Goal: Task Accomplishment & Management: Use online tool/utility

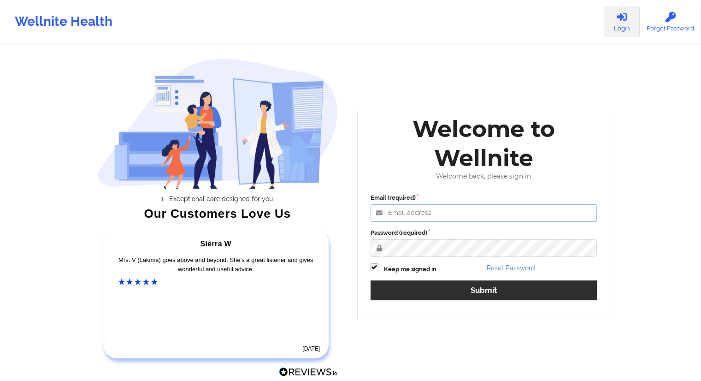
type input "[EMAIL_ADDRESS][DOMAIN_NAME]"
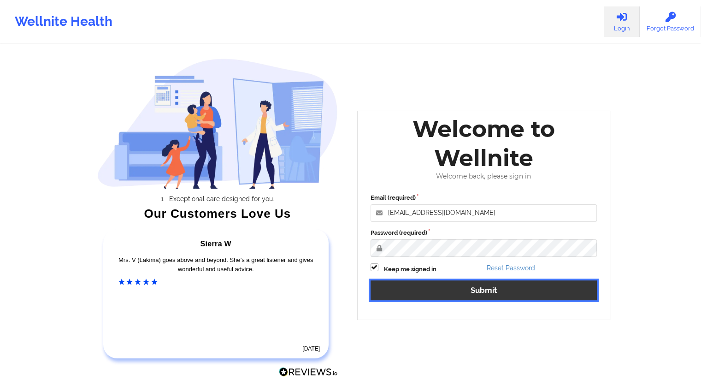
click at [479, 284] on button "Submit" at bounding box center [483, 290] width 227 height 20
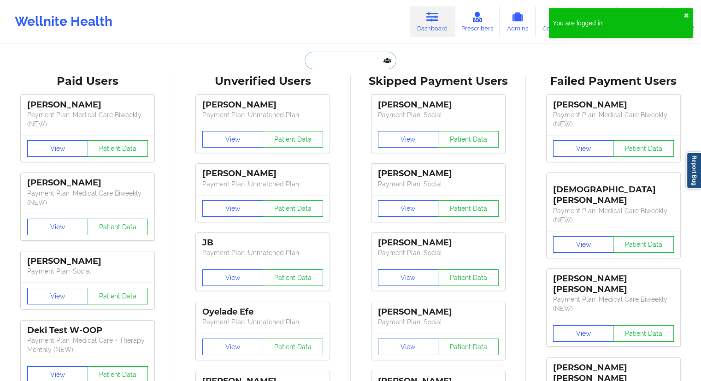
click at [342, 65] on input "text" at bounding box center [350, 61] width 91 height 18
paste input "[PHONE_NUMBER]"
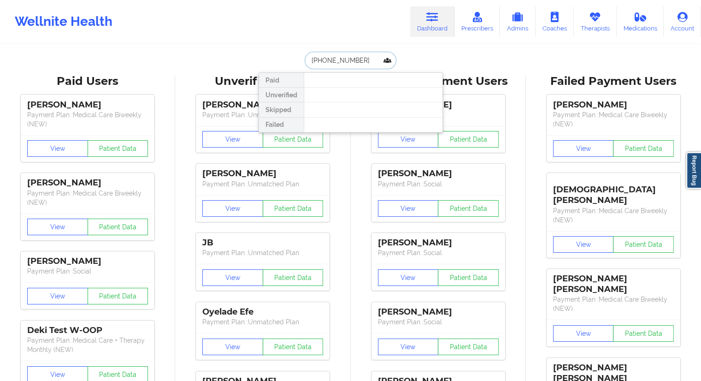
drag, startPoint x: 369, startPoint y: 58, endPoint x: 282, endPoint y: 56, distance: 87.1
click at [282, 56] on div "[PHONE_NUMBER] Paid Unverified Skipped Failed" at bounding box center [350, 61] width 184 height 18
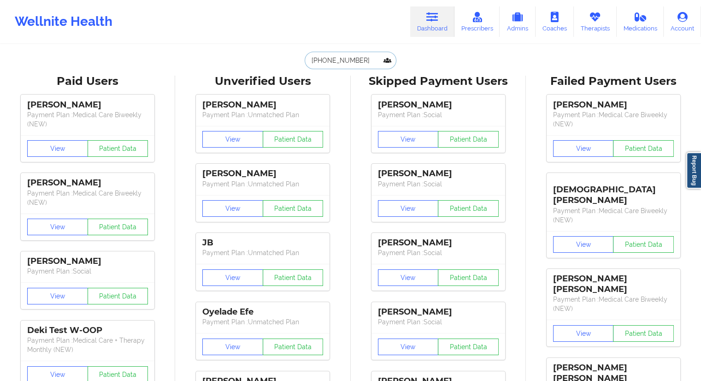
paste input "[PERSON_NAME]"
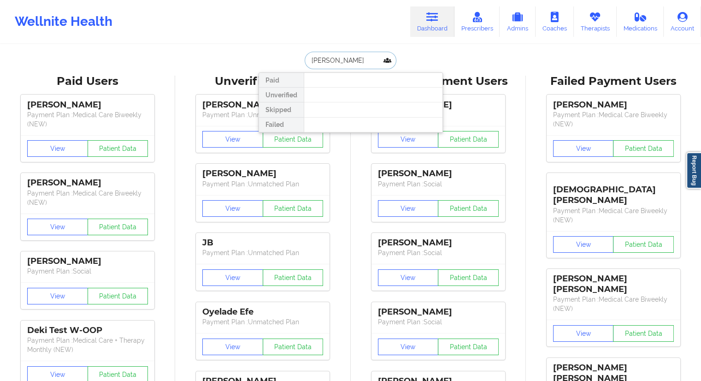
click at [332, 59] on input "[PERSON_NAME]" at bounding box center [350, 61] width 91 height 18
type input "Hall"
click at [330, 61] on input "Hall" at bounding box center [350, 61] width 91 height 18
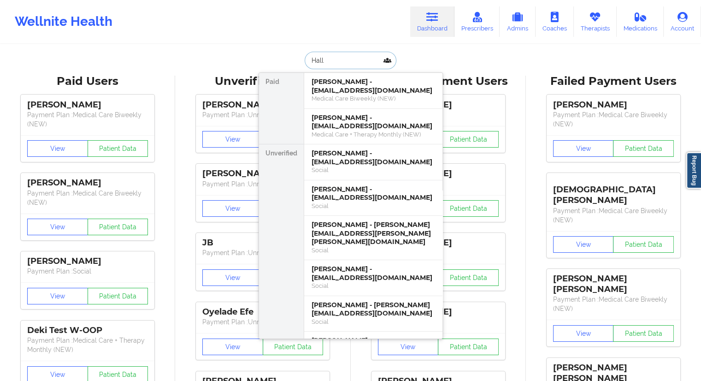
drag, startPoint x: 334, startPoint y: 58, endPoint x: 306, endPoint y: 57, distance: 27.2
click at [307, 57] on input "Hall" at bounding box center [350, 61] width 91 height 18
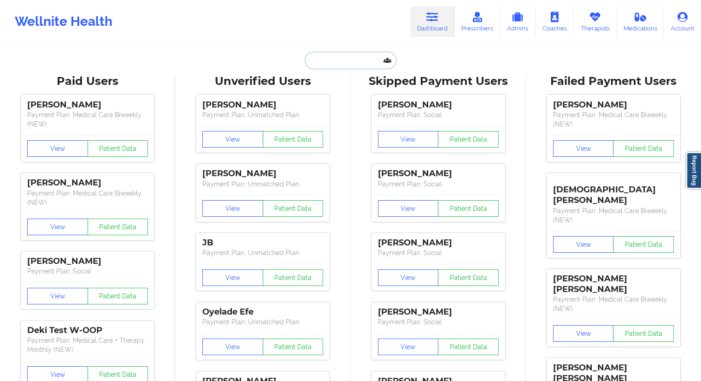
click at [334, 60] on input "text" at bounding box center [350, 61] width 91 height 18
paste input "[PERSON_NAME][EMAIL_ADDRESS][DOMAIN_NAME]"
type input "[PERSON_NAME][EMAIL_ADDRESS][DOMAIN_NAME]"
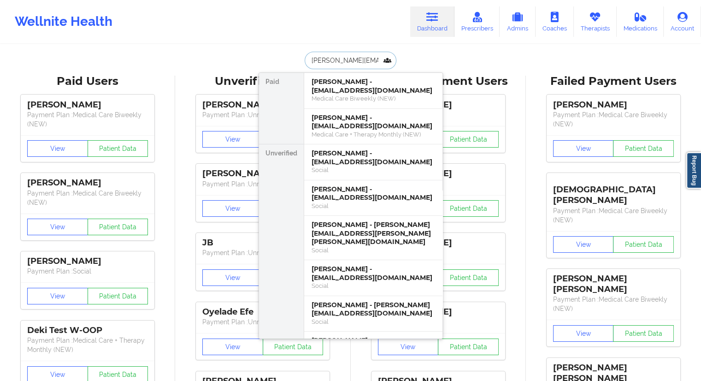
scroll to position [0, 9]
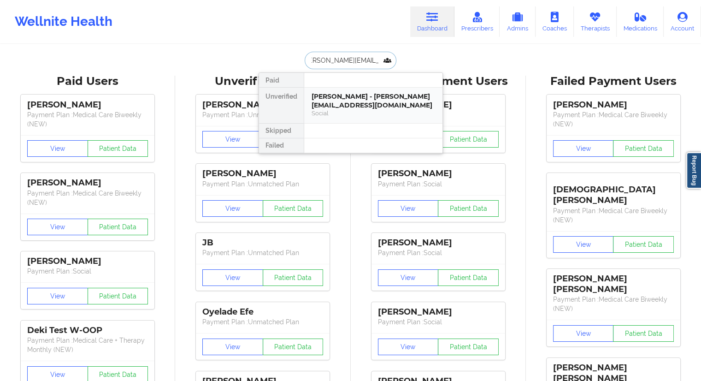
click at [353, 96] on div "[PERSON_NAME] - [PERSON_NAME][EMAIL_ADDRESS][DOMAIN_NAME]" at bounding box center [372, 100] width 123 height 17
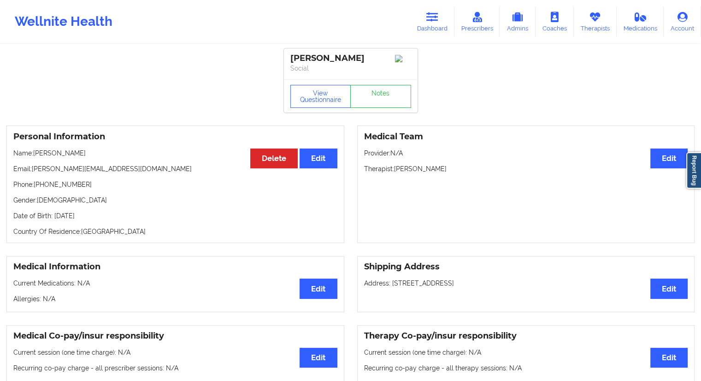
drag, startPoint x: 88, startPoint y: 149, endPoint x: 35, endPoint y: 151, distance: 52.6
click at [35, 151] on p "Name: [PERSON_NAME]" at bounding box center [175, 152] width 324 height 9
copy p "[PERSON_NAME]"
click at [319, 96] on button "View Questionnaire" at bounding box center [320, 96] width 61 height 23
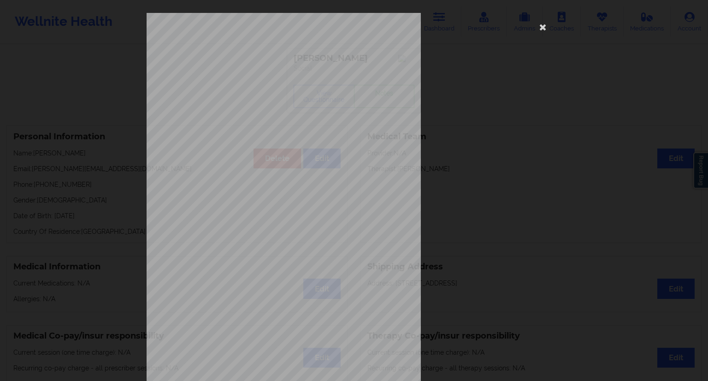
scroll to position [59, 0]
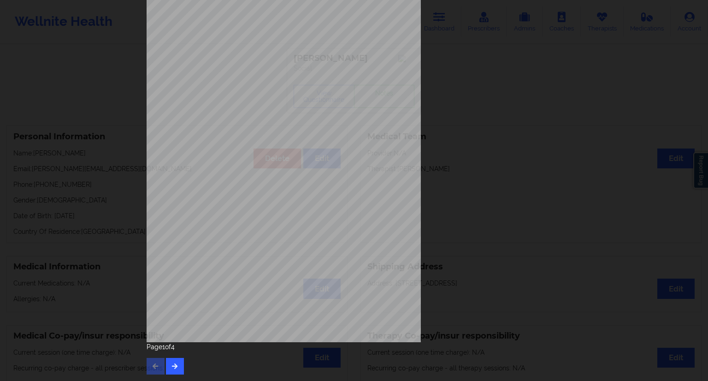
click at [184, 364] on div "Page 1 of 4" at bounding box center [354, 358] width 415 height 32
click at [179, 364] on button "button" at bounding box center [175, 366] width 18 height 17
click at [168, 364] on button "button" at bounding box center [175, 366] width 18 height 17
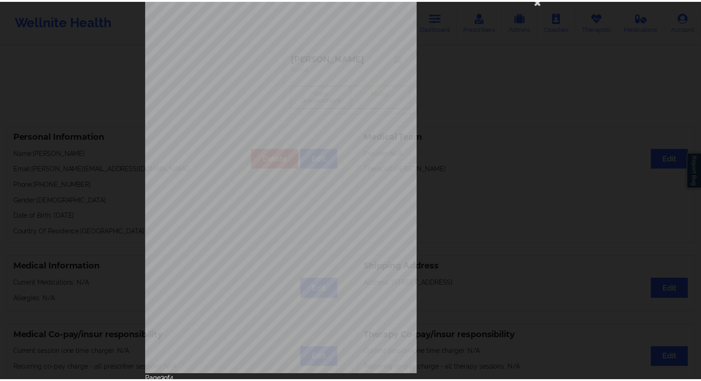
scroll to position [0, 0]
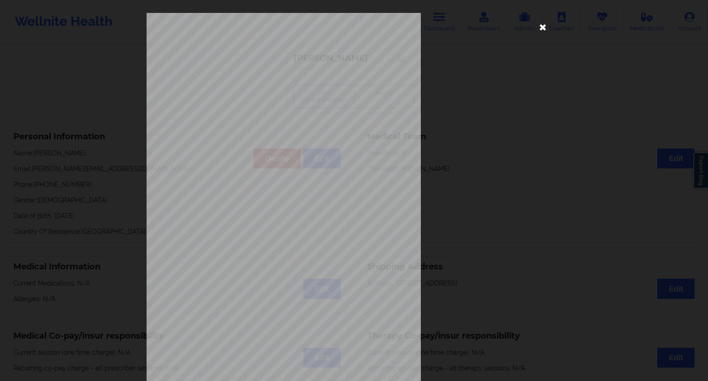
click at [546, 26] on icon at bounding box center [542, 26] width 15 height 15
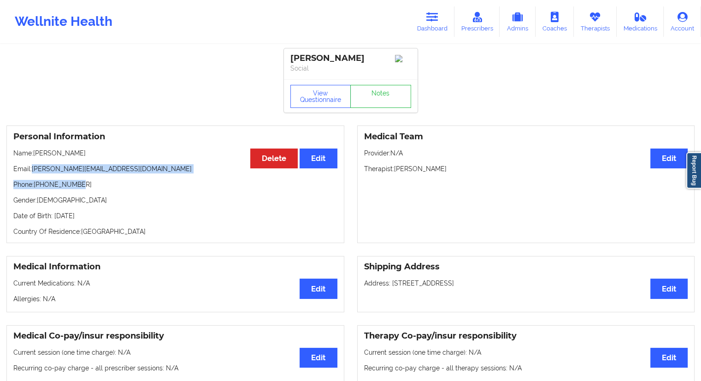
drag, startPoint x: 129, startPoint y: 176, endPoint x: 34, endPoint y: 171, distance: 95.5
click at [34, 171] on div "Personal Information Edit Delete Name: [PERSON_NAME] Email: [PERSON_NAME][EMAIL…" at bounding box center [175, 183] width 338 height 117
click at [48, 185] on p "Phone: [PHONE_NUMBER]" at bounding box center [175, 184] width 324 height 9
drag, startPoint x: 119, startPoint y: 170, endPoint x: 31, endPoint y: 170, distance: 87.5
click at [31, 170] on p "Email: [PERSON_NAME][EMAIL_ADDRESS][DOMAIN_NAME]" at bounding box center [175, 168] width 324 height 9
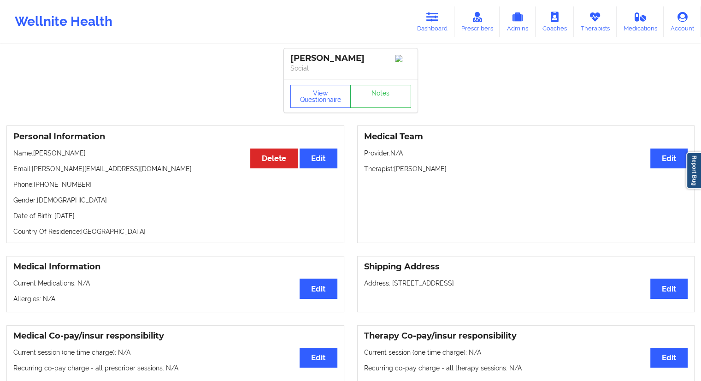
click at [75, 181] on div "Personal Information Edit Delete Name: [PERSON_NAME] Email: [PERSON_NAME][EMAIL…" at bounding box center [175, 183] width 338 height 117
drag, startPoint x: 123, startPoint y: 174, endPoint x: 32, endPoint y: 170, distance: 90.4
click at [32, 170] on p "Email: [PERSON_NAME][EMAIL_ADDRESS][DOMAIN_NAME]" at bounding box center [175, 168] width 324 height 9
copy p "[PERSON_NAME][EMAIL_ADDRESS][DOMAIN_NAME]"
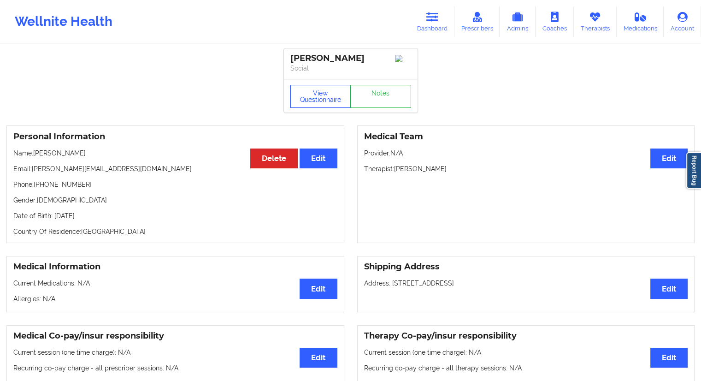
click at [306, 104] on button "View Questionnaire" at bounding box center [320, 96] width 61 height 23
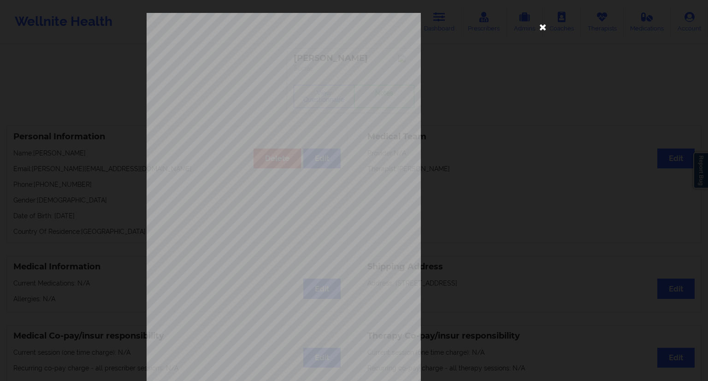
click at [536, 30] on icon at bounding box center [542, 26] width 15 height 15
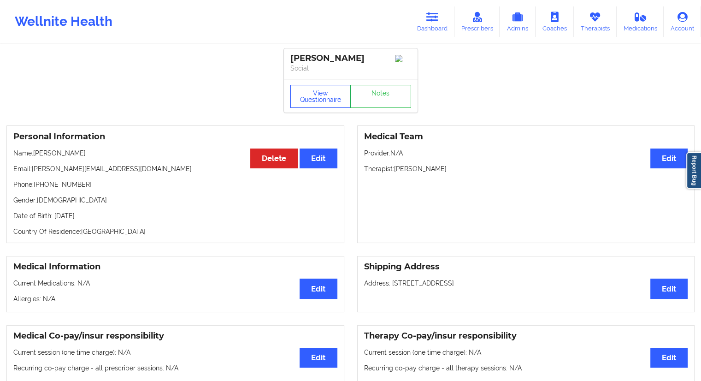
click at [317, 105] on button "View Questionnaire" at bounding box center [320, 96] width 61 height 23
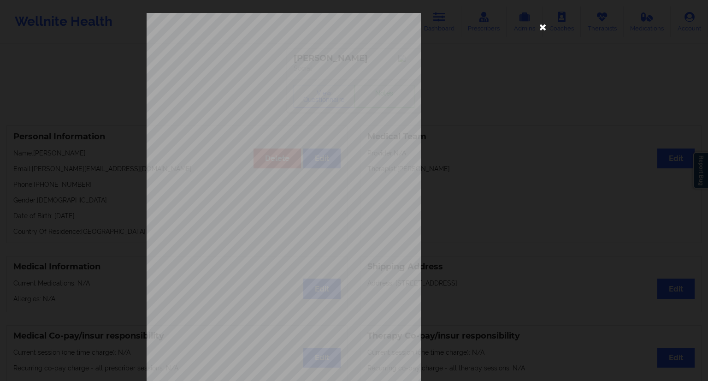
click at [543, 29] on icon at bounding box center [542, 26] width 15 height 15
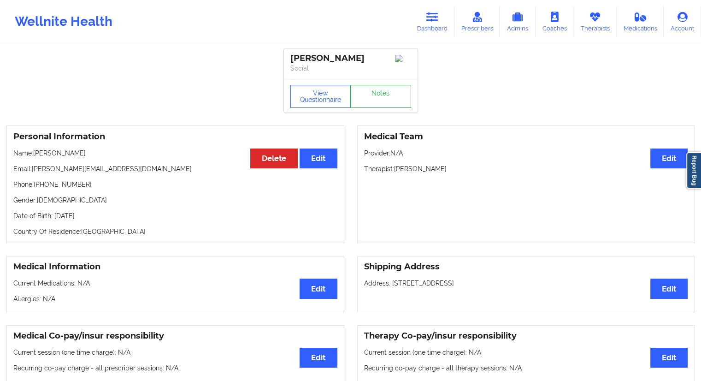
drag, startPoint x: 94, startPoint y: 151, endPoint x: 35, endPoint y: 149, distance: 59.0
click at [35, 149] on div "Personal Information Edit Delete Name: [PERSON_NAME] Email: [PERSON_NAME][EMAIL…" at bounding box center [175, 183] width 338 height 117
copy p "[PERSON_NAME]"
drag, startPoint x: 128, startPoint y: 216, endPoint x: 109, endPoint y: 218, distance: 19.0
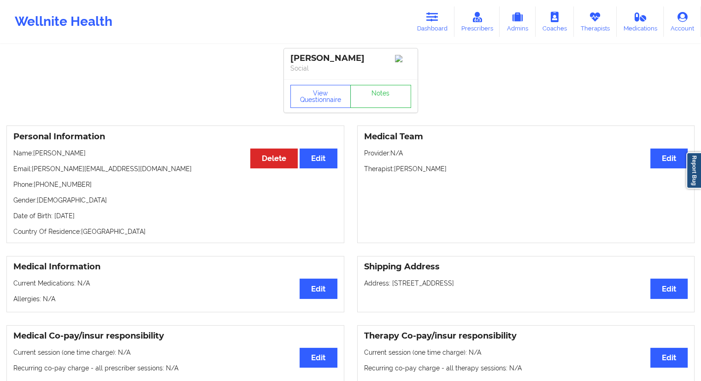
click at [109, 218] on p "Date of Birth: [DEMOGRAPHIC_DATA]" at bounding box center [175, 215] width 324 height 9
copy p "1989"
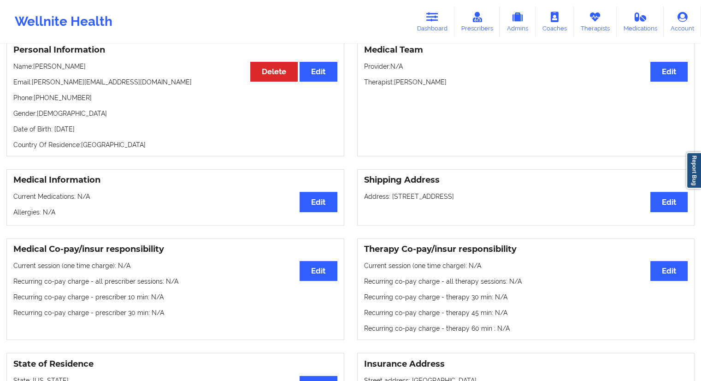
scroll to position [32, 0]
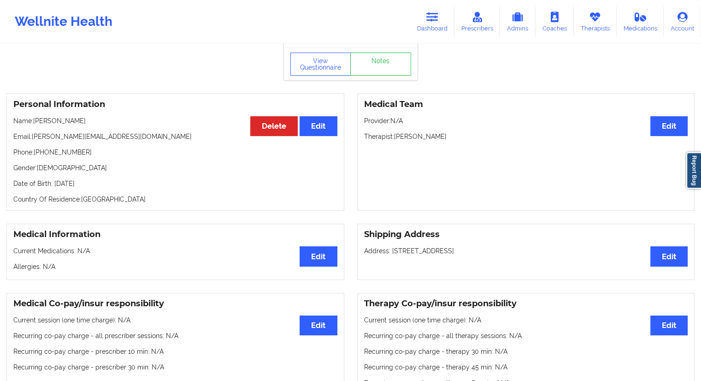
drag, startPoint x: 80, startPoint y: 124, endPoint x: 51, endPoint y: 129, distance: 30.0
click at [37, 124] on p "Name: [PERSON_NAME]" at bounding box center [175, 120] width 324 height 9
copy p "[PERSON_NAME]"
drag, startPoint x: 128, startPoint y: 186, endPoint x: 109, endPoint y: 186, distance: 18.9
click at [109, 186] on p "Date of Birth: [DEMOGRAPHIC_DATA]" at bounding box center [175, 183] width 324 height 9
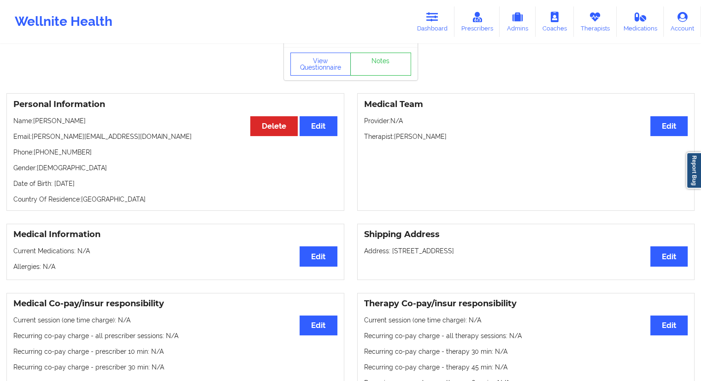
copy p "1989"
drag, startPoint x: 86, startPoint y: 122, endPoint x: 35, endPoint y: 122, distance: 50.2
click at [35, 122] on p "Name: [PERSON_NAME]" at bounding box center [175, 120] width 324 height 9
copy p "[PERSON_NAME]"
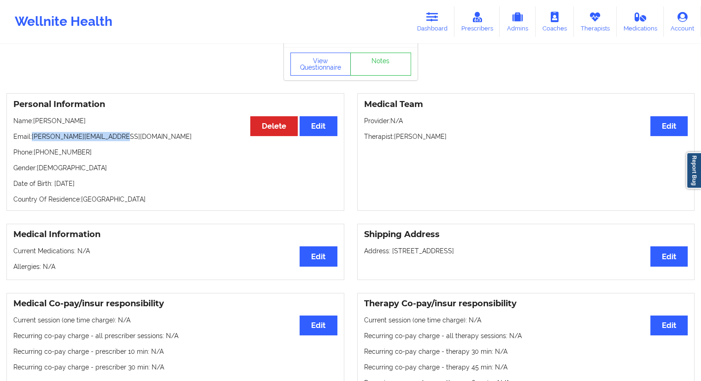
drag, startPoint x: 125, startPoint y: 140, endPoint x: 33, endPoint y: 133, distance: 91.9
click at [33, 133] on div "Personal Information Edit Delete Name: [PERSON_NAME] Email: [PERSON_NAME][EMAIL…" at bounding box center [175, 151] width 338 height 117
copy p "[PERSON_NAME][EMAIL_ADDRESS][DOMAIN_NAME]"
click at [97, 141] on p "Email: [PERSON_NAME][EMAIL_ADDRESS][DOMAIN_NAME]" at bounding box center [175, 136] width 324 height 9
drag, startPoint x: 124, startPoint y: 141, endPoint x: 34, endPoint y: 138, distance: 90.4
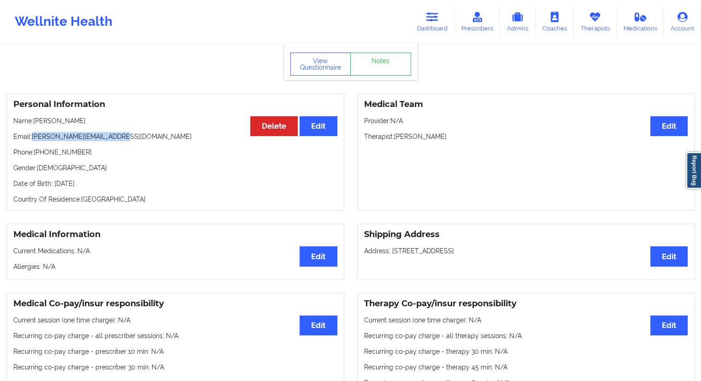
click at [34, 138] on p "Email: [PERSON_NAME][EMAIL_ADDRESS][DOMAIN_NAME]" at bounding box center [175, 136] width 324 height 9
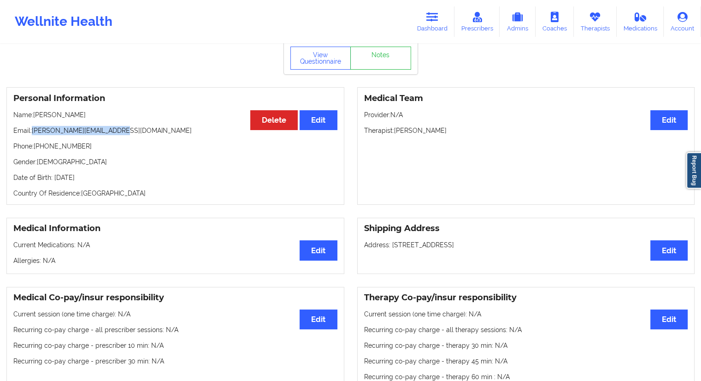
scroll to position [0, 0]
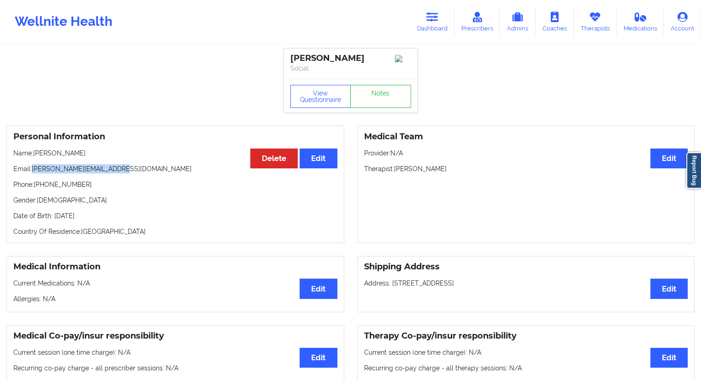
drag, startPoint x: 426, startPoint y: 34, endPoint x: 413, endPoint y: 41, distance: 14.9
click at [426, 34] on link "Dashboard" at bounding box center [432, 21] width 44 height 30
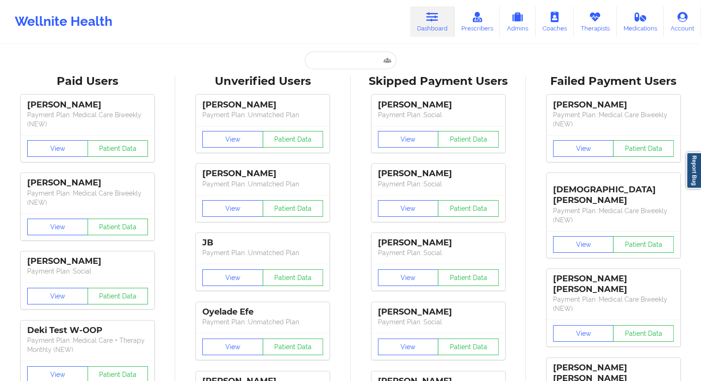
click at [330, 63] on input "text" at bounding box center [350, 61] width 91 height 18
paste input "[EMAIL_ADDRESS][DOMAIN_NAME]"
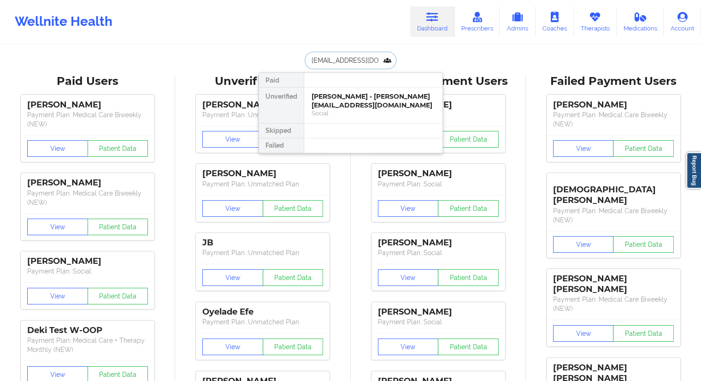
type input "[EMAIL_ADDRESS][DOMAIN_NAME]"
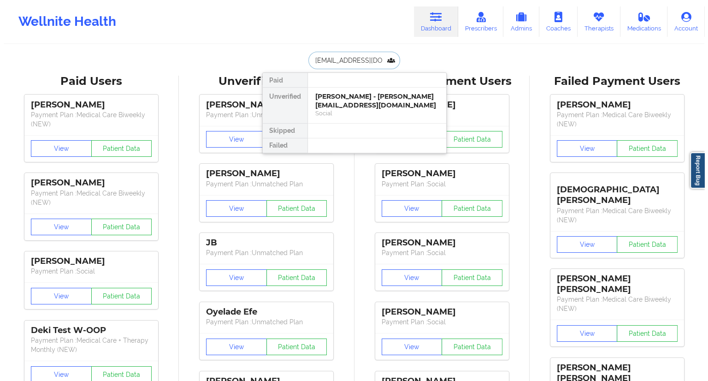
scroll to position [0, 5]
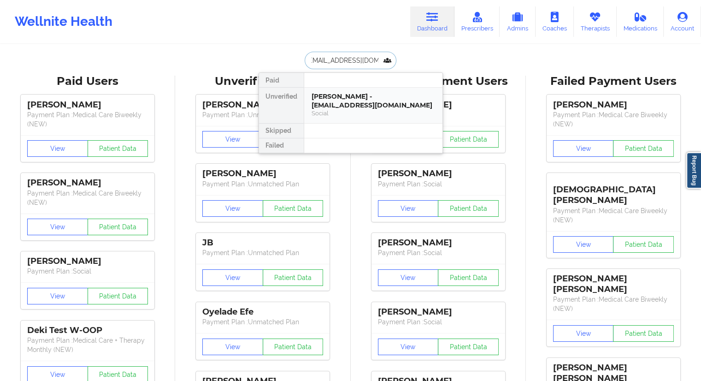
click at [334, 102] on div "[PERSON_NAME] - [EMAIL_ADDRESS][DOMAIN_NAME]" at bounding box center [372, 100] width 123 height 17
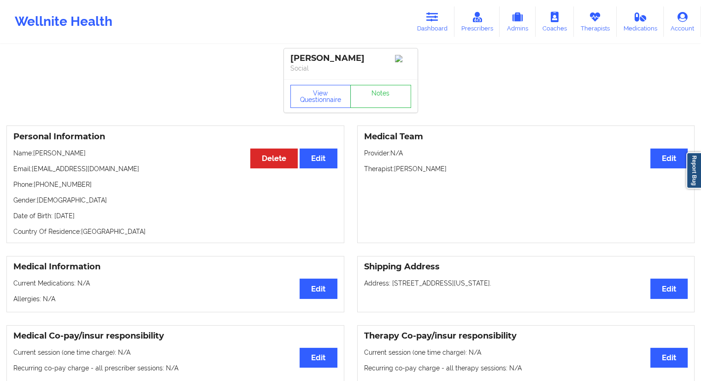
drag, startPoint x: 97, startPoint y: 152, endPoint x: 36, endPoint y: 154, distance: 60.9
click at [36, 154] on p "Name: [PERSON_NAME]" at bounding box center [175, 152] width 324 height 9
drag, startPoint x: 67, startPoint y: 174, endPoint x: 33, endPoint y: 173, distance: 34.1
click at [33, 173] on p "Email: [EMAIL_ADDRESS][DOMAIN_NAME]" at bounding box center [175, 168] width 324 height 9
drag, startPoint x: 97, startPoint y: 157, endPoint x: 35, endPoint y: 155, distance: 62.2
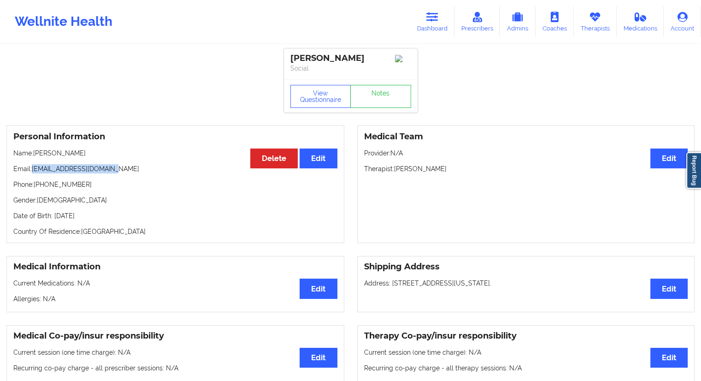
click at [35, 155] on p "Name: [PERSON_NAME]" at bounding box center [175, 152] width 324 height 9
click at [334, 97] on button "View Questionnaire" at bounding box center [320, 96] width 61 height 23
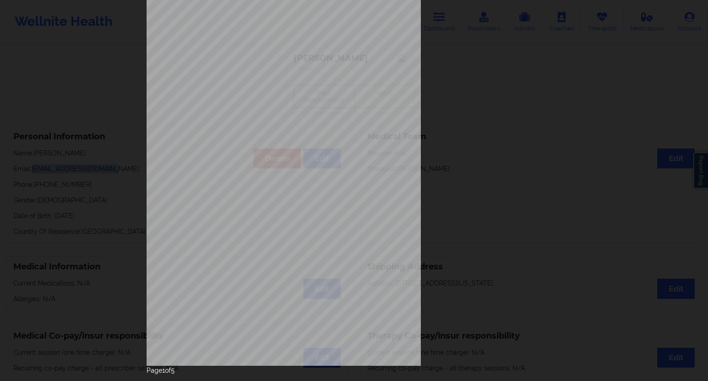
scroll to position [59, 0]
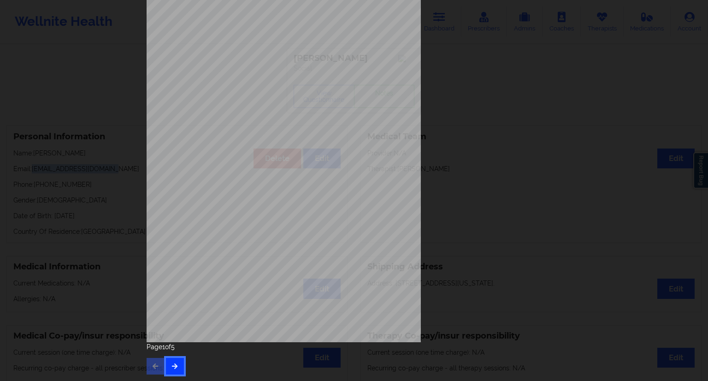
click at [169, 364] on button "button" at bounding box center [175, 366] width 18 height 17
click at [178, 364] on button "button" at bounding box center [175, 366] width 18 height 17
click at [179, 364] on button "button" at bounding box center [175, 366] width 18 height 17
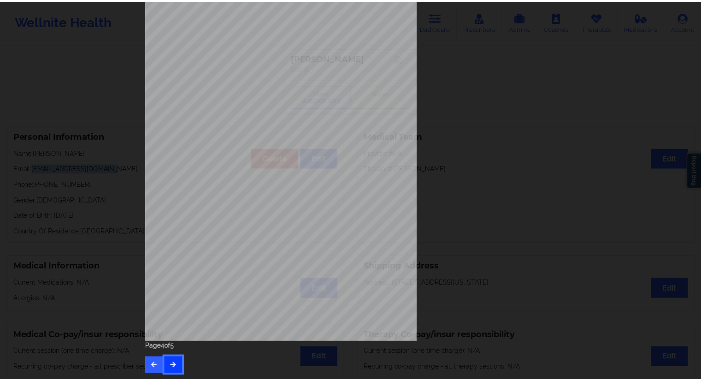
scroll to position [0, 0]
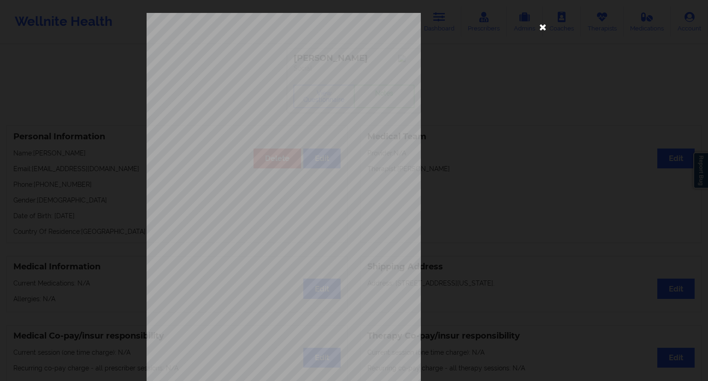
click at [545, 30] on icon at bounding box center [542, 26] width 15 height 15
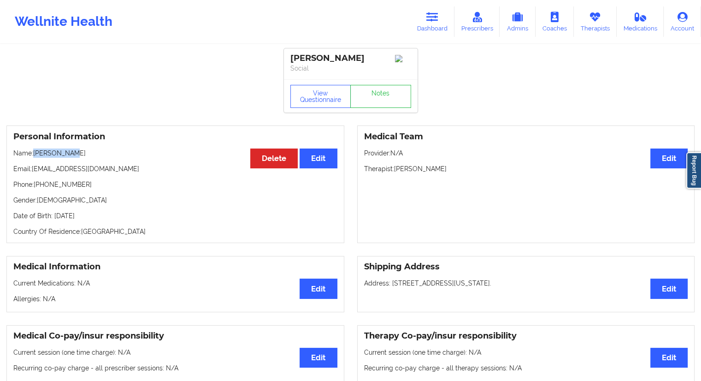
drag, startPoint x: 66, startPoint y: 154, endPoint x: 36, endPoint y: 153, distance: 30.4
click at [36, 153] on p "Name: [PERSON_NAME]" at bounding box center [175, 152] width 324 height 9
click at [437, 23] on link "Dashboard" at bounding box center [432, 21] width 44 height 30
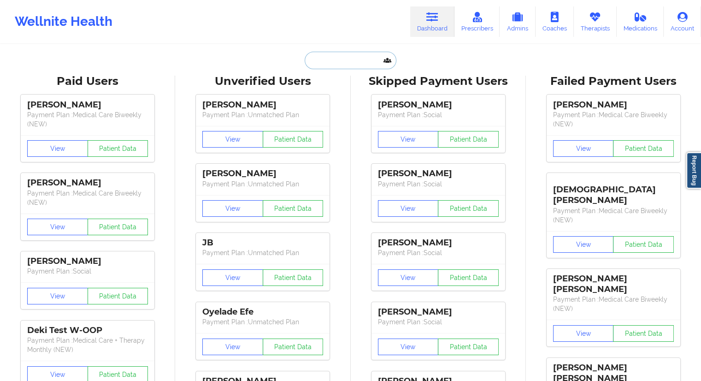
click at [359, 56] on input "text" at bounding box center [350, 61] width 91 height 18
paste input "[EMAIL_ADDRESS][DOMAIN_NAME]"
type input "[EMAIL_ADDRESS][DOMAIN_NAME]"
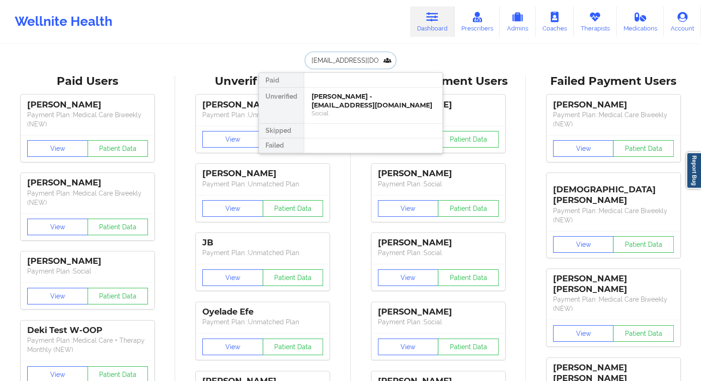
scroll to position [0, 10]
click at [343, 103] on div "[PERSON_NAME] - [EMAIL_ADDRESS][DOMAIN_NAME]" at bounding box center [372, 100] width 123 height 17
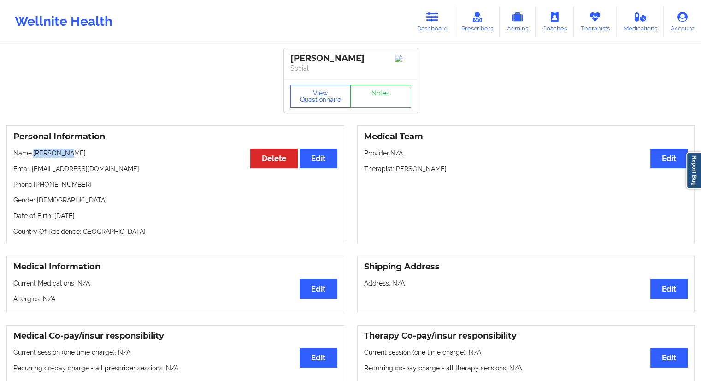
drag, startPoint x: 72, startPoint y: 152, endPoint x: 36, endPoint y: 155, distance: 36.1
click at [36, 155] on p "Name: [PERSON_NAME]" at bounding box center [175, 152] width 324 height 9
click at [432, 31] on link "Dashboard" at bounding box center [432, 21] width 44 height 30
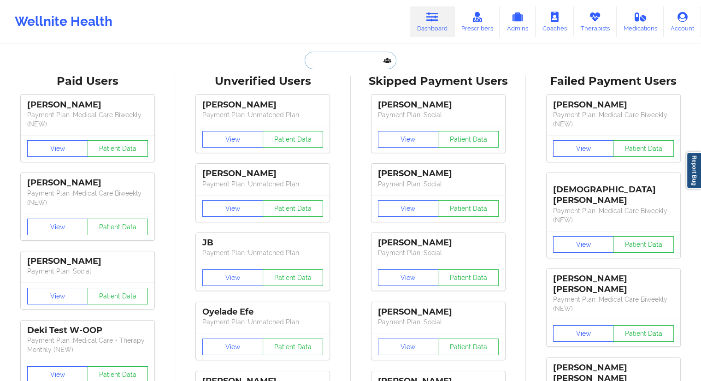
click at [353, 67] on input "text" at bounding box center [350, 61] width 91 height 18
paste input "[EMAIL_ADDRESS][DOMAIN_NAME]"
type input "[EMAIL_ADDRESS][DOMAIN_NAME]"
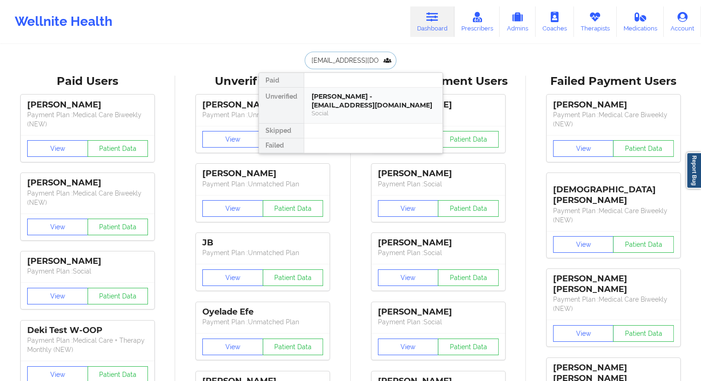
click at [319, 101] on div "[PERSON_NAME] - [EMAIL_ADDRESS][DOMAIN_NAME]" at bounding box center [372, 100] width 123 height 17
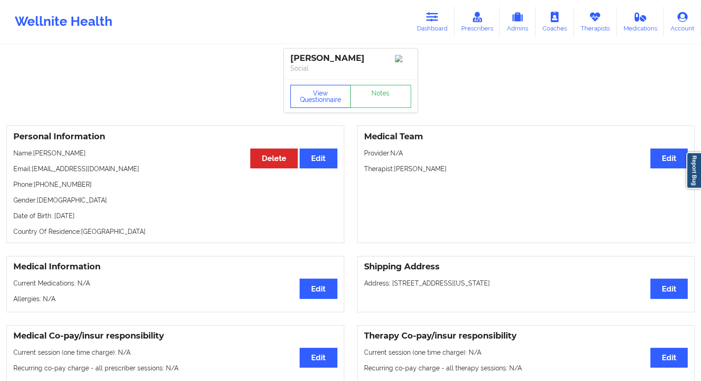
click at [304, 99] on button "View Questionnaire" at bounding box center [320, 96] width 61 height 23
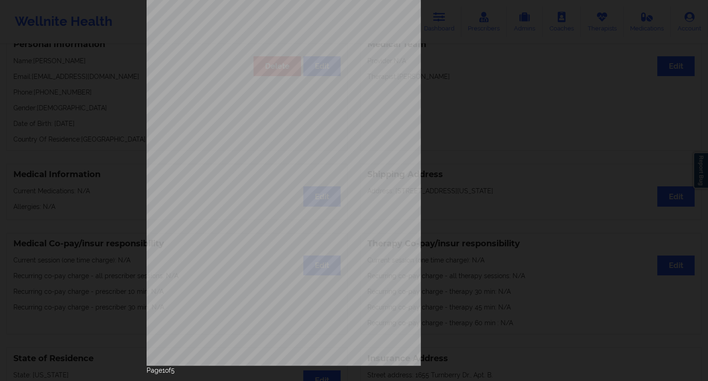
scroll to position [59, 0]
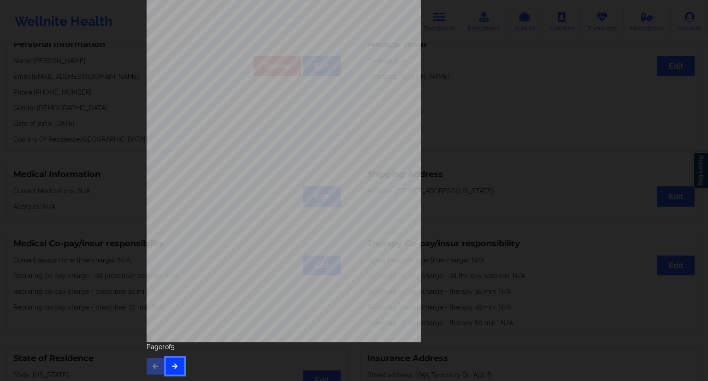
click at [173, 363] on icon "button" at bounding box center [175, 366] width 8 height 6
click at [175, 364] on icon "button" at bounding box center [175, 366] width 8 height 6
click at [173, 361] on button "button" at bounding box center [175, 366] width 18 height 17
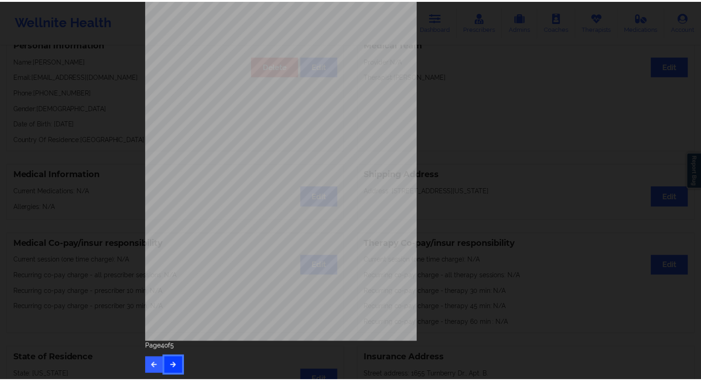
scroll to position [0, 0]
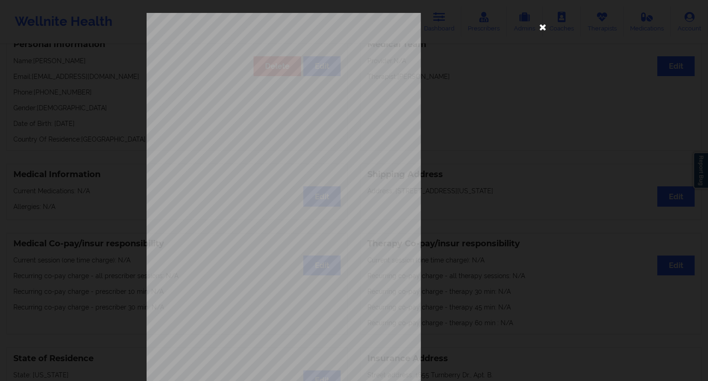
click at [540, 27] on icon at bounding box center [542, 26] width 15 height 15
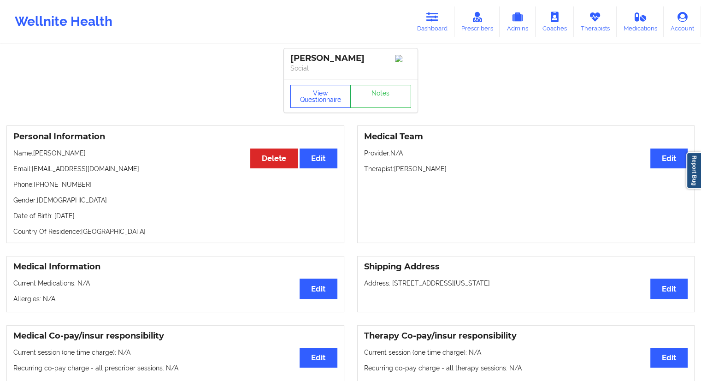
click at [314, 96] on button "View Questionnaire" at bounding box center [320, 96] width 61 height 23
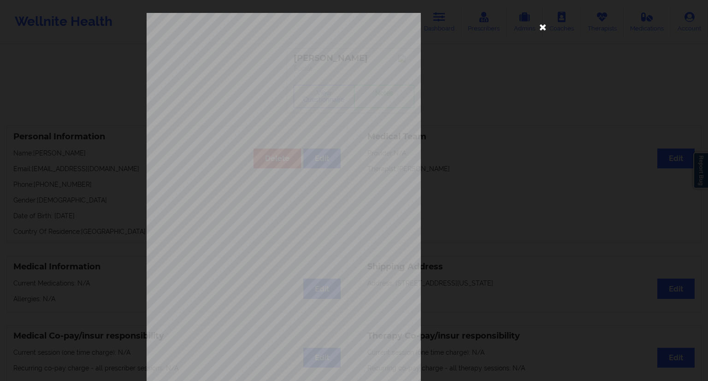
click at [540, 28] on icon at bounding box center [542, 26] width 15 height 15
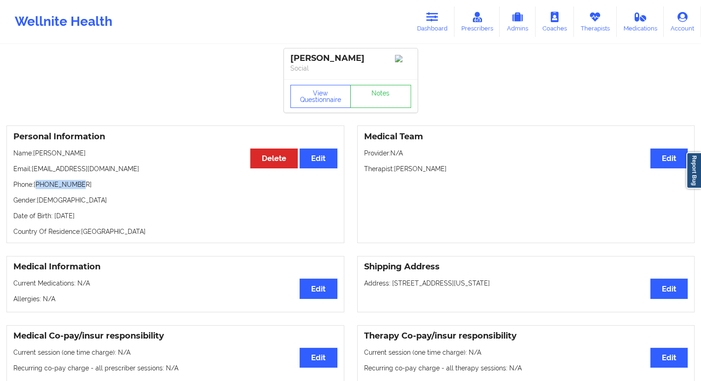
drag, startPoint x: 61, startPoint y: 188, endPoint x: 37, endPoint y: 187, distance: 23.5
click at [37, 187] on p "Phone: [PHONE_NUMBER]" at bounding box center [175, 184] width 324 height 9
click at [63, 194] on div "Personal Information Edit Delete Name: [PERSON_NAME] Email: [EMAIL_ADDRESS][DOM…" at bounding box center [175, 183] width 338 height 117
drag, startPoint x: 90, startPoint y: 183, endPoint x: 35, endPoint y: 185, distance: 55.8
click at [35, 185] on p "Phone: [PHONE_NUMBER]" at bounding box center [175, 184] width 324 height 9
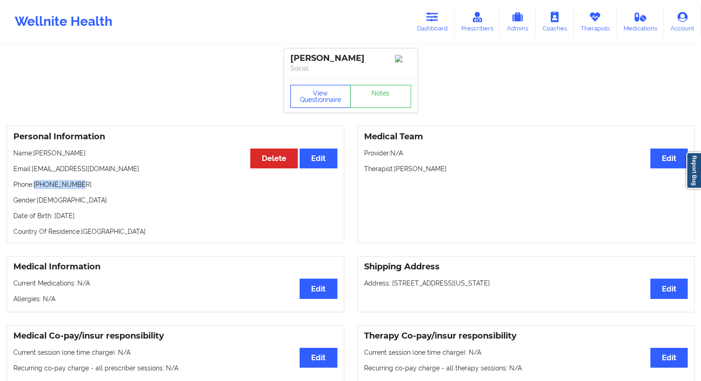
click at [328, 100] on button "View Questionnaire" at bounding box center [320, 96] width 61 height 23
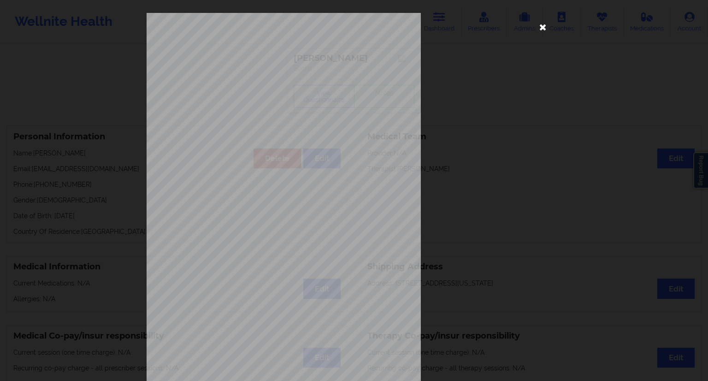
click at [544, 25] on icon at bounding box center [542, 26] width 15 height 15
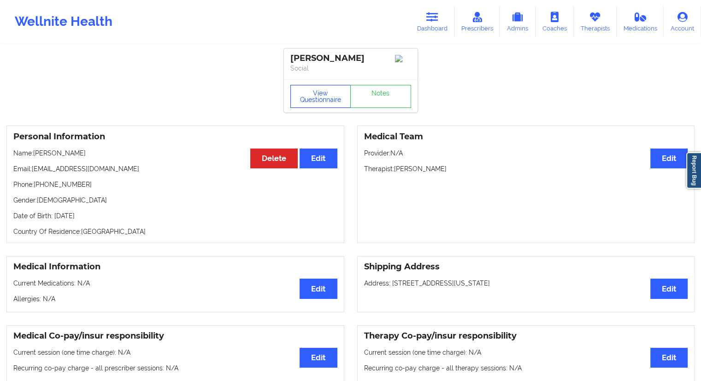
click at [305, 106] on button "View Questionnaire" at bounding box center [320, 96] width 61 height 23
drag, startPoint x: 86, startPoint y: 151, endPoint x: 60, endPoint y: 150, distance: 25.8
click at [60, 150] on div "Personal Information Edit Delete Name: [PERSON_NAME] Email: [EMAIL_ADDRESS][DOM…" at bounding box center [175, 183] width 338 height 117
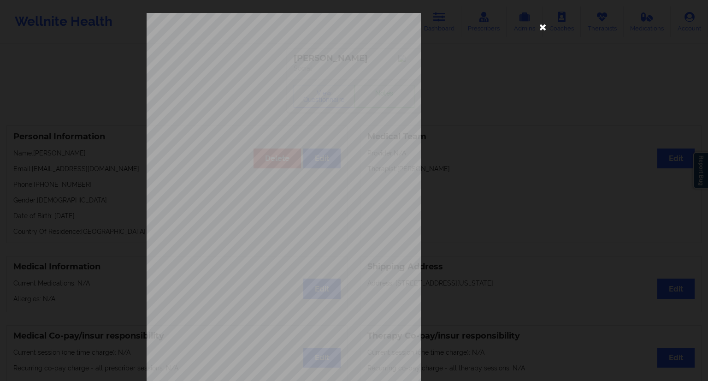
click at [536, 30] on icon at bounding box center [542, 26] width 15 height 15
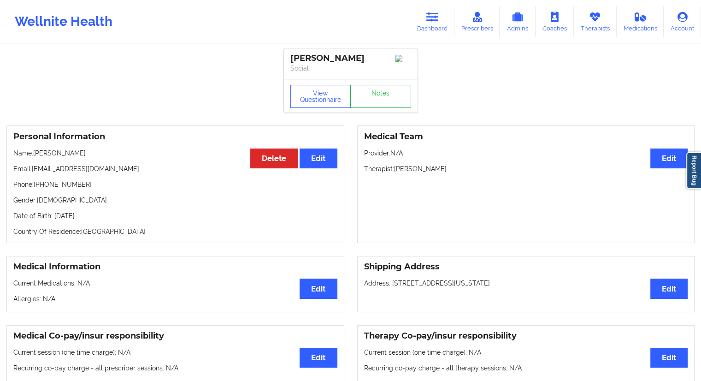
drag, startPoint x: 95, startPoint y: 150, endPoint x: 35, endPoint y: 148, distance: 59.9
click at [35, 148] on div "Personal Information Edit Delete Name: [PERSON_NAME] Email: [EMAIL_ADDRESS][DOM…" at bounding box center [175, 183] width 338 height 117
click at [216, 223] on div "Personal Information Edit Delete Name: [PERSON_NAME] Email: [EMAIL_ADDRESS][DOM…" at bounding box center [175, 183] width 338 height 117
drag, startPoint x: 88, startPoint y: 156, endPoint x: 35, endPoint y: 158, distance: 52.6
click at [35, 158] on p "Name: [PERSON_NAME]" at bounding box center [175, 152] width 324 height 9
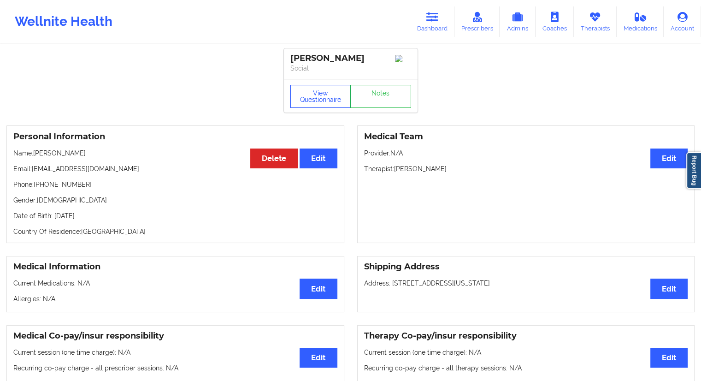
click at [319, 98] on button "View Questionnaire" at bounding box center [320, 96] width 61 height 23
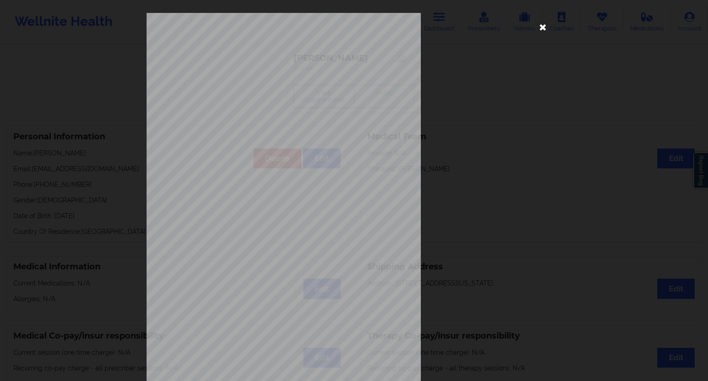
click at [535, 29] on icon at bounding box center [542, 26] width 15 height 15
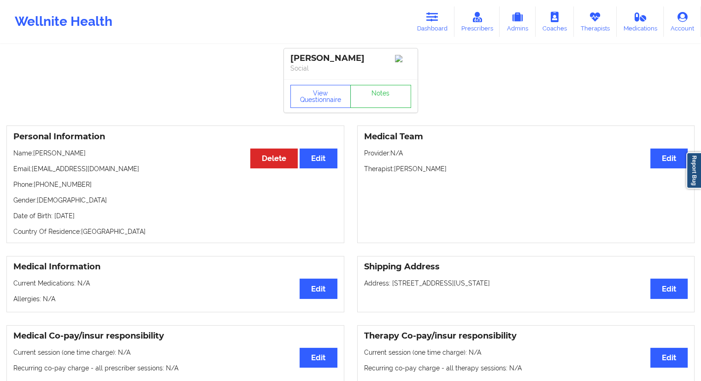
drag, startPoint x: 85, startPoint y: 153, endPoint x: 36, endPoint y: 153, distance: 48.4
click at [36, 153] on p "Name: [PERSON_NAME]" at bounding box center [175, 152] width 324 height 9
click at [57, 167] on p "Email: [EMAIL_ADDRESS][DOMAIN_NAME]" at bounding box center [175, 168] width 324 height 9
drag, startPoint x: 86, startPoint y: 153, endPoint x: 34, endPoint y: 153, distance: 52.5
click at [34, 153] on p "Name: [PERSON_NAME]" at bounding box center [175, 152] width 324 height 9
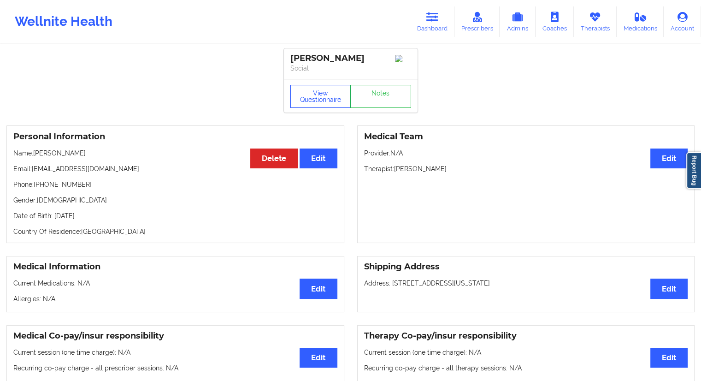
click at [333, 103] on button "View Questionnaire" at bounding box center [320, 96] width 61 height 23
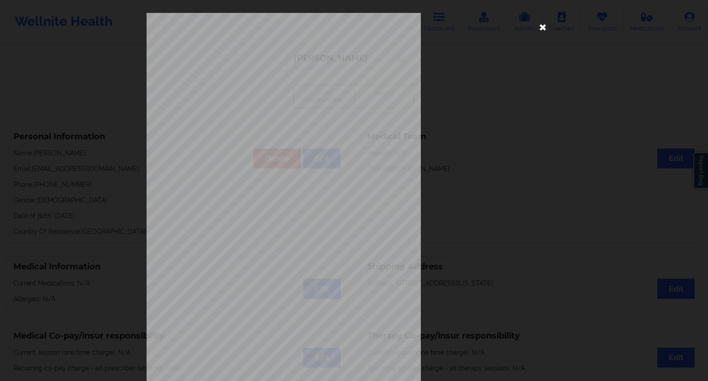
click at [544, 26] on icon at bounding box center [542, 26] width 15 height 15
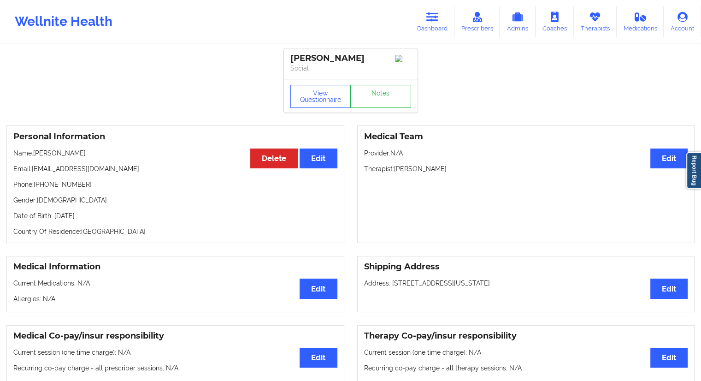
drag, startPoint x: 85, startPoint y: 157, endPoint x: 94, endPoint y: 141, distance: 19.0
click at [31, 150] on div "Personal Information Edit Delete Name: [PERSON_NAME] Email: [EMAIL_ADDRESS][DOM…" at bounding box center [175, 183] width 338 height 117
click at [101, 183] on p "Phone: [PHONE_NUMBER]" at bounding box center [175, 184] width 324 height 9
drag, startPoint x: 88, startPoint y: 153, endPoint x: 34, endPoint y: 152, distance: 54.4
click at [34, 152] on p "Name: [PERSON_NAME]" at bounding box center [175, 152] width 324 height 9
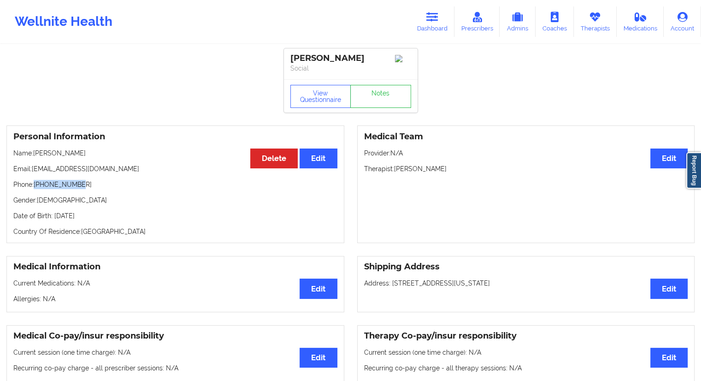
drag, startPoint x: 83, startPoint y: 185, endPoint x: 36, endPoint y: 186, distance: 47.0
click at [36, 186] on p "Phone: [PHONE_NUMBER]" at bounding box center [175, 184] width 324 height 9
drag, startPoint x: 119, startPoint y: 219, endPoint x: 97, endPoint y: 218, distance: 22.1
click at [97, 218] on p "Date of Birth: [DEMOGRAPHIC_DATA]" at bounding box center [175, 215] width 324 height 9
click at [438, 28] on link "Dashboard" at bounding box center [432, 21] width 44 height 30
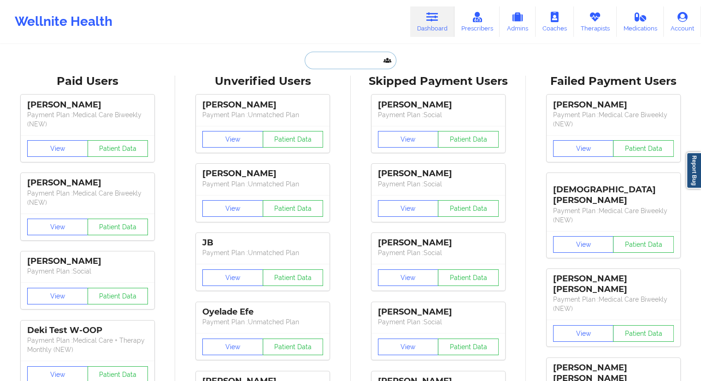
click at [367, 56] on input "text" at bounding box center [350, 61] width 91 height 18
paste input "[PERSON_NAME] Pysadee"
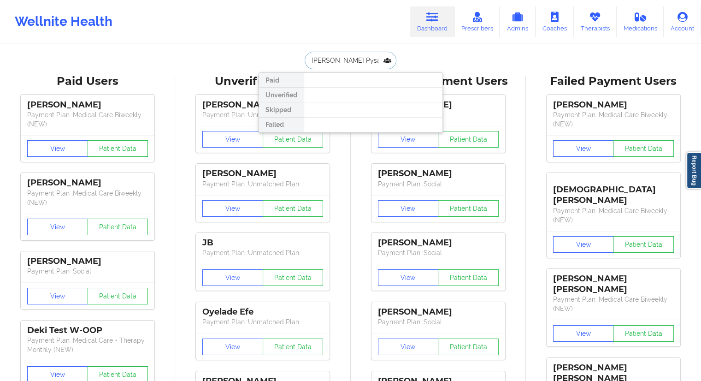
click at [338, 61] on input "[PERSON_NAME] Pysadee" at bounding box center [350, 61] width 91 height 18
click at [307, 61] on input "[PERSON_NAME] Pysadee" at bounding box center [350, 61] width 91 height 18
drag, startPoint x: 371, startPoint y: 59, endPoint x: 299, endPoint y: 63, distance: 72.9
click at [299, 63] on div "[PERSON_NAME] Pysadee Paid Unverified Skipped Failed" at bounding box center [350, 61] width 184 height 18
paste input "text"
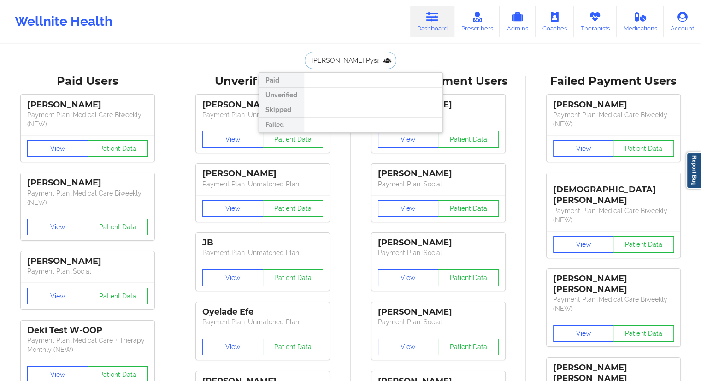
click at [336, 58] on input "[PERSON_NAME] Pysadee" at bounding box center [350, 61] width 91 height 18
click at [339, 61] on input "Pysadee" at bounding box center [350, 61] width 91 height 18
drag, startPoint x: 338, startPoint y: 61, endPoint x: 290, endPoint y: 63, distance: 48.0
click at [290, 63] on div "Pysadee Paid Unverified Skipped Failed" at bounding box center [350, 61] width 184 height 18
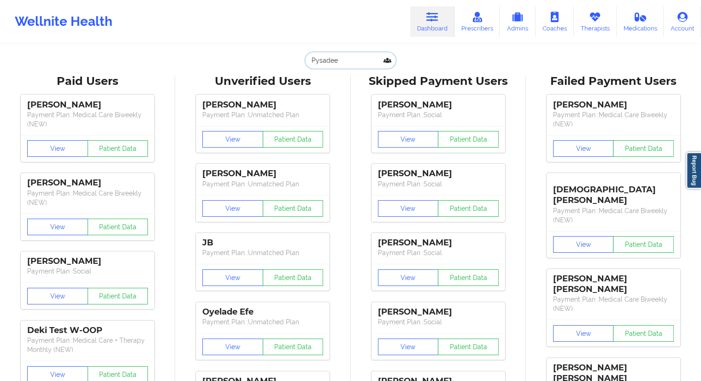
paste input "[PERSON_NAME]"
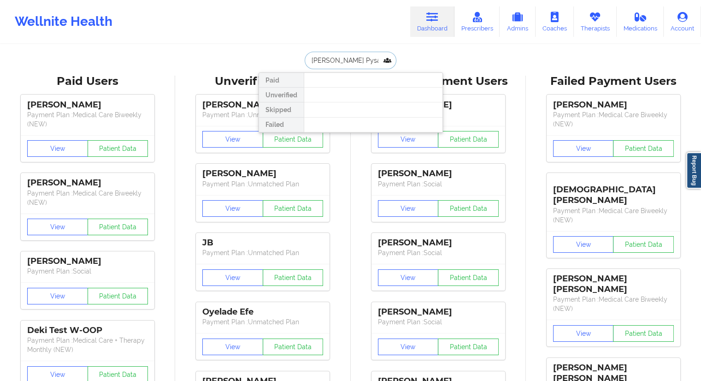
drag, startPoint x: 369, startPoint y: 59, endPoint x: 268, endPoint y: 62, distance: 101.4
click at [269, 62] on div "[PERSON_NAME] Pysadee Paid Unverified Skipped Failed" at bounding box center [350, 61] width 184 height 18
paste input "[EMAIL_ADDRESS][DOMAIN_NAME]"
type input "[EMAIL_ADDRESS][DOMAIN_NAME]"
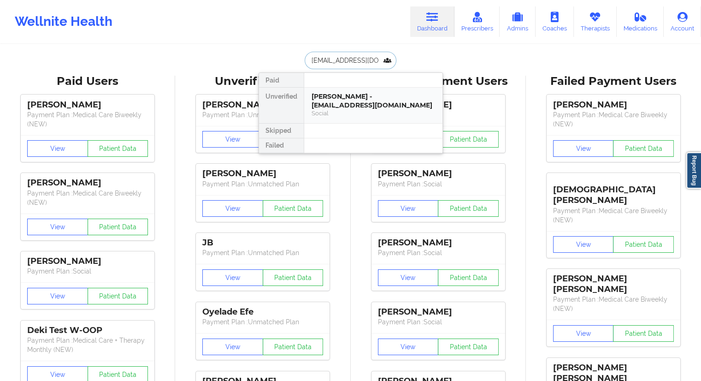
click at [334, 100] on div "[PERSON_NAME] - [EMAIL_ADDRESS][DOMAIN_NAME]" at bounding box center [372, 100] width 123 height 17
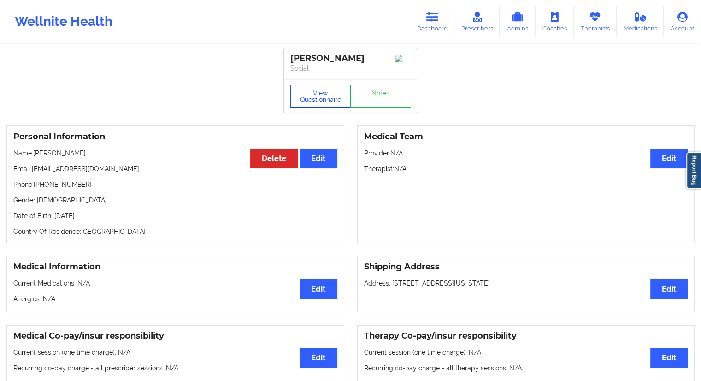
click at [329, 87] on button "View Questionnaire" at bounding box center [320, 96] width 61 height 23
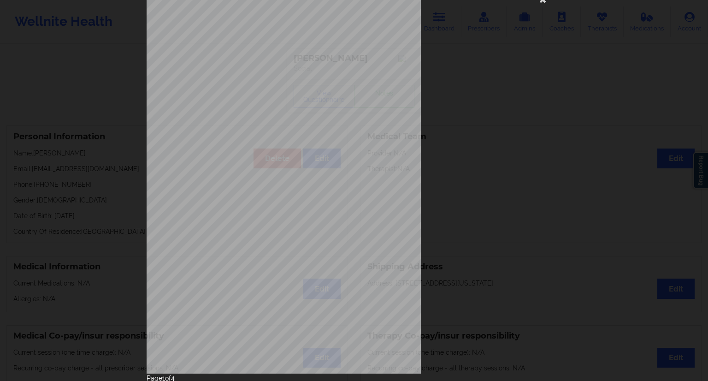
scroll to position [59, 0]
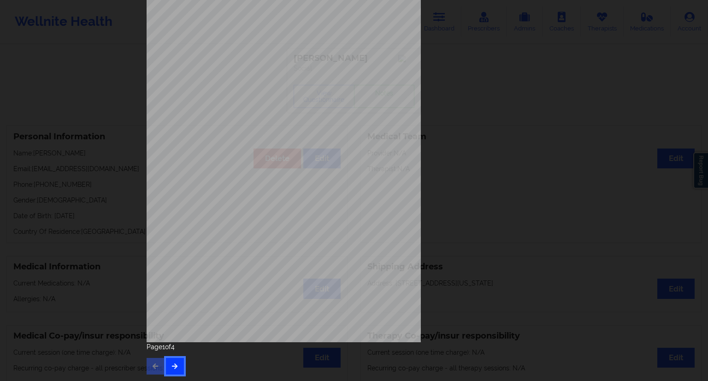
click at [171, 364] on button "button" at bounding box center [175, 366] width 18 height 17
click at [171, 364] on icon "button" at bounding box center [175, 366] width 8 height 6
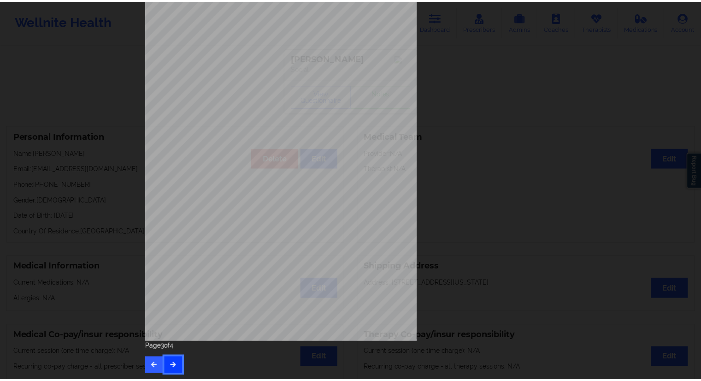
scroll to position [0, 0]
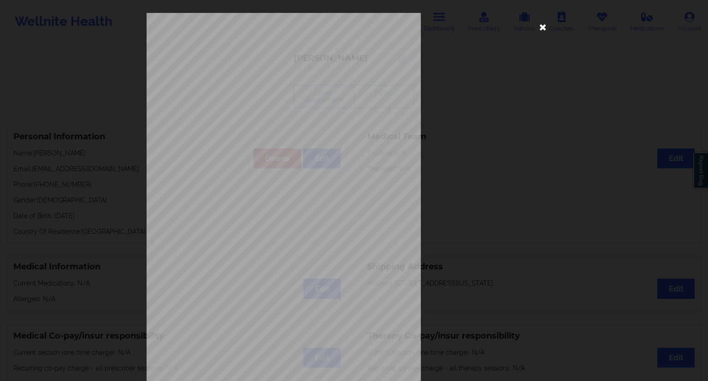
click at [542, 27] on icon at bounding box center [542, 26] width 15 height 15
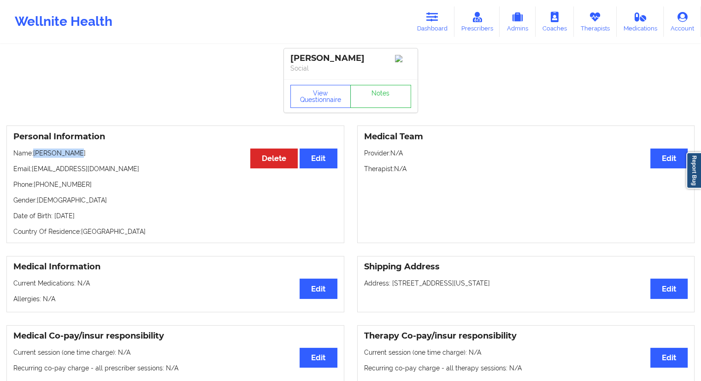
drag, startPoint x: 63, startPoint y: 155, endPoint x: 35, endPoint y: 154, distance: 28.1
click at [35, 154] on div "Personal Information Edit Delete Name: [PERSON_NAME] Email: [EMAIL_ADDRESS][DOM…" at bounding box center [175, 183] width 338 height 117
click at [429, 22] on link "Dashboard" at bounding box center [432, 21] width 44 height 30
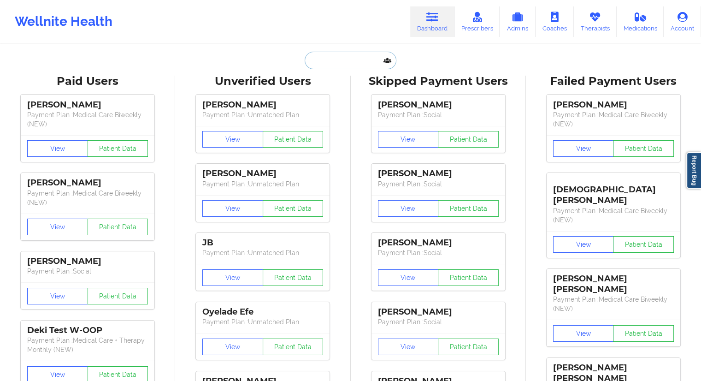
click at [338, 64] on input "text" at bounding box center [350, 61] width 91 height 18
paste input "[EMAIL_ADDRESS][DOMAIN_NAME]"
type input "[EMAIL_ADDRESS][DOMAIN_NAME]"
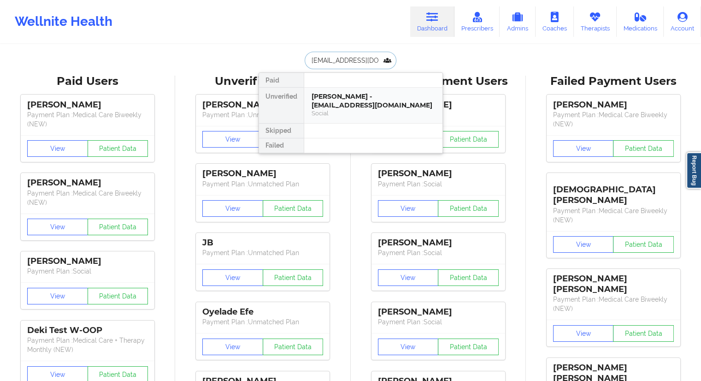
click at [337, 100] on div "[PERSON_NAME] - [EMAIL_ADDRESS][DOMAIN_NAME]" at bounding box center [372, 100] width 123 height 17
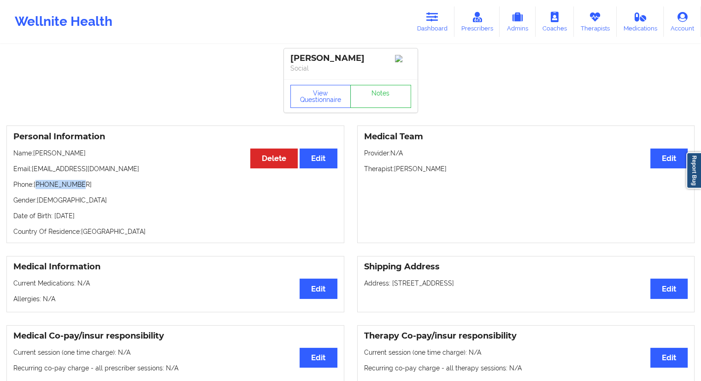
drag, startPoint x: 85, startPoint y: 183, endPoint x: 263, endPoint y: 182, distance: 177.9
click at [36, 187] on p "Phone: [PHONE_NUMBER]" at bounding box center [175, 184] width 324 height 9
drag, startPoint x: 421, startPoint y: 170, endPoint x: 394, endPoint y: 172, distance: 26.3
click at [394, 172] on p "Therapist: [PERSON_NAME]" at bounding box center [526, 168] width 324 height 9
drag, startPoint x: 85, startPoint y: 170, endPoint x: 31, endPoint y: 172, distance: 53.9
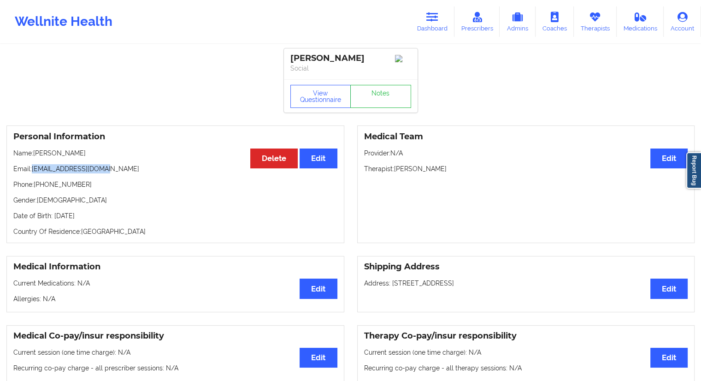
click at [31, 172] on p "Email: [EMAIL_ADDRESS][DOMAIN_NAME]" at bounding box center [175, 168] width 324 height 9
click at [81, 192] on div "Personal Information Edit Delete Name: [PERSON_NAME] Email: [EMAIL_ADDRESS][DOM…" at bounding box center [175, 183] width 338 height 117
drag, startPoint x: 87, startPoint y: 170, endPoint x: 31, endPoint y: 172, distance: 55.8
click at [31, 172] on p "Email: [EMAIL_ADDRESS][DOMAIN_NAME]" at bounding box center [175, 168] width 324 height 9
click at [321, 97] on button "View Questionnaire" at bounding box center [320, 96] width 61 height 23
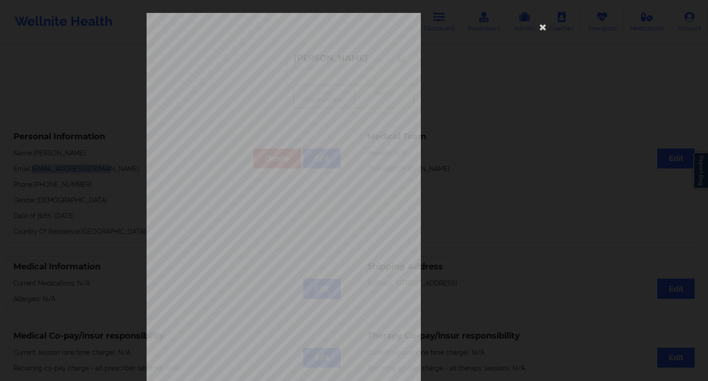
scroll to position [59, 0]
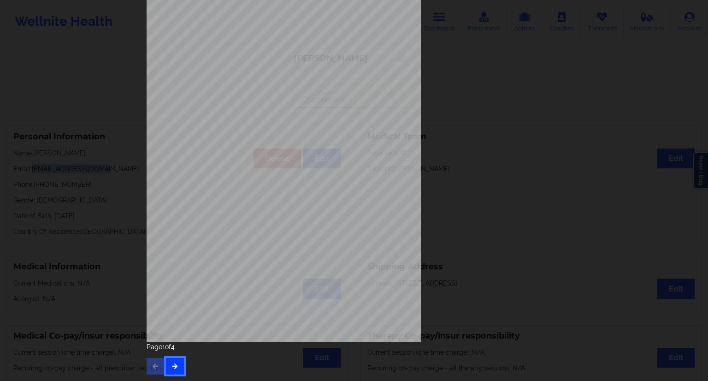
click at [178, 364] on button "button" at bounding box center [175, 366] width 18 height 17
click at [176, 364] on icon "button" at bounding box center [175, 366] width 8 height 6
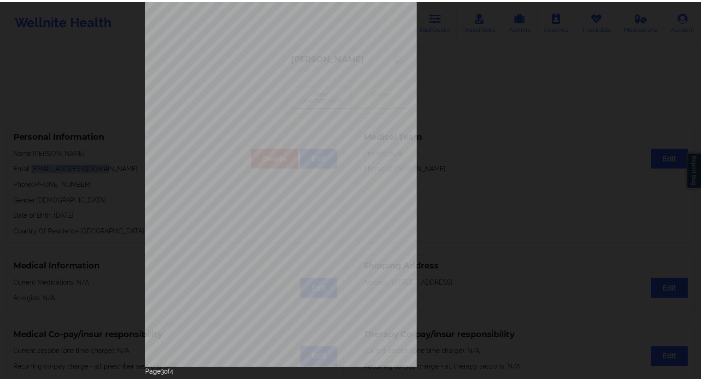
scroll to position [0, 0]
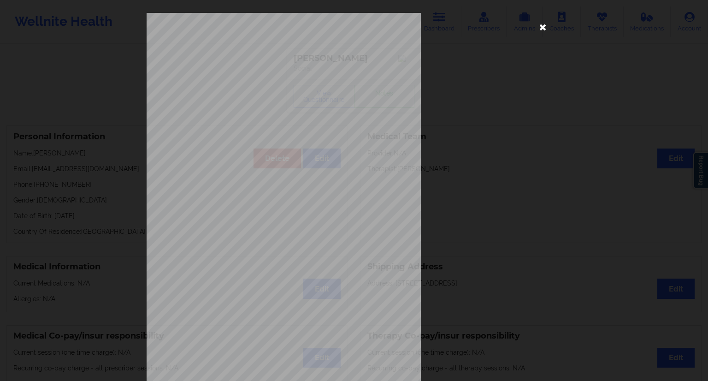
click at [535, 28] on icon at bounding box center [542, 26] width 15 height 15
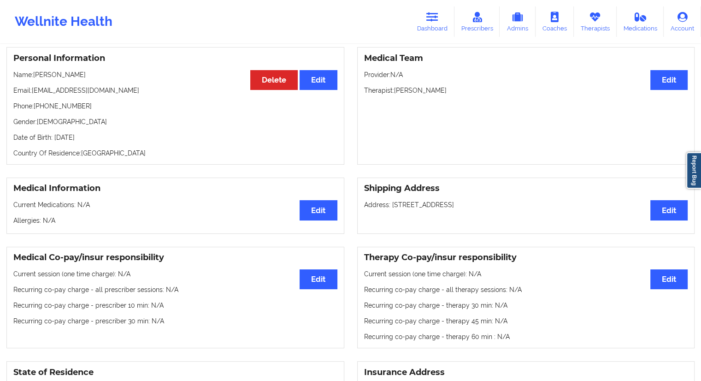
scroll to position [46, 0]
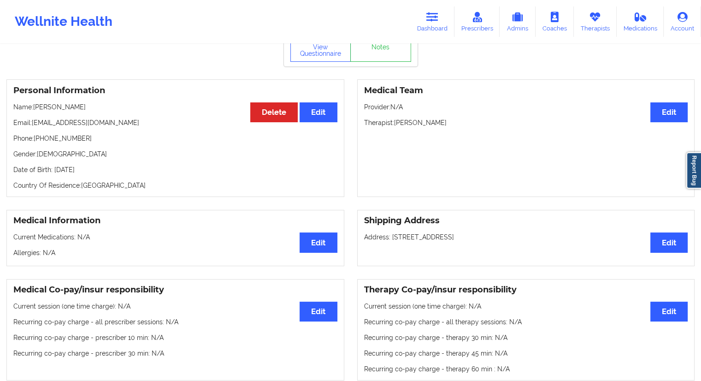
drag, startPoint x: 109, startPoint y: 175, endPoint x: 91, endPoint y: 175, distance: 17.5
click at [91, 174] on p "Date of Birth: [DEMOGRAPHIC_DATA]" at bounding box center [175, 169] width 324 height 9
drag, startPoint x: 48, startPoint y: 107, endPoint x: 34, endPoint y: 107, distance: 13.8
click at [34, 107] on p "Name: [PERSON_NAME]" at bounding box center [175, 106] width 324 height 9
drag, startPoint x: 89, startPoint y: 136, endPoint x: 37, endPoint y: 137, distance: 52.1
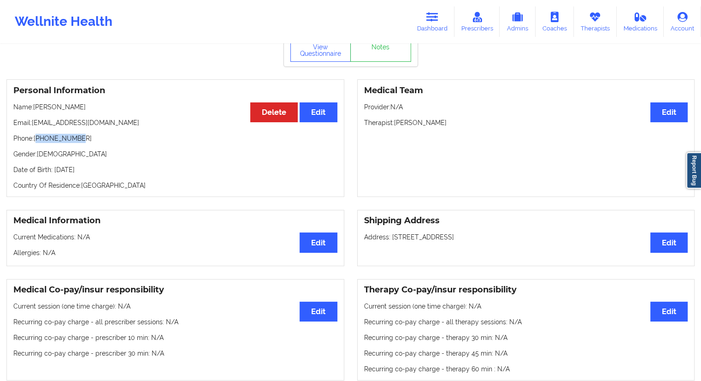
click at [37, 137] on p "Phone: [PHONE_NUMBER]" at bounding box center [175, 138] width 324 height 9
click at [59, 139] on p "Phone: [PHONE_NUMBER]" at bounding box center [175, 138] width 324 height 9
drag, startPoint x: 88, startPoint y: 141, endPoint x: 35, endPoint y: 141, distance: 52.5
click at [35, 141] on p "Phone: [PHONE_NUMBER]" at bounding box center [175, 138] width 324 height 9
drag, startPoint x: 86, startPoint y: 107, endPoint x: 33, endPoint y: 110, distance: 53.1
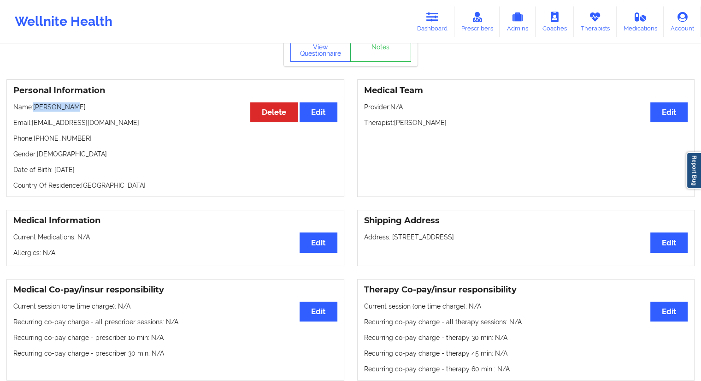
click at [33, 110] on p "Name: [PERSON_NAME]" at bounding box center [175, 106] width 324 height 9
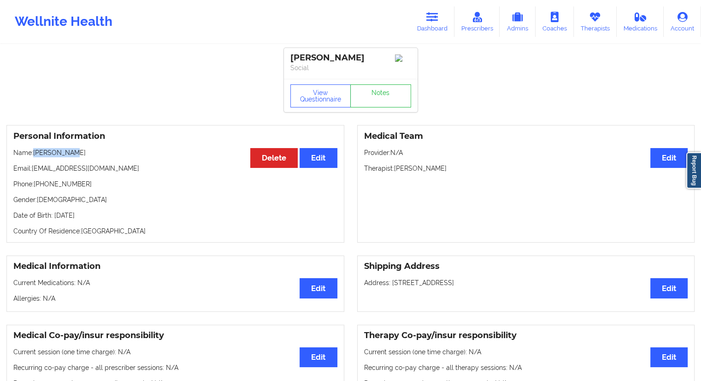
scroll to position [0, 0]
click at [428, 25] on link "Dashboard" at bounding box center [432, 21] width 44 height 30
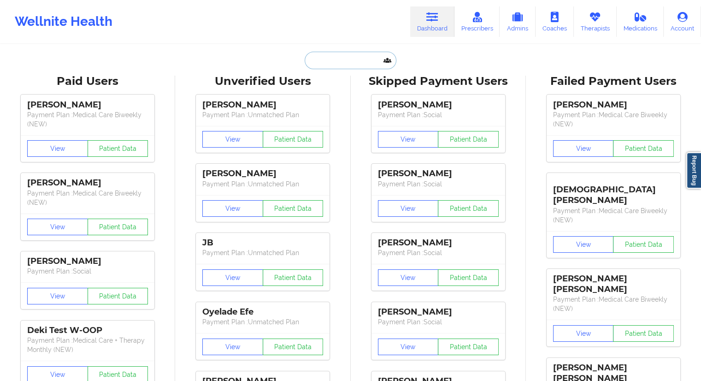
click at [362, 59] on input "text" at bounding box center [350, 61] width 91 height 18
paste input "[PHONE_NUMBER]"
type input "[PHONE_NUMBER]"
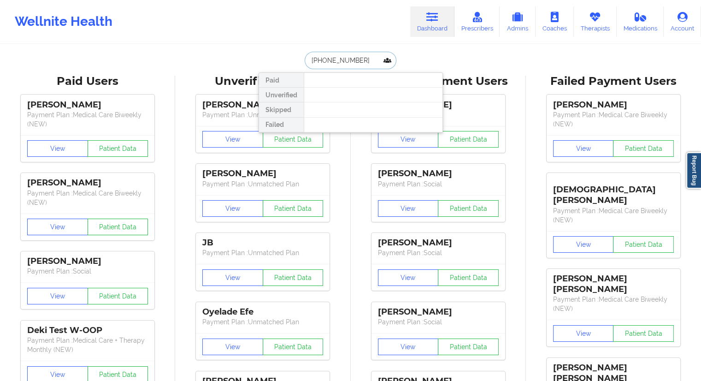
drag, startPoint x: 353, startPoint y: 59, endPoint x: 293, endPoint y: 69, distance: 61.1
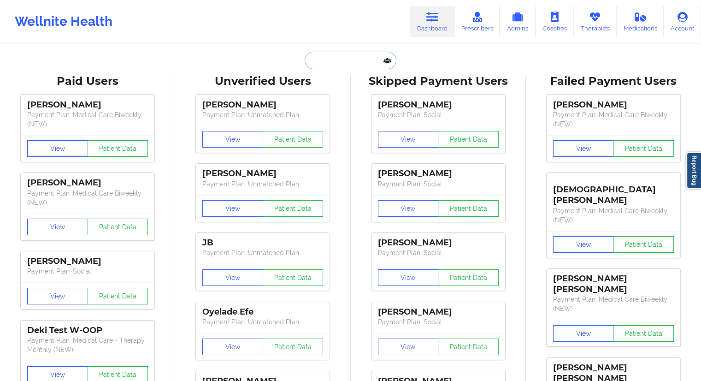
type input "\"
paste input "[EMAIL_ADDRESS][DOMAIN_NAME]"
type input "[EMAIL_ADDRESS][DOMAIN_NAME]"
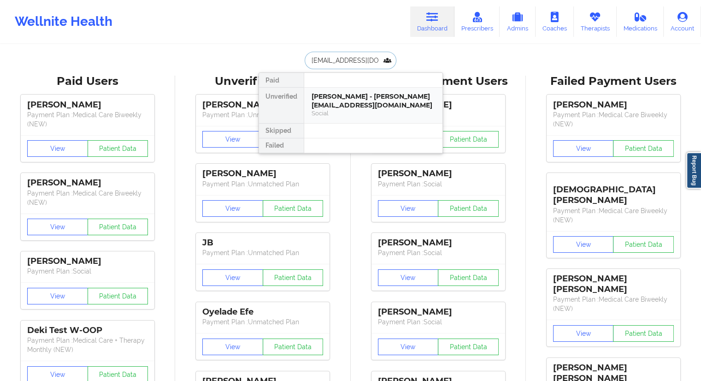
click at [334, 99] on div "[PERSON_NAME] - [PERSON_NAME][EMAIL_ADDRESS][DOMAIN_NAME]" at bounding box center [372, 100] width 123 height 17
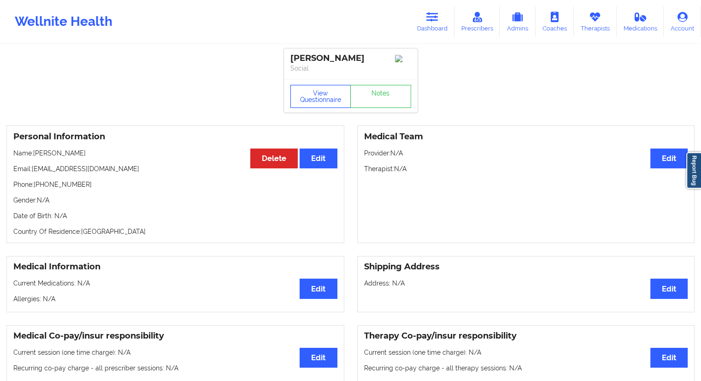
click at [321, 98] on button "View Questionnaire" at bounding box center [320, 96] width 61 height 23
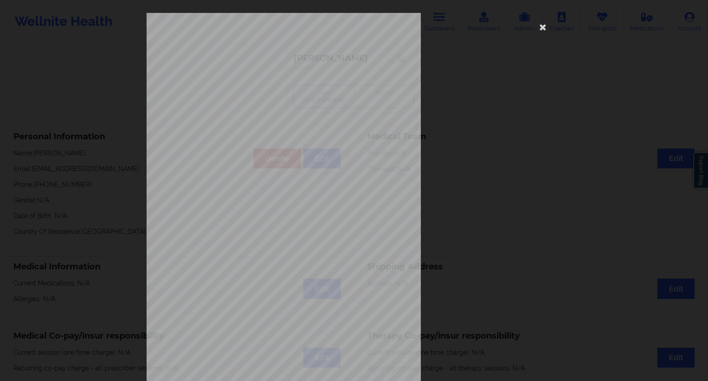
click at [79, 189] on div "[STREET_ADDRESS] What state do you live in ? [US_STATE] Full Name [PERSON_NAME]…" at bounding box center [354, 190] width 708 height 381
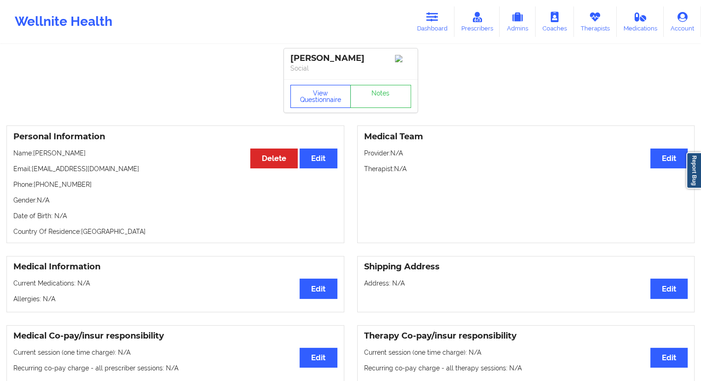
click at [307, 94] on button "View Questionnaire" at bounding box center [320, 96] width 61 height 23
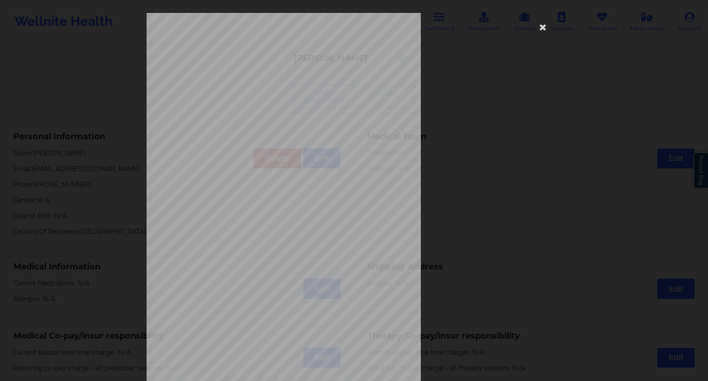
scroll to position [59, 0]
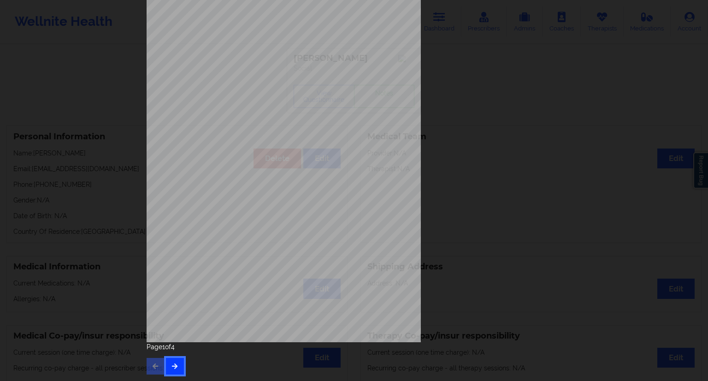
click at [174, 364] on icon "button" at bounding box center [175, 366] width 8 height 6
click at [177, 364] on button "button" at bounding box center [175, 366] width 18 height 17
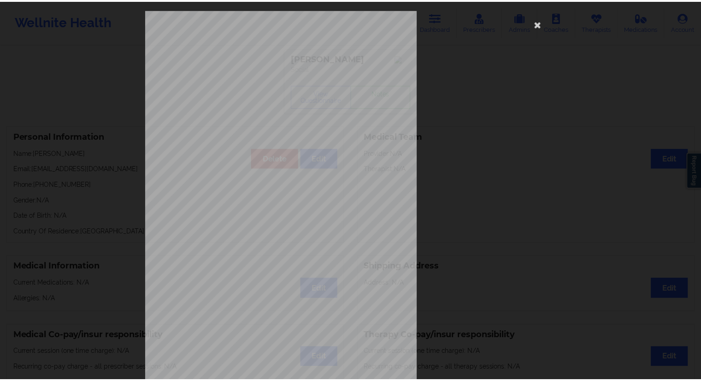
scroll to position [0, 0]
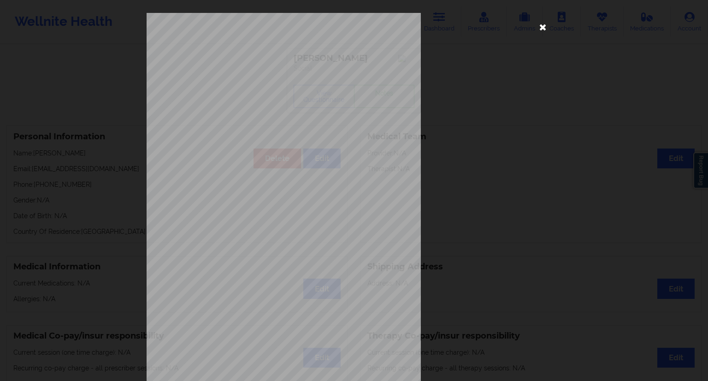
click at [542, 26] on icon at bounding box center [542, 26] width 15 height 15
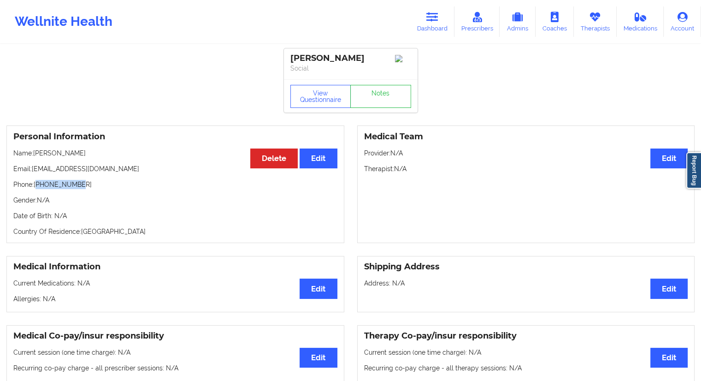
drag, startPoint x: 85, startPoint y: 187, endPoint x: 37, endPoint y: 189, distance: 48.4
click at [37, 189] on p "Phone: [PHONE_NUMBER]" at bounding box center [175, 184] width 324 height 9
click at [48, 196] on div "Personal Information Edit Delete Name: [PERSON_NAME] Email: [EMAIL_ADDRESS][DOM…" at bounding box center [175, 183] width 338 height 117
drag, startPoint x: 88, startPoint y: 187, endPoint x: 35, endPoint y: 187, distance: 53.5
click at [35, 187] on p "Phone: [PHONE_NUMBER]" at bounding box center [175, 184] width 324 height 9
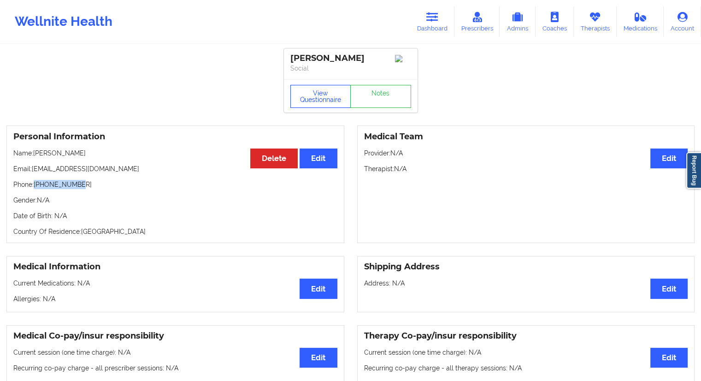
click at [313, 100] on button "View Questionnaire" at bounding box center [320, 96] width 61 height 23
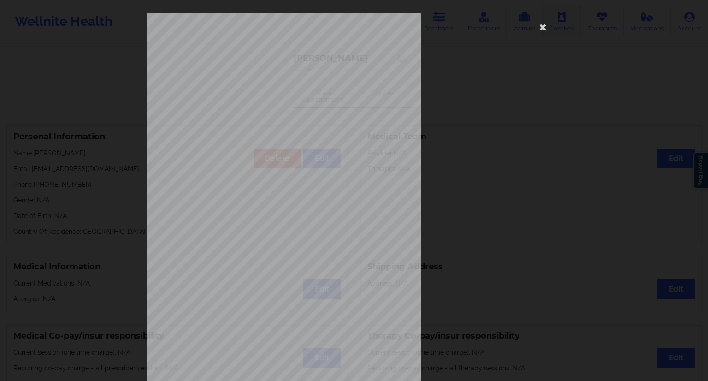
drag, startPoint x: 547, startPoint y: 23, endPoint x: 539, endPoint y: 27, distance: 8.9
click at [547, 23] on icon at bounding box center [542, 26] width 15 height 15
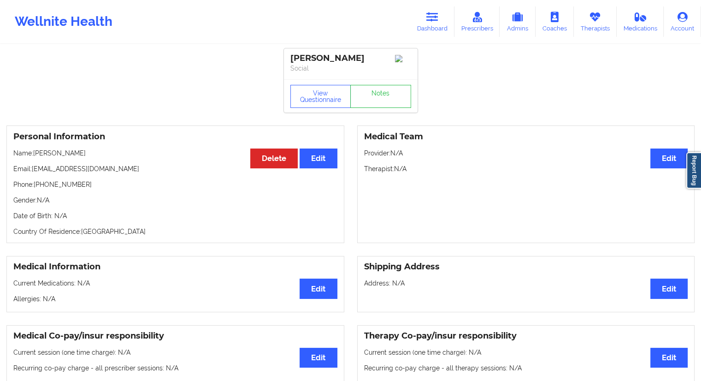
drag, startPoint x: 427, startPoint y: 28, endPoint x: 397, endPoint y: 41, distance: 32.6
click at [427, 28] on link "Dashboard" at bounding box center [432, 21] width 44 height 30
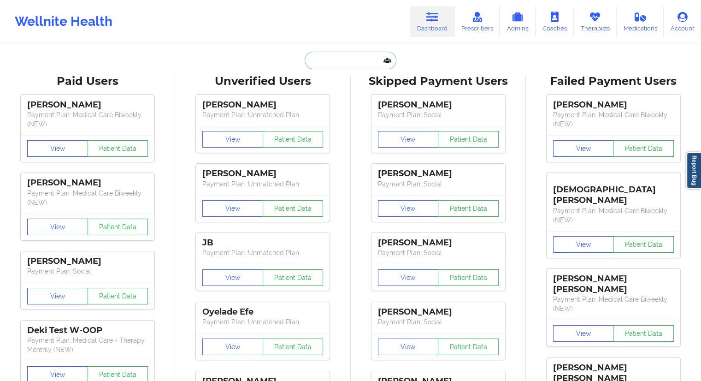
click at [358, 61] on input "text" at bounding box center [350, 61] width 91 height 18
paste input "[EMAIL_ADDRESS][PERSON_NAME][DOMAIN_NAME]"
type input "[EMAIL_ADDRESS][PERSON_NAME][DOMAIN_NAME]"
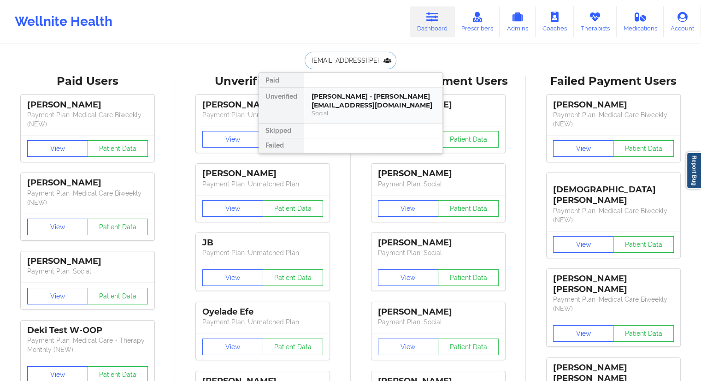
scroll to position [0, 5]
click at [334, 107] on div "[PERSON_NAME] - [PERSON_NAME][EMAIL_ADDRESS][PERSON_NAME][DOMAIN_NAME]" at bounding box center [372, 105] width 123 height 26
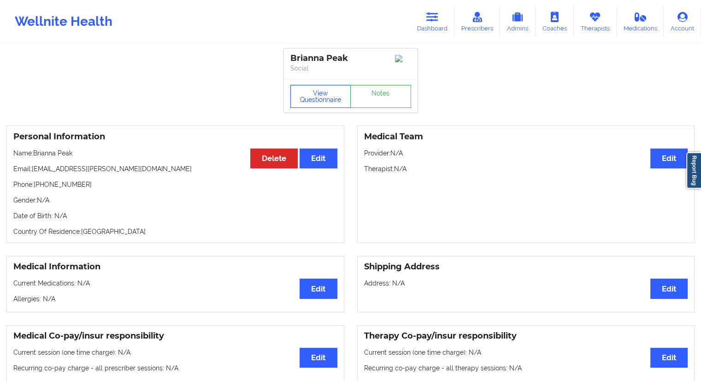
click at [324, 97] on button "View Questionnaire" at bounding box center [320, 96] width 61 height 23
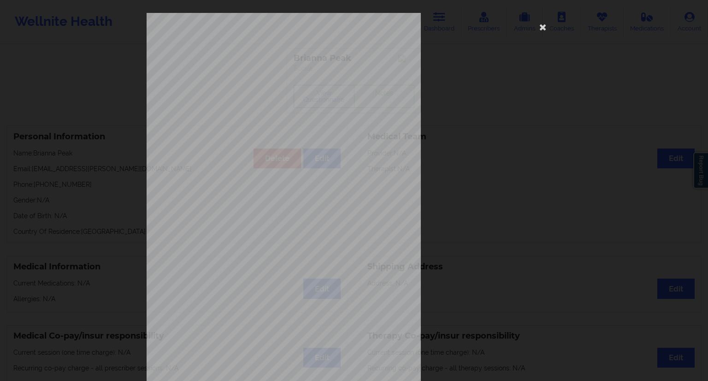
scroll to position [59, 0]
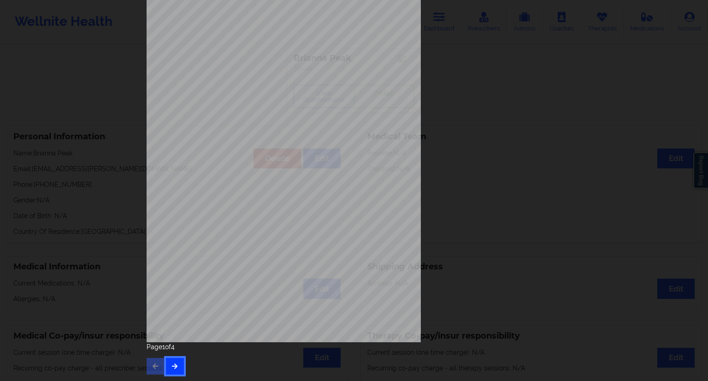
click at [180, 364] on button "button" at bounding box center [175, 366] width 18 height 17
click at [176, 364] on button "button" at bounding box center [175, 366] width 18 height 17
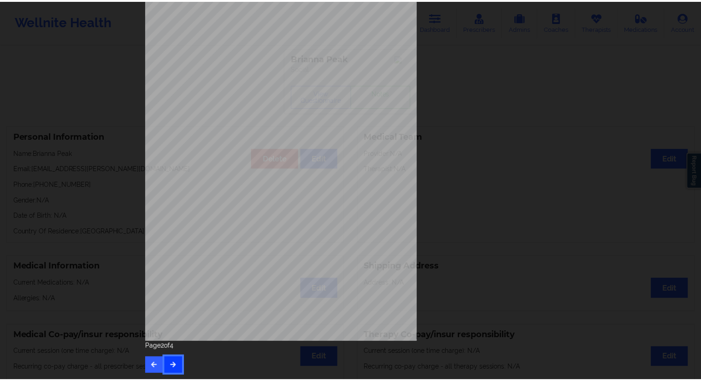
scroll to position [0, 0]
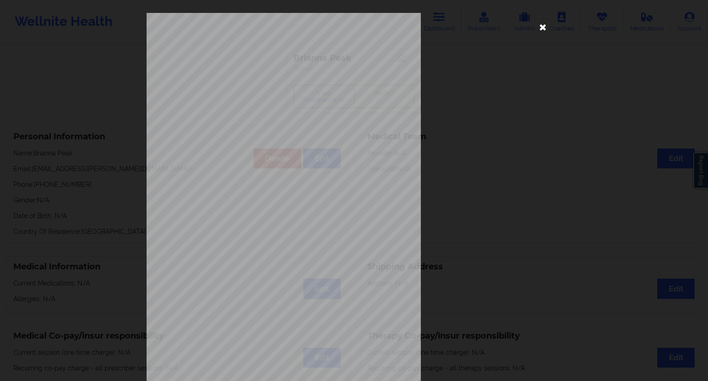
click at [543, 28] on icon at bounding box center [542, 26] width 15 height 15
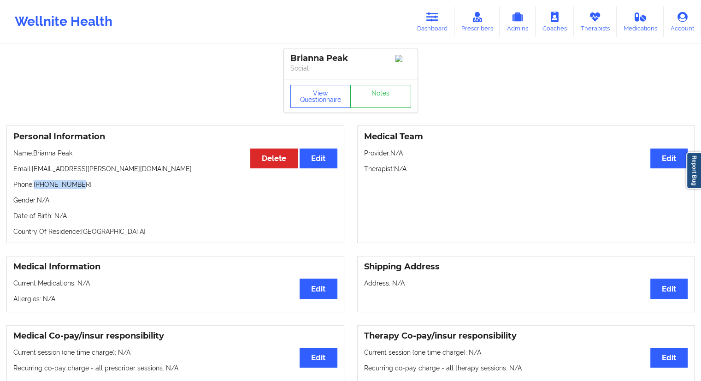
drag, startPoint x: 62, startPoint y: 190, endPoint x: 35, endPoint y: 189, distance: 26.8
click at [35, 189] on p "Phone: [PHONE_NUMBER]" at bounding box center [175, 184] width 324 height 9
drag, startPoint x: 74, startPoint y: 158, endPoint x: 35, endPoint y: 157, distance: 38.2
click at [35, 157] on p "Name: [PERSON_NAME]" at bounding box center [175, 152] width 324 height 9
click at [332, 95] on button "View Questionnaire" at bounding box center [320, 96] width 61 height 23
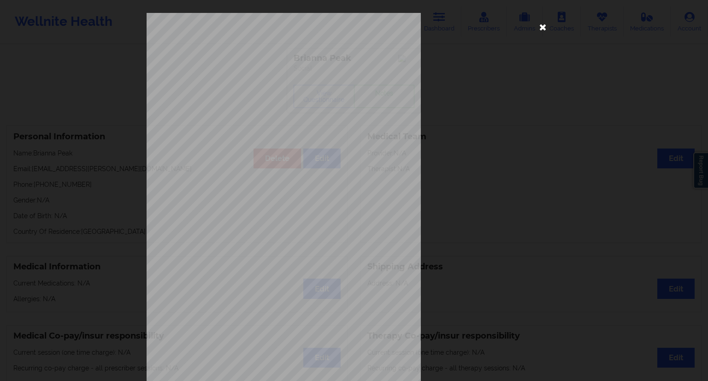
click at [541, 27] on icon at bounding box center [542, 26] width 15 height 15
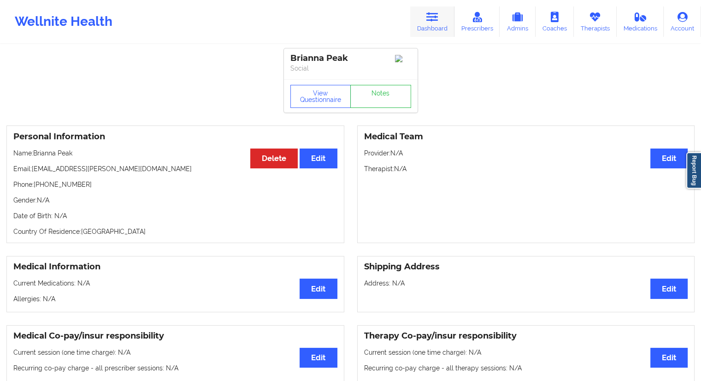
click at [426, 30] on link "Dashboard" at bounding box center [432, 21] width 44 height 30
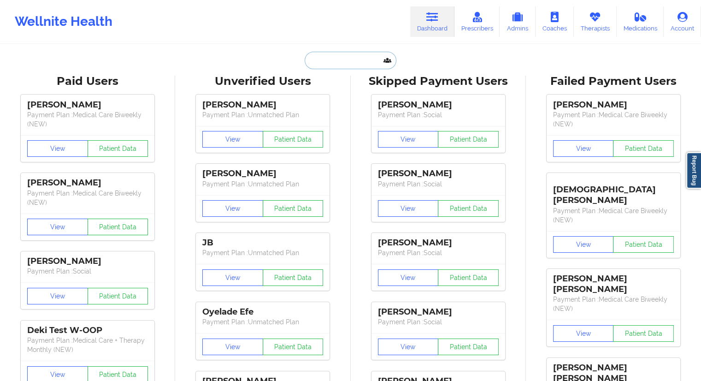
click at [356, 66] on input "text" at bounding box center [350, 61] width 91 height 18
paste input "[PERSON_NAME]"
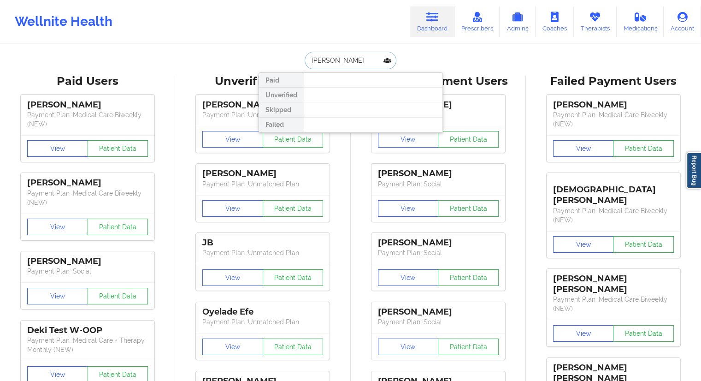
paste input "[EMAIL_ADDRESS][DOMAIN_NAME]"
type input "[EMAIL_ADDRESS][DOMAIN_NAME]"
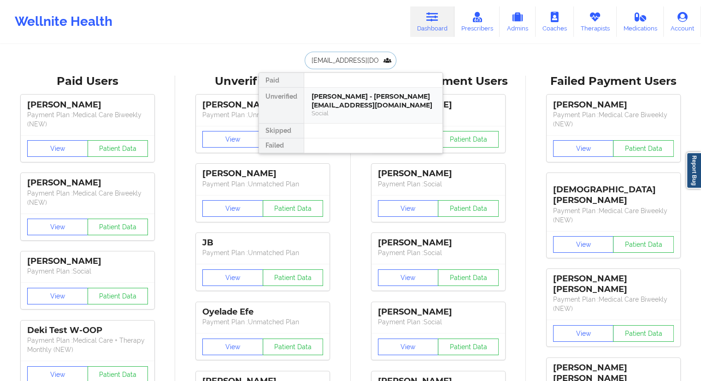
click at [330, 100] on div "[PERSON_NAME] - [PERSON_NAME][EMAIL_ADDRESS][DOMAIN_NAME]" at bounding box center [372, 100] width 123 height 17
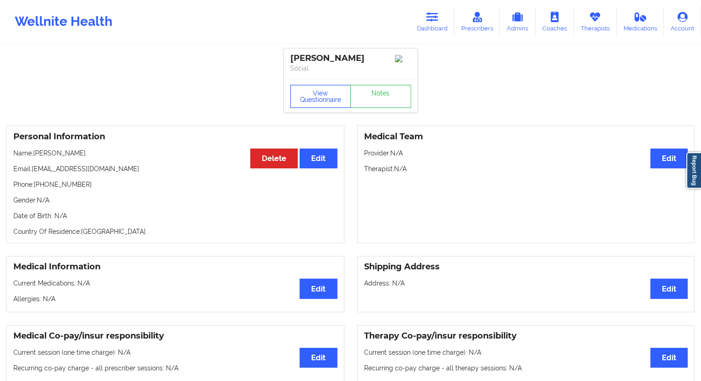
click at [315, 100] on button "View Questionnaire" at bounding box center [320, 96] width 61 height 23
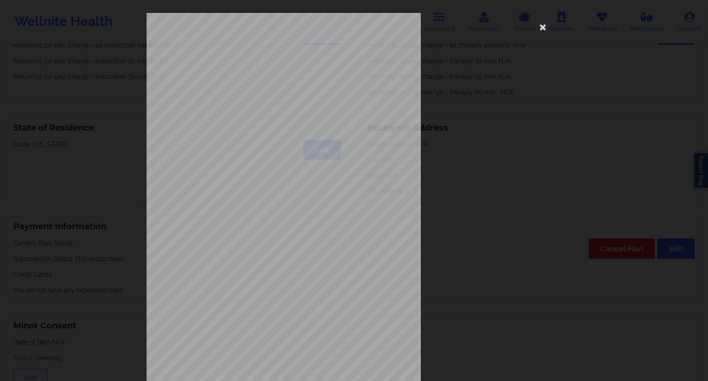
scroll to position [59, 0]
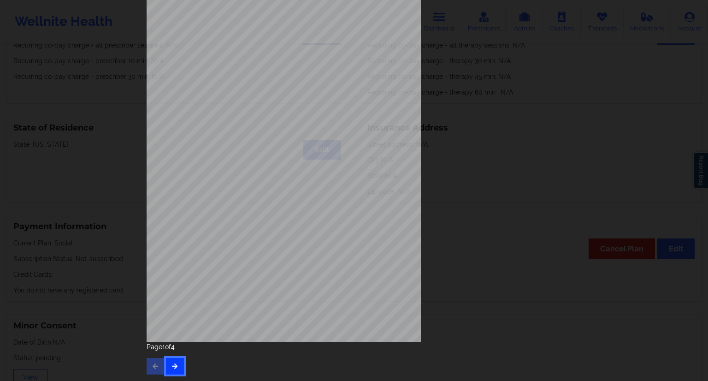
click at [178, 363] on button "button" at bounding box center [175, 366] width 18 height 17
click at [174, 364] on icon "button" at bounding box center [175, 366] width 8 height 6
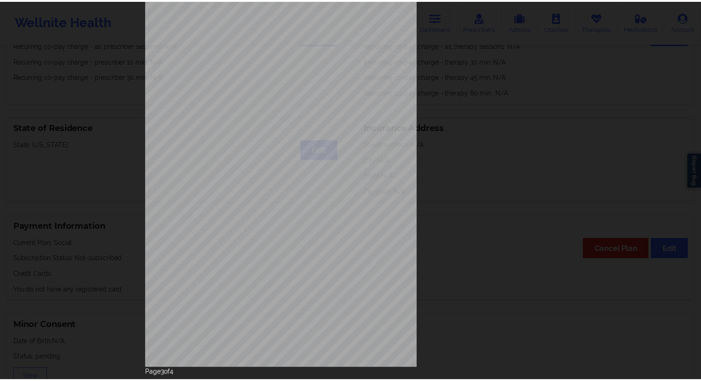
scroll to position [0, 0]
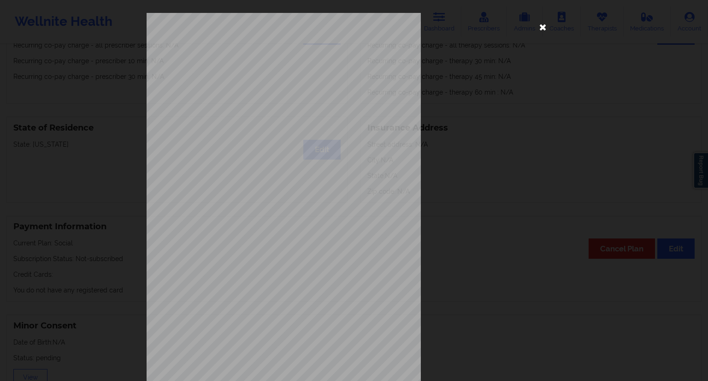
click at [543, 25] on icon at bounding box center [542, 26] width 15 height 15
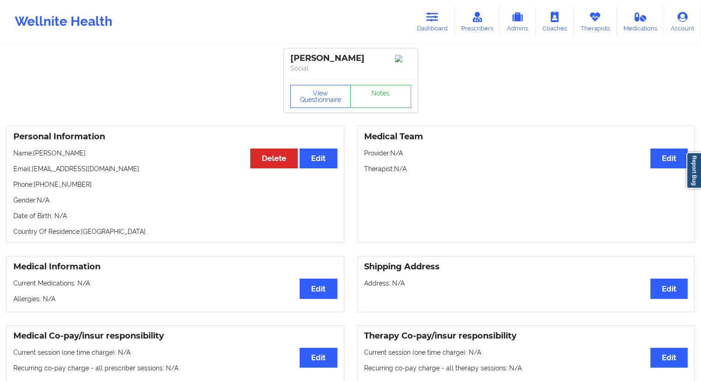
drag, startPoint x: 88, startPoint y: 153, endPoint x: 69, endPoint y: 153, distance: 18.4
click at [69, 153] on p "Name: [PERSON_NAME]" at bounding box center [175, 152] width 324 height 9
click at [138, 209] on div "Personal Information Edit Delete Name: [PERSON_NAME] Email: [EMAIL_ADDRESS][DOM…" at bounding box center [175, 183] width 338 height 117
click at [346, 64] on p "Social" at bounding box center [350, 68] width 121 height 9
click at [422, 29] on link "Dashboard" at bounding box center [432, 21] width 44 height 30
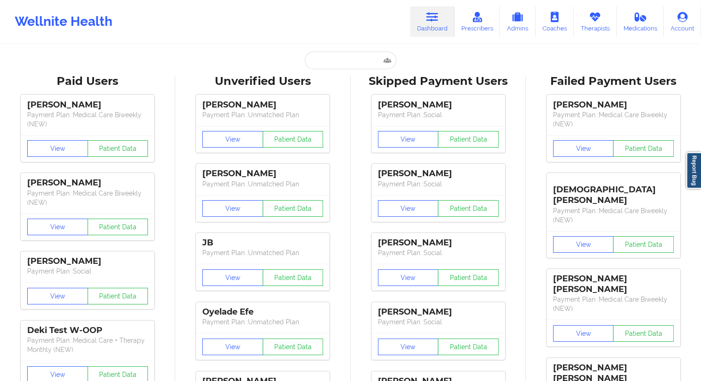
click at [346, 60] on input "text" at bounding box center [350, 61] width 91 height 18
type input "[EMAIL_ADDRESS][DOMAIN_NAME]"
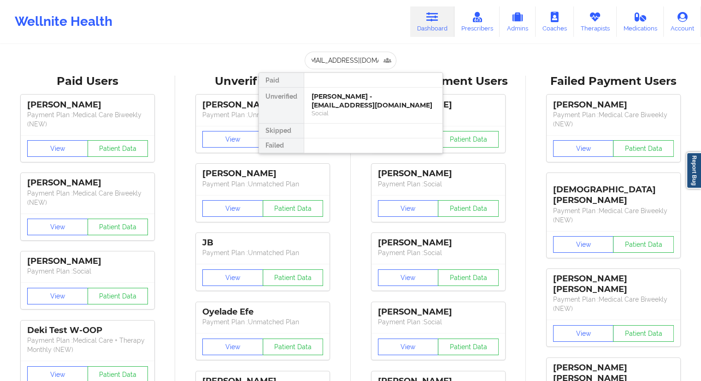
click at [326, 105] on div "[PERSON_NAME] - [EMAIL_ADDRESS][DOMAIN_NAME]" at bounding box center [372, 100] width 123 height 17
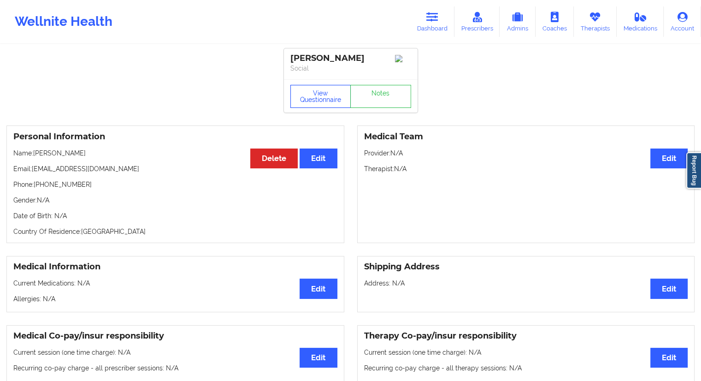
click at [311, 96] on button "View Questionnaire" at bounding box center [320, 96] width 61 height 23
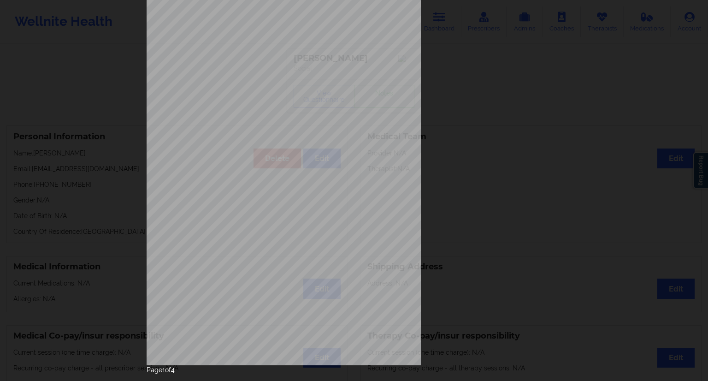
scroll to position [59, 0]
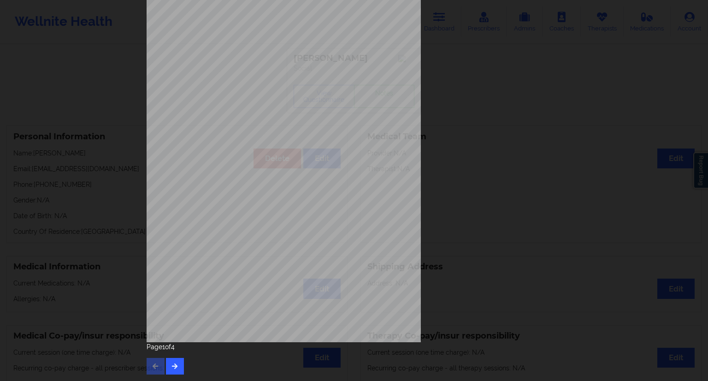
click at [183, 357] on div "Page 1 of 4" at bounding box center [354, 358] width 415 height 32
click at [172, 364] on icon "button" at bounding box center [175, 366] width 8 height 6
drag, startPoint x: 177, startPoint y: 354, endPoint x: 177, endPoint y: 359, distance: 5.5
click at [177, 354] on div "Page 2 of 4" at bounding box center [354, 358] width 415 height 32
click at [178, 358] on button "button" at bounding box center [175, 366] width 18 height 17
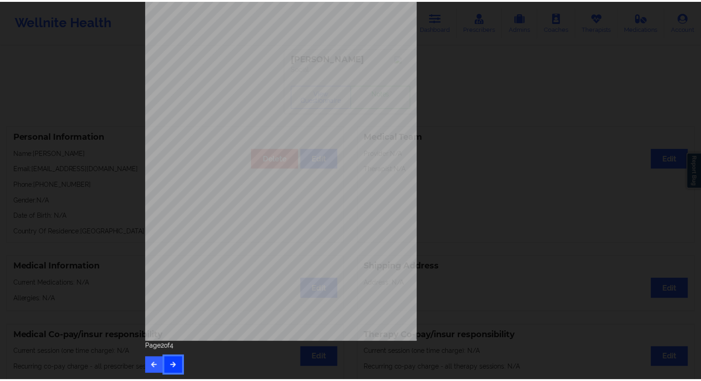
scroll to position [0, 0]
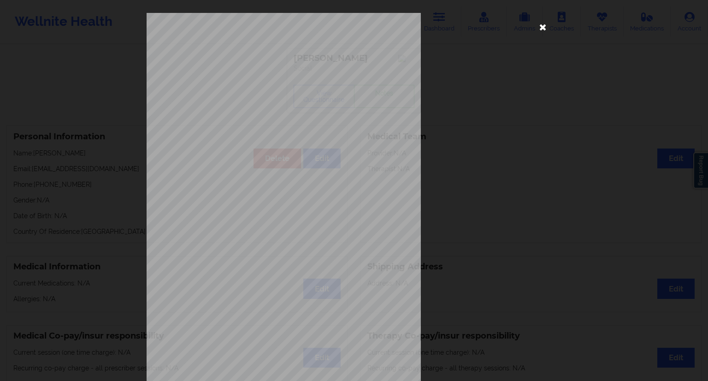
click at [546, 28] on icon at bounding box center [542, 26] width 15 height 15
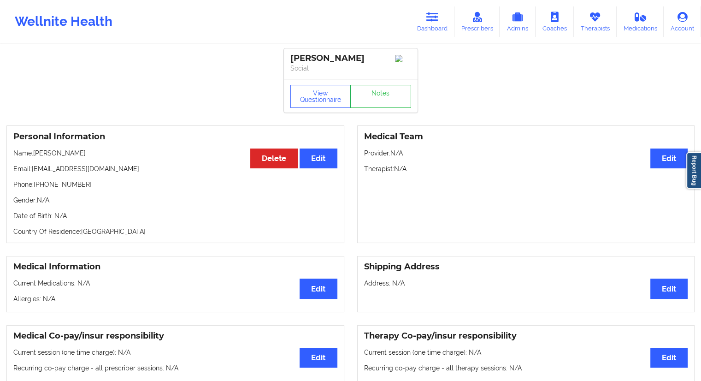
drag, startPoint x: 85, startPoint y: 154, endPoint x: 34, endPoint y: 152, distance: 51.2
click at [34, 152] on p "Name: [PERSON_NAME]" at bounding box center [175, 152] width 324 height 9
click at [46, 168] on p "Email: [EMAIL_ADDRESS][DOMAIN_NAME]" at bounding box center [175, 168] width 324 height 9
drag, startPoint x: 55, startPoint y: 156, endPoint x: 35, endPoint y: 155, distance: 19.4
click at [35, 155] on p "Name: [PERSON_NAME]" at bounding box center [175, 152] width 324 height 9
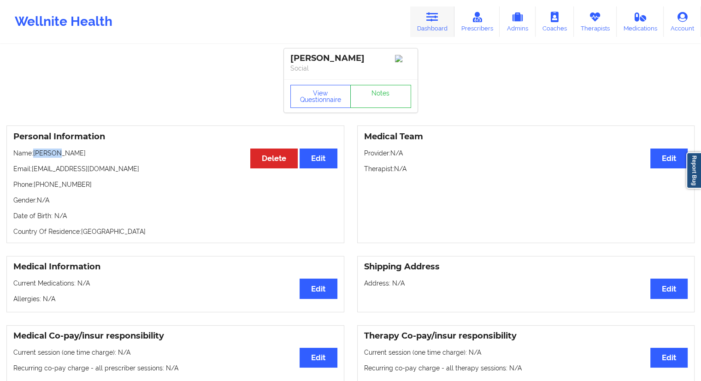
click at [429, 35] on link "Dashboard" at bounding box center [432, 21] width 44 height 30
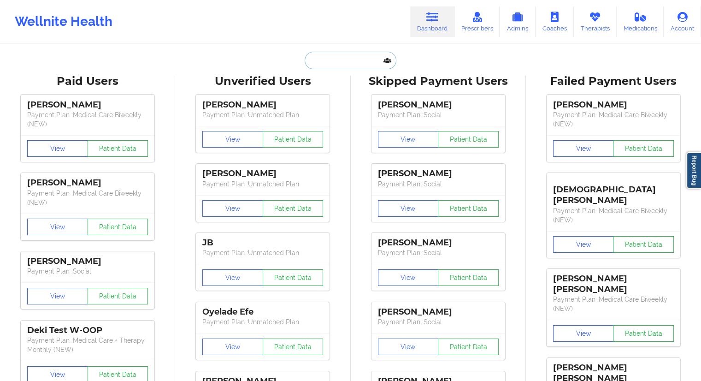
click at [330, 66] on input "text" at bounding box center [350, 61] width 91 height 18
paste input "[EMAIL_ADDRESS][DOMAIN_NAME]"
type input "[EMAIL_ADDRESS][DOMAIN_NAME]"
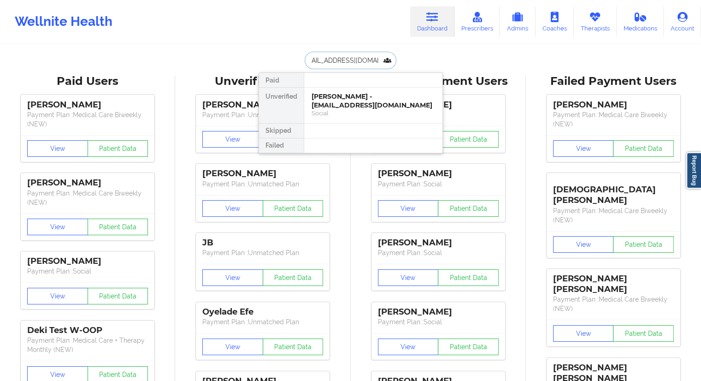
click at [327, 103] on div "[PERSON_NAME] - [EMAIL_ADDRESS][DOMAIN_NAME]" at bounding box center [372, 100] width 123 height 17
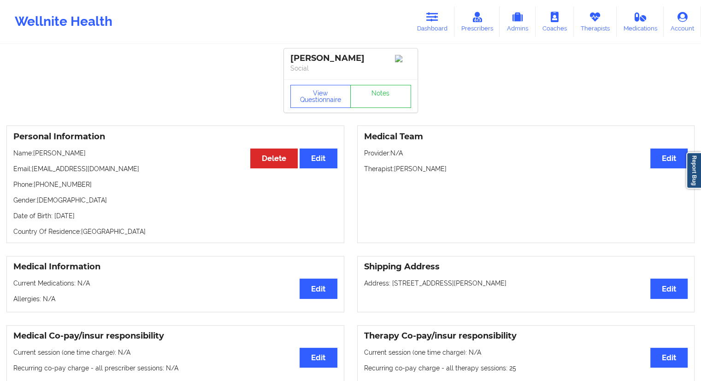
drag, startPoint x: 70, startPoint y: 155, endPoint x: 31, endPoint y: 153, distance: 39.3
click at [31, 153] on p "Name: [PERSON_NAME]" at bounding box center [175, 152] width 324 height 9
click at [70, 166] on div "Personal Information Edit Delete Name: [PERSON_NAME] Email: [EMAIL_ADDRESS][DOM…" at bounding box center [175, 183] width 338 height 117
drag, startPoint x: 87, startPoint y: 155, endPoint x: 34, endPoint y: 155, distance: 53.0
click at [34, 155] on p "Name: [PERSON_NAME]" at bounding box center [175, 152] width 324 height 9
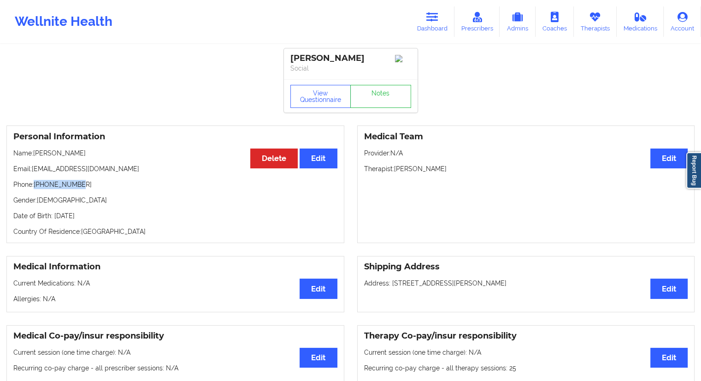
drag, startPoint x: 88, startPoint y: 186, endPoint x: 36, endPoint y: 187, distance: 52.5
click at [36, 187] on p "Phone: [PHONE_NUMBER]" at bounding box center [175, 184] width 324 height 9
drag, startPoint x: 87, startPoint y: 149, endPoint x: 35, endPoint y: 150, distance: 52.1
click at [35, 150] on div "Personal Information Edit Delete Name: [PERSON_NAME] Email: [EMAIL_ADDRESS][DOM…" at bounding box center [175, 183] width 338 height 117
click at [313, 105] on button "View Questionnaire" at bounding box center [320, 96] width 61 height 23
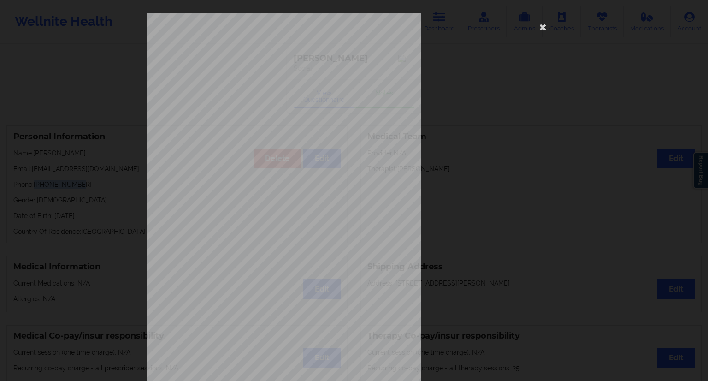
scroll to position [59, 0]
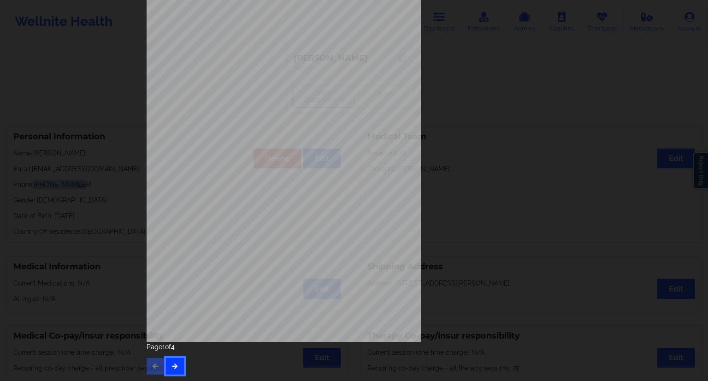
click at [176, 364] on button "button" at bounding box center [175, 366] width 18 height 17
click at [172, 364] on button "button" at bounding box center [175, 366] width 18 height 17
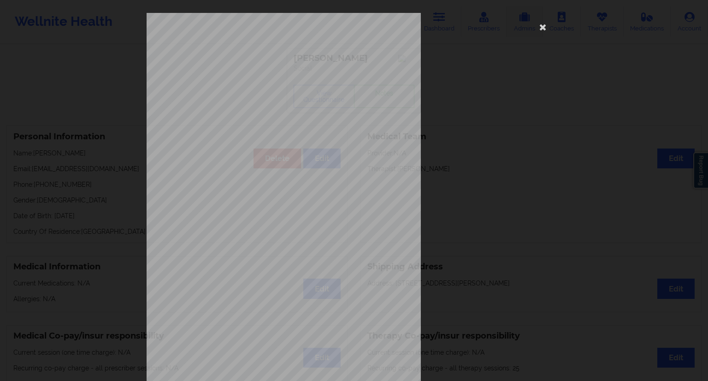
click at [541, 25] on icon at bounding box center [542, 26] width 15 height 15
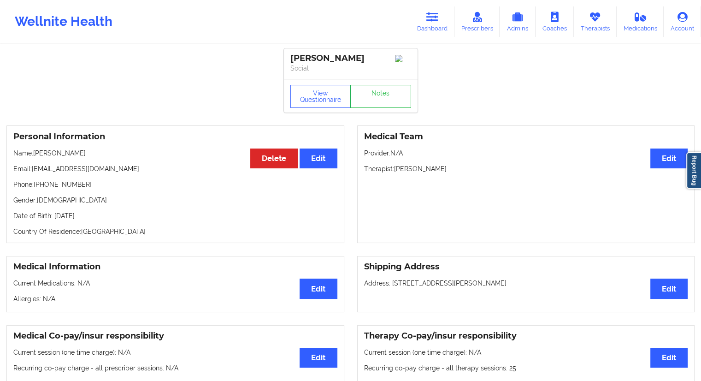
drag, startPoint x: 92, startPoint y: 154, endPoint x: 35, endPoint y: 153, distance: 56.7
click at [35, 153] on p "Name: [PERSON_NAME]" at bounding box center [175, 152] width 324 height 9
click at [298, 99] on button "View Questionnaire" at bounding box center [320, 96] width 61 height 23
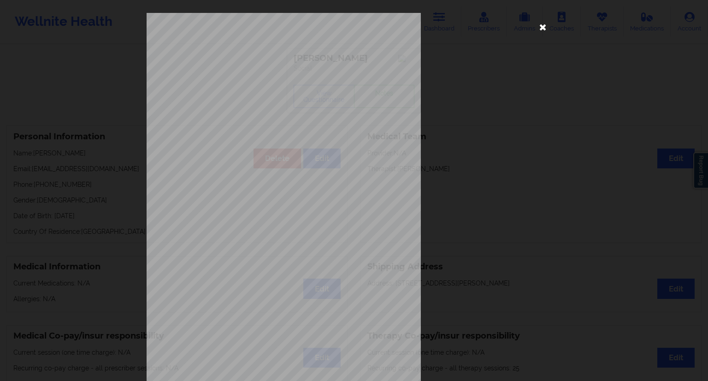
click at [535, 24] on icon at bounding box center [542, 26] width 15 height 15
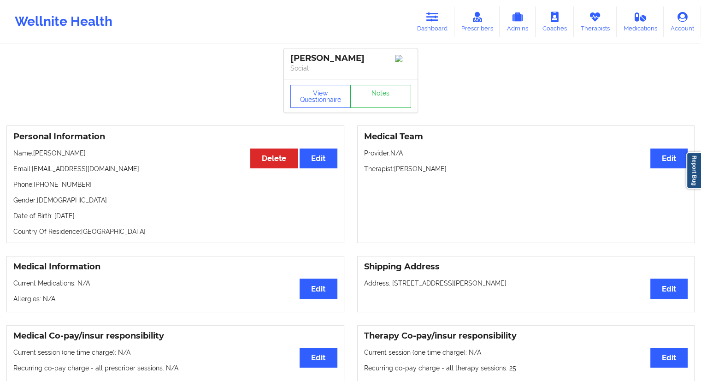
drag, startPoint x: 112, startPoint y: 220, endPoint x: 106, endPoint y: 220, distance: 6.5
click at [106, 220] on p "Date of Birth: [DEMOGRAPHIC_DATA]" at bounding box center [175, 215] width 324 height 9
drag, startPoint x: 88, startPoint y: 159, endPoint x: 35, endPoint y: 154, distance: 53.1
click at [35, 154] on p "Name: [PERSON_NAME]" at bounding box center [175, 152] width 324 height 9
drag, startPoint x: 94, startPoint y: 181, endPoint x: 48, endPoint y: 181, distance: 45.6
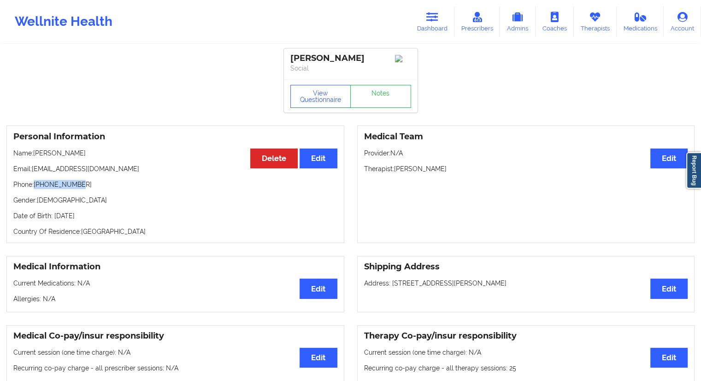
click at [38, 181] on div "Personal Information Edit Delete Name: [PERSON_NAME] Email: [EMAIL_ADDRESS][DOM…" at bounding box center [175, 183] width 338 height 117
click at [52, 199] on p "Gender: [DEMOGRAPHIC_DATA]" at bounding box center [175, 199] width 324 height 9
drag, startPoint x: 82, startPoint y: 190, endPoint x: 35, endPoint y: 188, distance: 46.6
click at [35, 188] on p "Phone: [PHONE_NUMBER]" at bounding box center [175, 184] width 324 height 9
drag, startPoint x: 88, startPoint y: 153, endPoint x: 35, endPoint y: 154, distance: 53.0
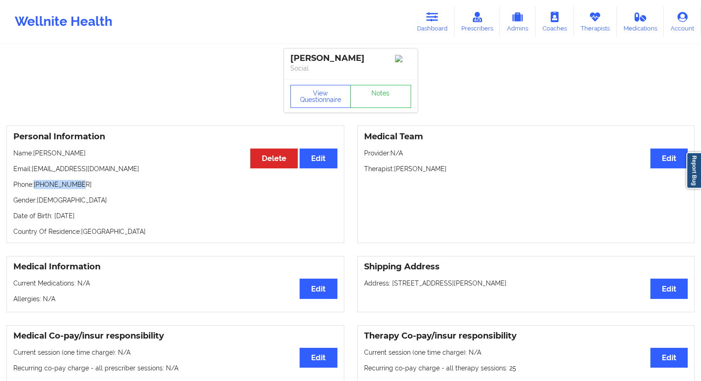
click at [35, 154] on p "Name: [PERSON_NAME]" at bounding box center [175, 152] width 324 height 9
click at [420, 25] on link "Dashboard" at bounding box center [432, 21] width 44 height 30
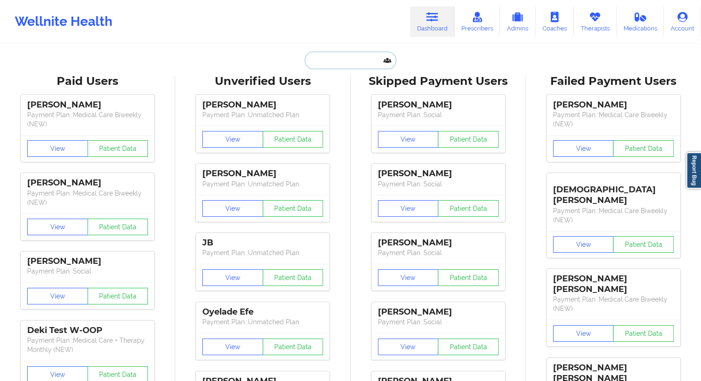
drag, startPoint x: 347, startPoint y: 53, endPoint x: 342, endPoint y: 61, distance: 9.7
click at [347, 53] on input "text" at bounding box center [350, 61] width 91 height 18
paste input "[EMAIL_ADDRESS][DOMAIN_NAME]"
type input "[EMAIL_ADDRESS][DOMAIN_NAME]"
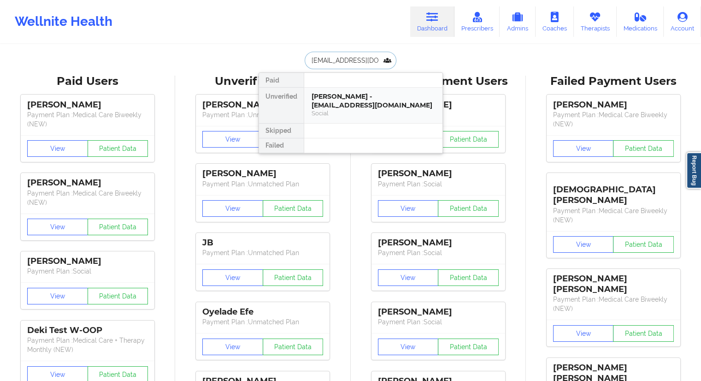
click at [330, 106] on div "[PERSON_NAME] - [EMAIL_ADDRESS][DOMAIN_NAME]" at bounding box center [372, 100] width 123 height 17
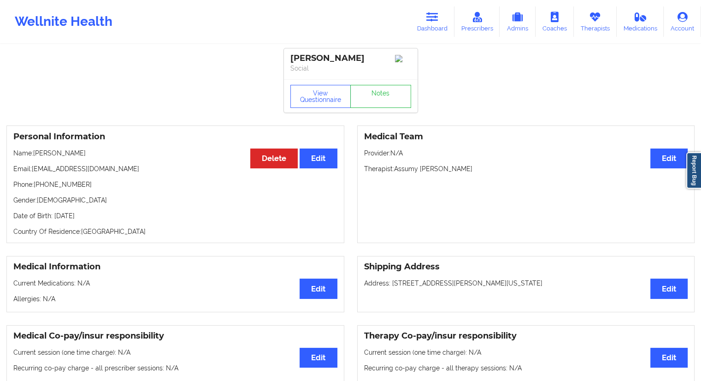
click at [299, 111] on div "View Questionnaire Notes" at bounding box center [351, 95] width 134 height 33
click at [308, 107] on button "View Questionnaire" at bounding box center [320, 96] width 61 height 23
drag, startPoint x: 467, startPoint y: 170, endPoint x: 393, endPoint y: 175, distance: 74.8
click at [393, 173] on p "Therapist: Assumy [PERSON_NAME]" at bounding box center [526, 168] width 324 height 9
click at [470, 364] on html "Wellnite Health Dashboard Prescribers Admins Coaches Therapists Medications Acc…" at bounding box center [350, 190] width 701 height 381
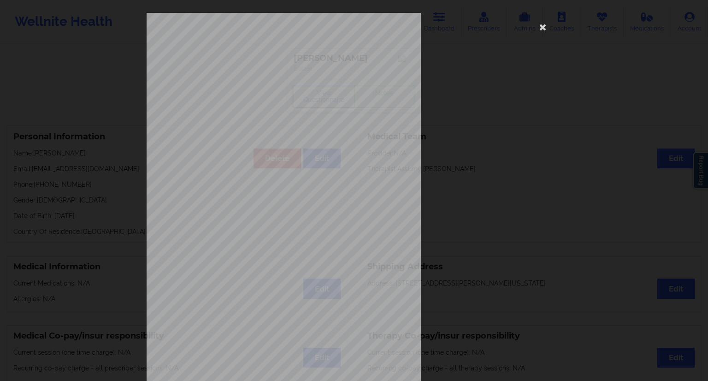
scroll to position [59, 0]
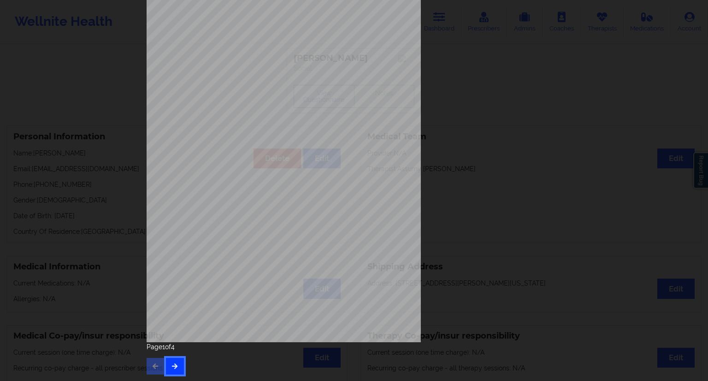
click at [173, 364] on icon "button" at bounding box center [175, 366] width 8 height 6
click at [177, 364] on button "button" at bounding box center [175, 366] width 18 height 17
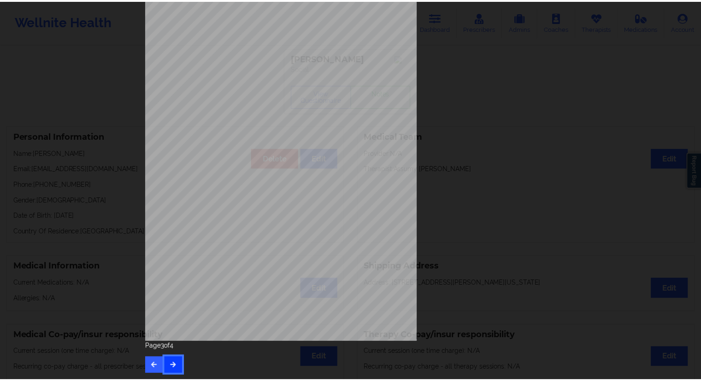
scroll to position [0, 0]
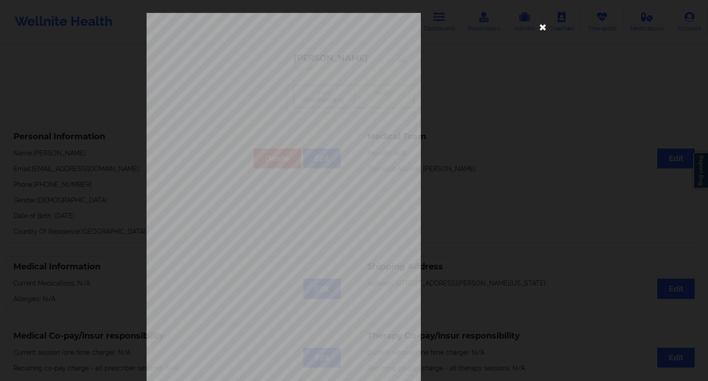
click at [540, 28] on icon at bounding box center [542, 26] width 15 height 15
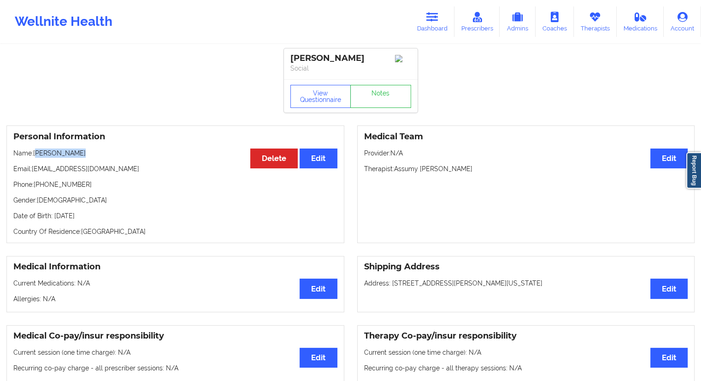
drag, startPoint x: 84, startPoint y: 153, endPoint x: 38, endPoint y: 155, distance: 45.7
click at [38, 155] on p "Name: [PERSON_NAME]" at bounding box center [175, 152] width 324 height 9
click at [104, 168] on p "Email: [EMAIL_ADDRESS][DOMAIN_NAME]" at bounding box center [175, 168] width 324 height 9
drag, startPoint x: 108, startPoint y: 172, endPoint x: 31, endPoint y: 171, distance: 77.0
click at [31, 171] on p "Email: [EMAIL_ADDRESS][DOMAIN_NAME]" at bounding box center [175, 168] width 324 height 9
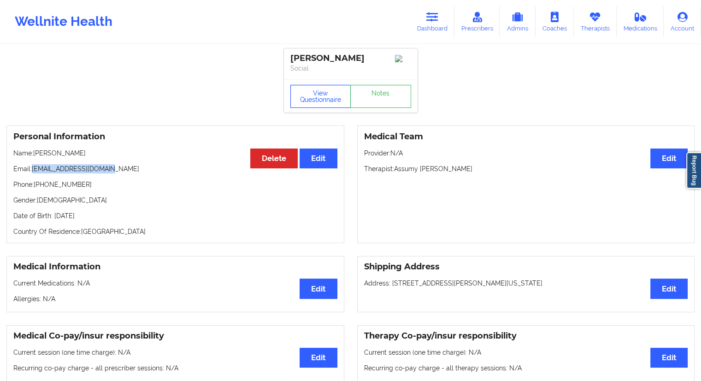
click at [320, 98] on button "View Questionnaire" at bounding box center [320, 96] width 61 height 23
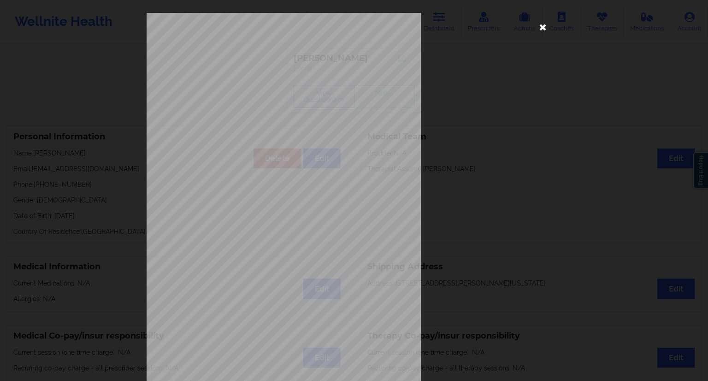
click at [539, 29] on icon at bounding box center [542, 26] width 15 height 15
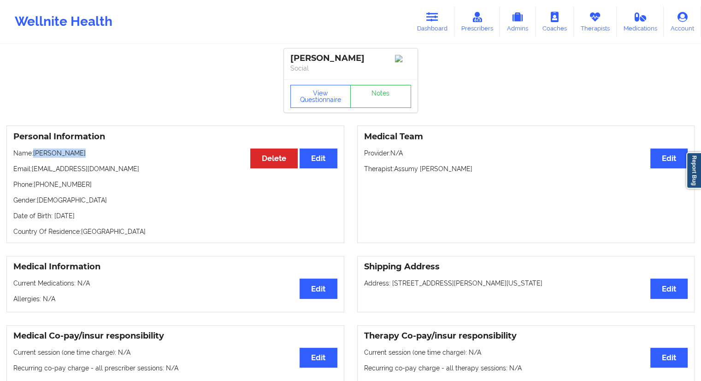
drag, startPoint x: 77, startPoint y: 158, endPoint x: 35, endPoint y: 157, distance: 41.9
click at [35, 157] on p "Name: [PERSON_NAME]" at bounding box center [175, 152] width 324 height 9
drag, startPoint x: 83, startPoint y: 171, endPoint x: 34, endPoint y: 171, distance: 49.3
click at [34, 171] on p "Email: [EMAIL_ADDRESS][DOMAIN_NAME]" at bounding box center [175, 168] width 324 height 9
click at [49, 177] on div "Personal Information Edit Delete Name: [PERSON_NAME] Email: [EMAIL_ADDRESS][DOM…" at bounding box center [175, 183] width 338 height 117
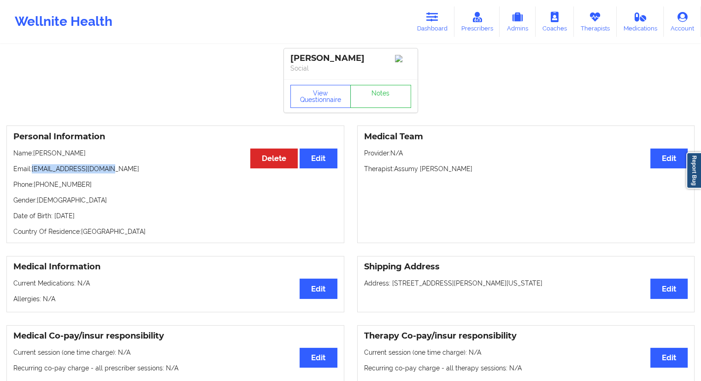
drag, startPoint x: 82, startPoint y: 169, endPoint x: 32, endPoint y: 169, distance: 49.8
click at [32, 169] on p "Email: [EMAIL_ADDRESS][DOMAIN_NAME]" at bounding box center [175, 168] width 324 height 9
drag, startPoint x: 429, startPoint y: 25, endPoint x: 420, endPoint y: 34, distance: 13.0
click at [429, 26] on link "Dashboard" at bounding box center [432, 21] width 44 height 30
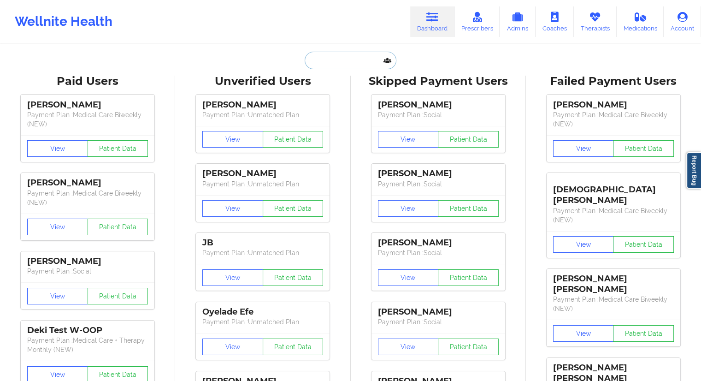
click at [364, 65] on input "text" at bounding box center [350, 61] width 91 height 18
paste input "[EMAIL_ADDRESS][DOMAIN_NAME]"
type input "[EMAIL_ADDRESS][DOMAIN_NAME]"
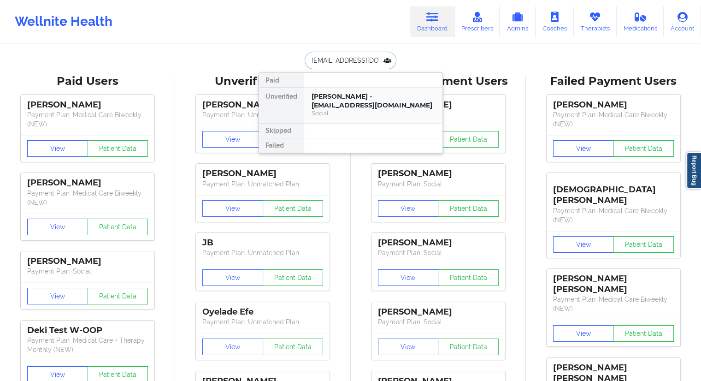
click at [318, 107] on div "[PERSON_NAME] - [EMAIL_ADDRESS][DOMAIN_NAME]" at bounding box center [372, 100] width 123 height 17
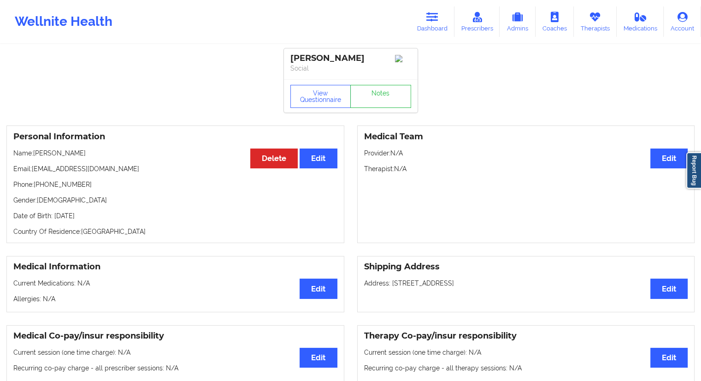
drag, startPoint x: 72, startPoint y: 153, endPoint x: 33, endPoint y: 152, distance: 39.2
click at [33, 152] on p "Name: [PERSON_NAME]" at bounding box center [175, 152] width 324 height 9
click at [46, 166] on div "Personal Information Edit Delete Name: [PERSON_NAME] Email: [EMAIL_ADDRESS][DOM…" at bounding box center [175, 183] width 338 height 117
drag, startPoint x: 83, startPoint y: 154, endPoint x: 35, endPoint y: 156, distance: 47.5
click at [35, 156] on p "Name: [PERSON_NAME]" at bounding box center [175, 152] width 324 height 9
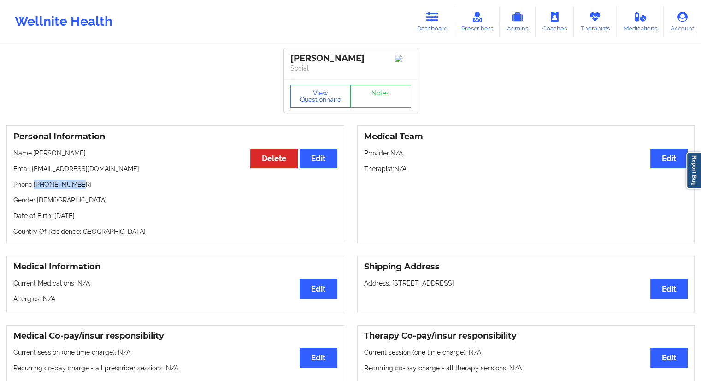
drag, startPoint x: 83, startPoint y: 184, endPoint x: 35, endPoint y: 184, distance: 47.9
click at [35, 184] on p "Phone: [PHONE_NUMBER]" at bounding box center [175, 184] width 324 height 9
click at [325, 99] on button "View Questionnaire" at bounding box center [320, 96] width 61 height 23
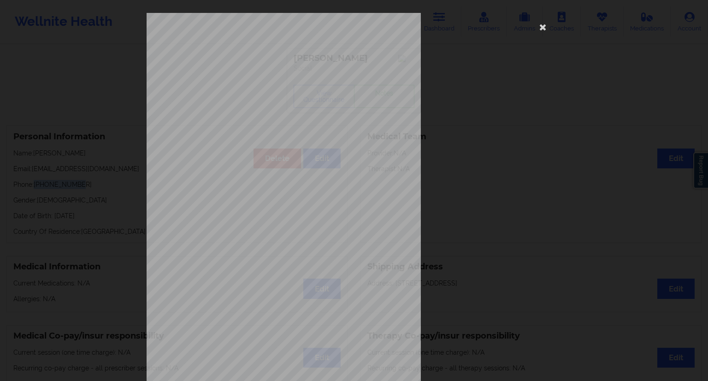
scroll to position [59, 0]
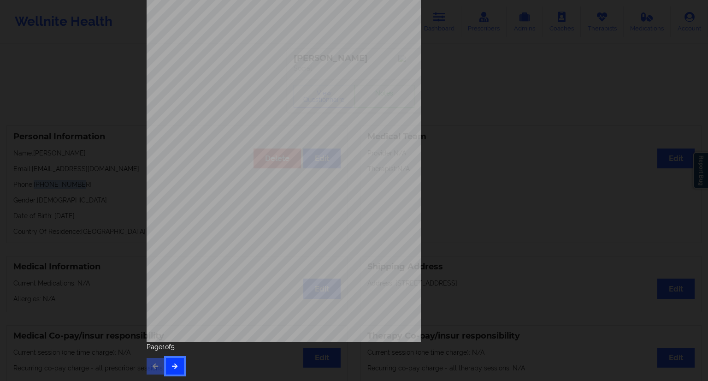
click at [171, 364] on button "button" at bounding box center [175, 366] width 18 height 17
click at [176, 364] on button "button" at bounding box center [175, 366] width 18 height 17
click at [168, 364] on button "button" at bounding box center [175, 366] width 18 height 17
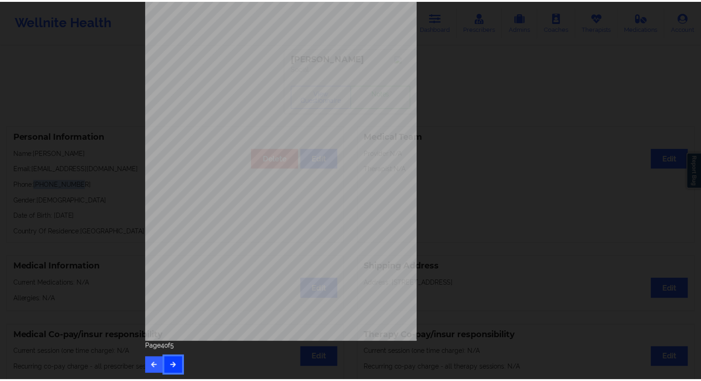
scroll to position [0, 0]
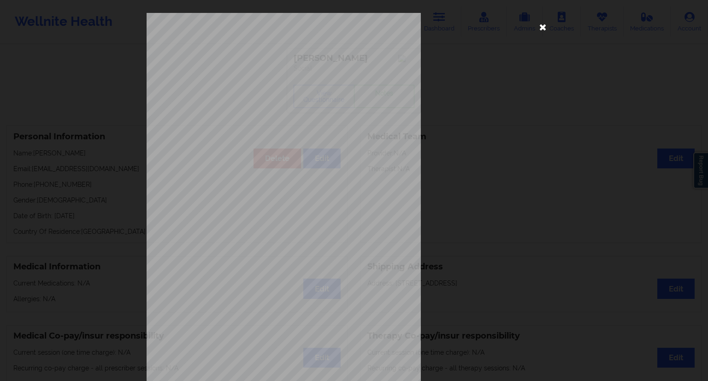
click at [539, 27] on icon at bounding box center [542, 26] width 15 height 15
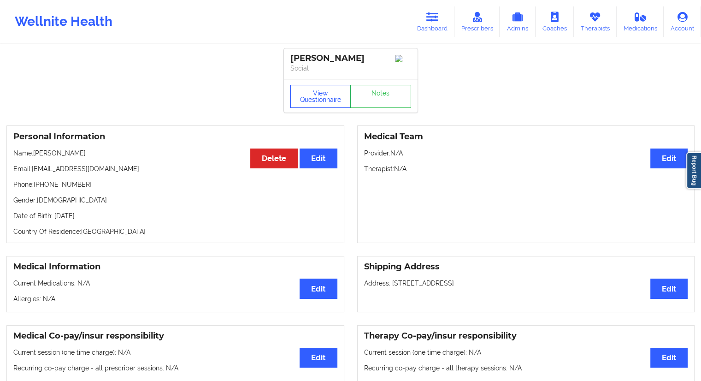
click at [311, 106] on button "View Questionnaire" at bounding box center [320, 96] width 61 height 23
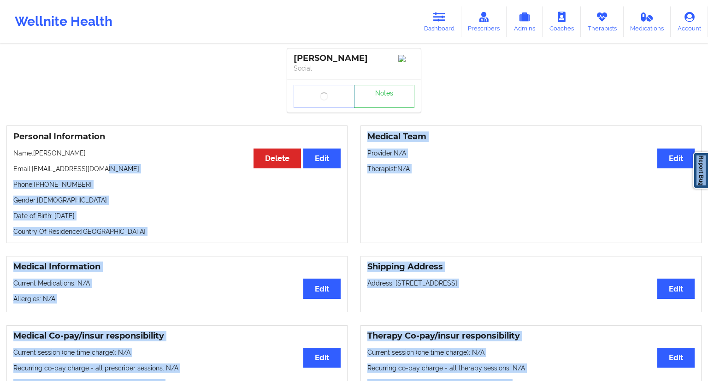
click at [29, 168] on body "Wellnite Health Dashboard Prescribers Admins Coaches Therapists Medications Acc…" at bounding box center [354, 190] width 708 height 381
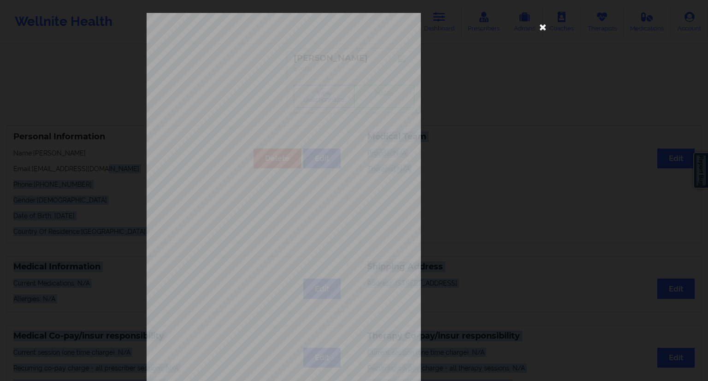
click at [538, 27] on icon at bounding box center [542, 26] width 15 height 15
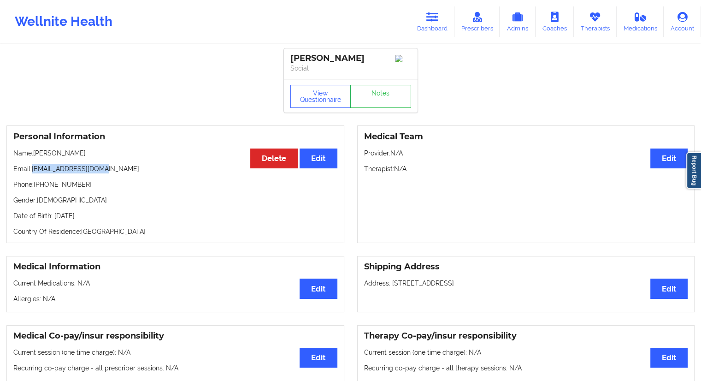
drag, startPoint x: 115, startPoint y: 169, endPoint x: 33, endPoint y: 173, distance: 82.1
click at [33, 173] on p "Email: [EMAIL_ADDRESS][DOMAIN_NAME]" at bounding box center [175, 168] width 324 height 9
drag, startPoint x: 88, startPoint y: 159, endPoint x: 34, endPoint y: 155, distance: 54.5
click at [34, 155] on p "Name: [PERSON_NAME]" at bounding box center [175, 152] width 324 height 9
click at [317, 95] on button "View Questionnaire" at bounding box center [320, 96] width 61 height 23
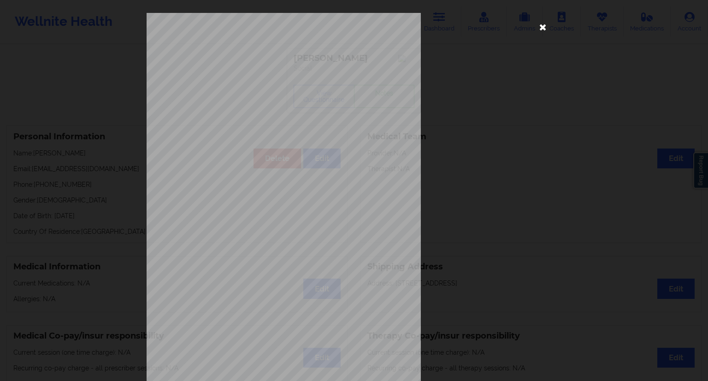
click at [543, 26] on icon at bounding box center [542, 26] width 15 height 15
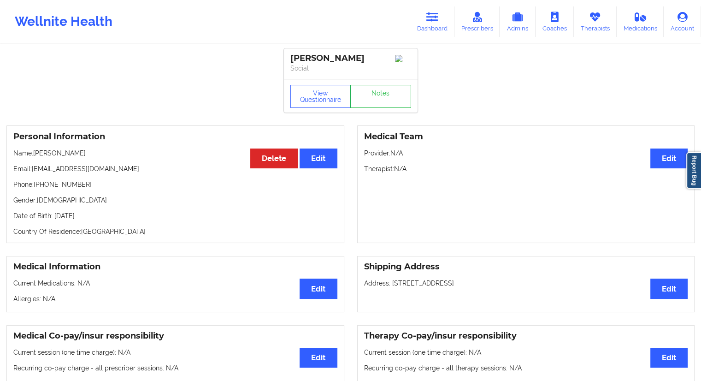
drag, startPoint x: 122, startPoint y: 219, endPoint x: 108, endPoint y: 221, distance: 13.5
click at [108, 220] on p "Date of Birth: [DEMOGRAPHIC_DATA]" at bounding box center [175, 215] width 324 height 9
drag, startPoint x: 90, startPoint y: 159, endPoint x: 35, endPoint y: 160, distance: 55.8
click at [35, 158] on p "Name: [PERSON_NAME]" at bounding box center [175, 152] width 324 height 9
drag, startPoint x: 81, startPoint y: 189, endPoint x: 35, endPoint y: 188, distance: 46.1
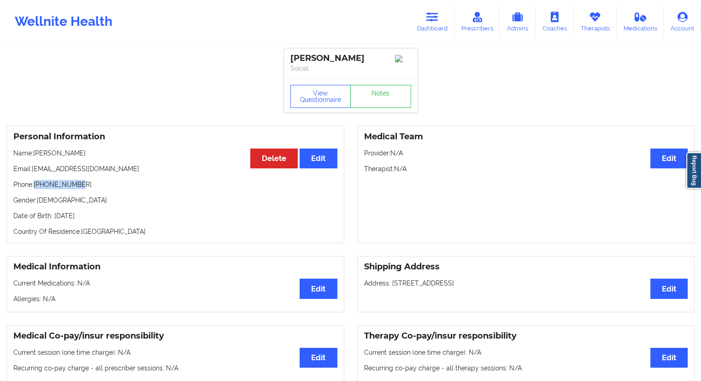
click at [35, 188] on p "Phone: [PHONE_NUMBER]" at bounding box center [175, 184] width 324 height 9
drag, startPoint x: 61, startPoint y: 157, endPoint x: 35, endPoint y: 157, distance: 25.8
click at [35, 157] on p "Name: [PERSON_NAME]" at bounding box center [175, 152] width 324 height 9
drag, startPoint x: 128, startPoint y: 217, endPoint x: 107, endPoint y: 219, distance: 20.4
click at [107, 219] on p "Date of Birth: [DEMOGRAPHIC_DATA]" at bounding box center [175, 215] width 324 height 9
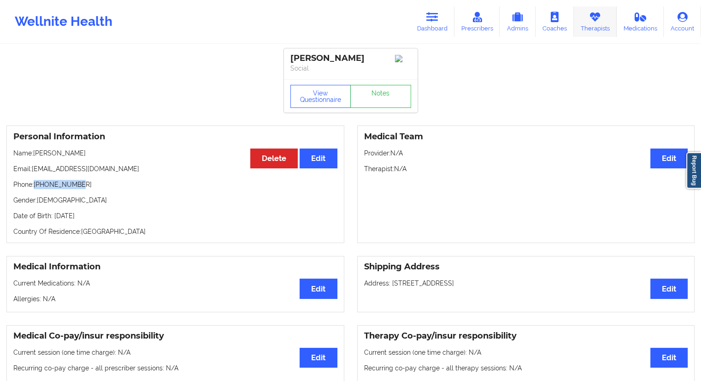
click at [597, 26] on link "Therapists" at bounding box center [595, 21] width 43 height 30
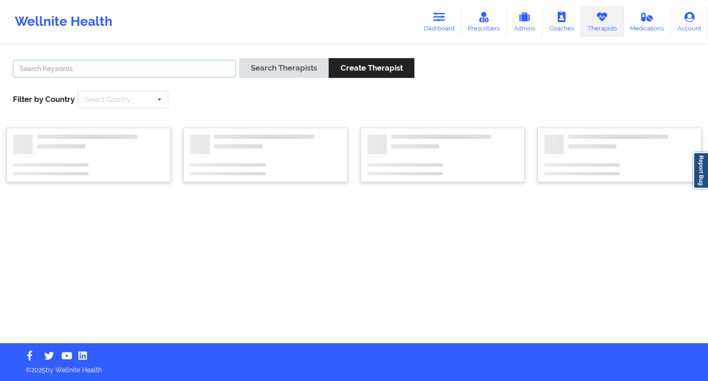
click at [187, 65] on input "text" at bounding box center [124, 69] width 223 height 18
paste input "[PERSON_NAME]"
type input "[PERSON_NAME]"
click at [275, 70] on button "Search Therapists" at bounding box center [283, 68] width 89 height 20
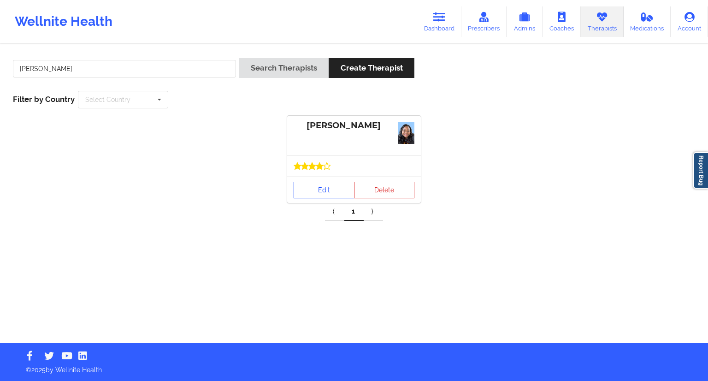
click at [313, 189] on link "Edit" at bounding box center [324, 190] width 61 height 17
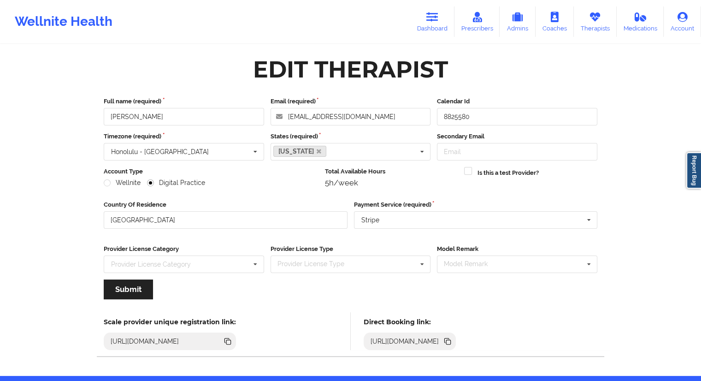
click at [451, 340] on icon at bounding box center [448, 342] width 5 height 5
click at [603, 29] on link "Therapists" at bounding box center [595, 21] width 43 height 30
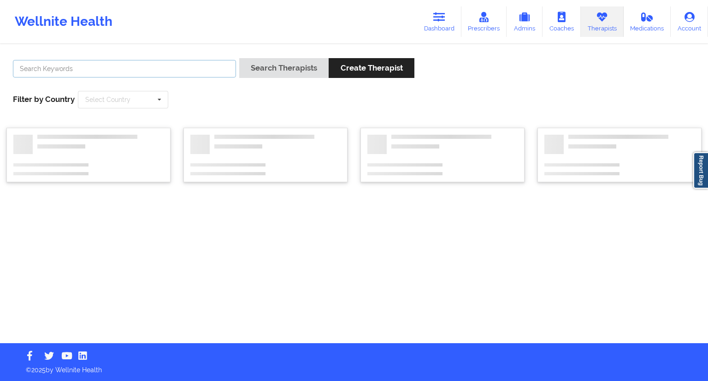
click at [125, 66] on input "text" at bounding box center [124, 69] width 223 height 18
paste input "[PERSON_NAME]"
type input "[PERSON_NAME]"
click at [257, 74] on button "Search Therapists" at bounding box center [283, 68] width 89 height 20
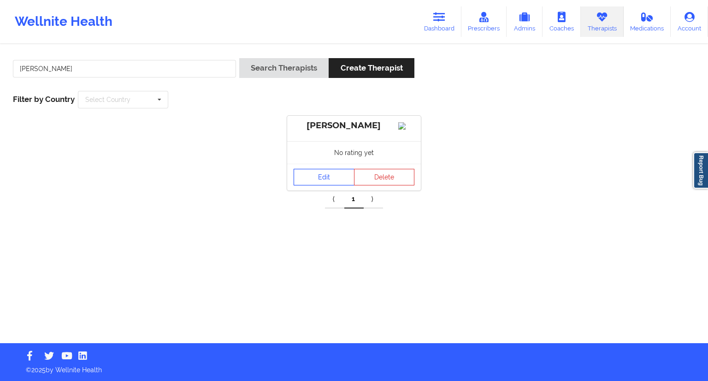
click at [322, 185] on link "Edit" at bounding box center [324, 177] width 61 height 17
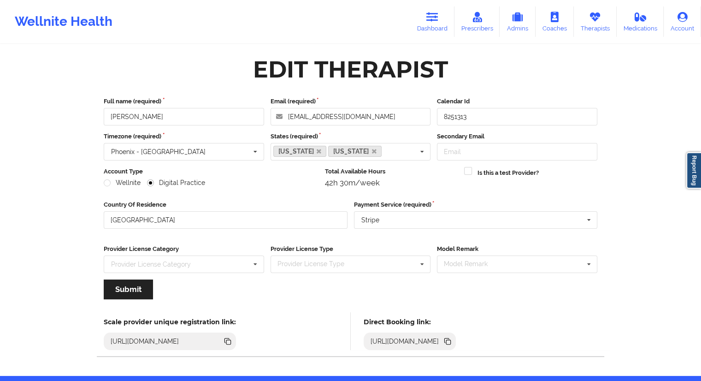
click at [451, 341] on icon at bounding box center [448, 342] width 5 height 5
click at [444, 27] on link "Dashboard" at bounding box center [432, 21] width 44 height 30
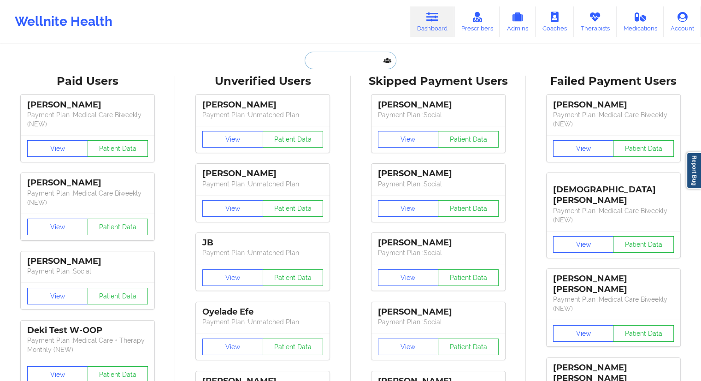
click at [351, 63] on input "text" at bounding box center [350, 61] width 91 height 18
paste input "[PHONE_NUMBER]"
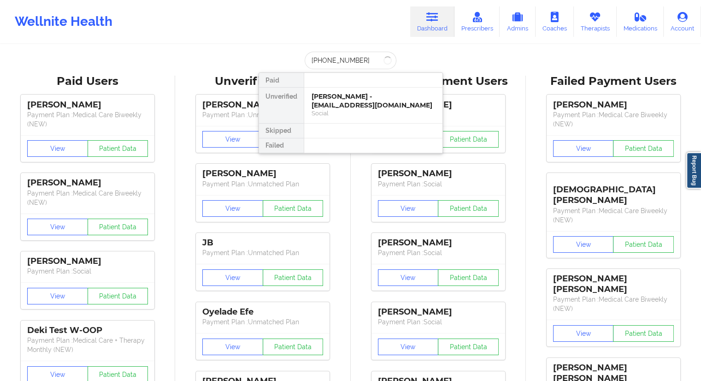
click at [321, 123] on div at bounding box center [373, 130] width 139 height 15
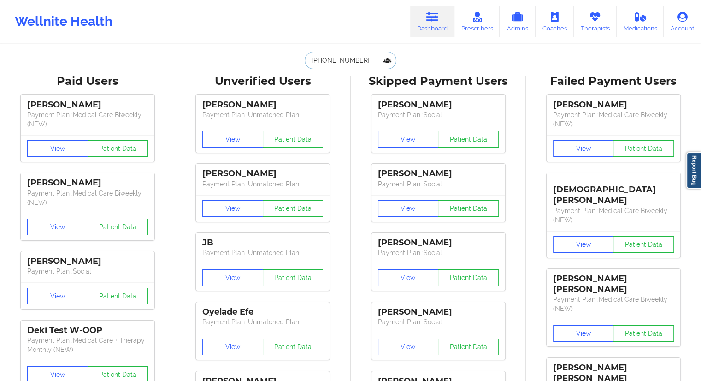
drag, startPoint x: 363, startPoint y: 57, endPoint x: 295, endPoint y: 67, distance: 68.9
click at [295, 67] on div "[PHONE_NUMBER] Paid Unverified Skipped Failed" at bounding box center [350, 61] width 184 height 18
paste input "[EMAIL_ADDRESS][DOMAIN_NAME]"
type input "[EMAIL_ADDRESS][DOMAIN_NAME]"
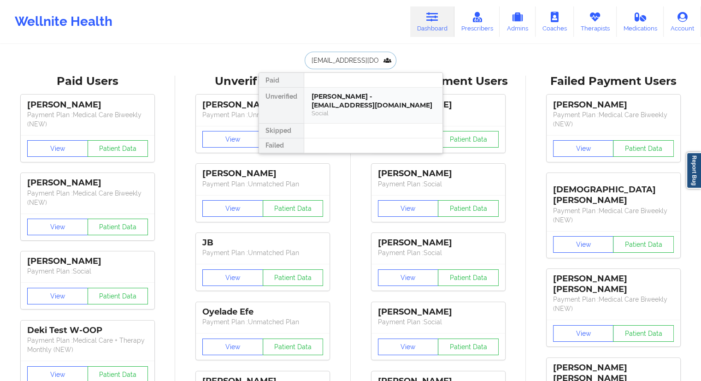
click at [330, 102] on div "[PERSON_NAME] - [EMAIL_ADDRESS][DOMAIN_NAME]" at bounding box center [372, 100] width 123 height 17
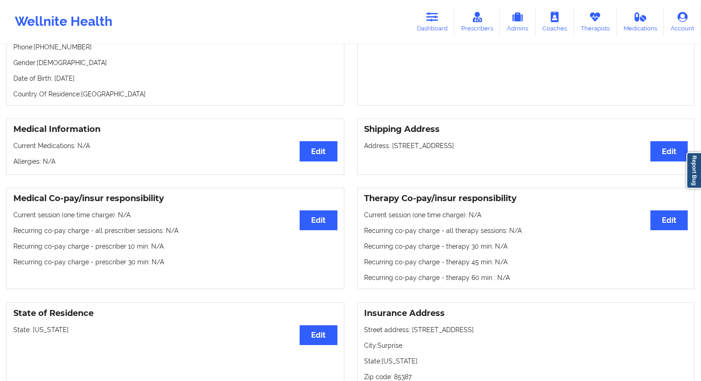
scroll to position [70, 0]
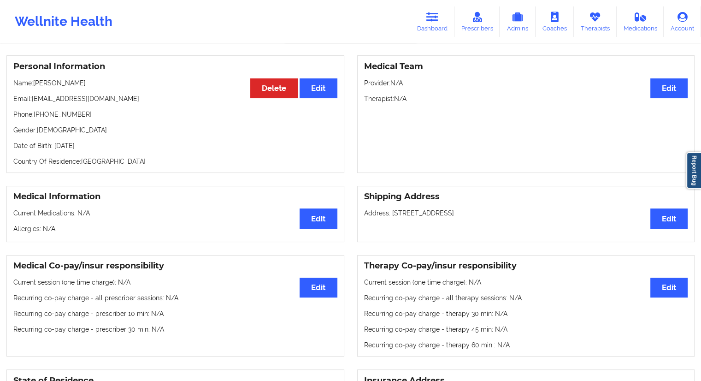
drag, startPoint x: 67, startPoint y: 82, endPoint x: 35, endPoint y: 86, distance: 32.5
click at [35, 86] on p "Name: [PERSON_NAME]" at bounding box center [175, 82] width 324 height 9
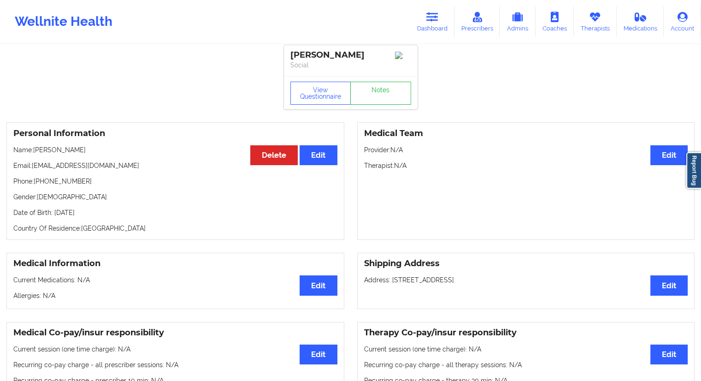
scroll to position [0, 0]
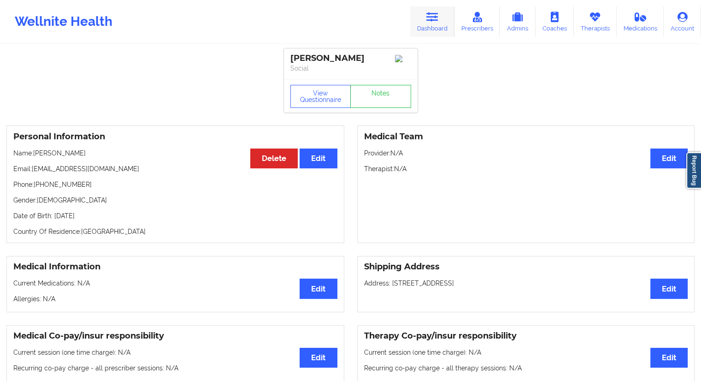
click at [443, 23] on link "Dashboard" at bounding box center [432, 21] width 44 height 30
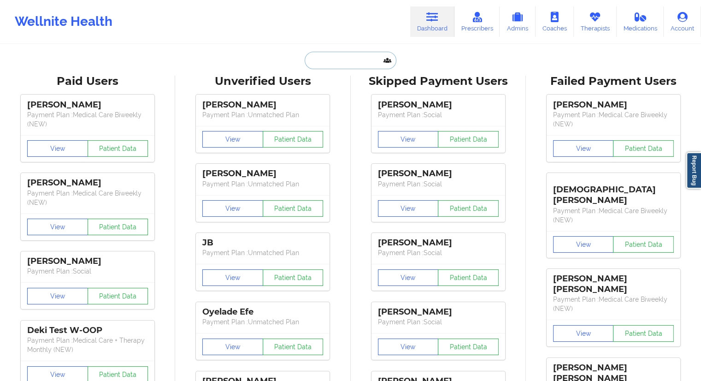
click at [360, 52] on input "text" at bounding box center [350, 61] width 91 height 18
paste input "[PERSON_NAME][EMAIL_ADDRESS][PERSON_NAME][DOMAIN_NAME]"
type input "[PERSON_NAME][EMAIL_ADDRESS][PERSON_NAME][DOMAIN_NAME]"
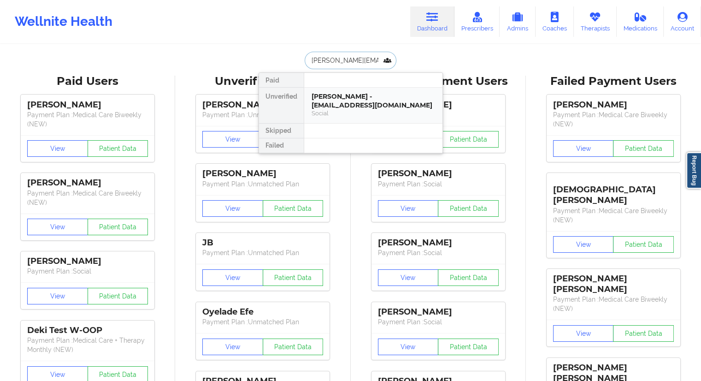
scroll to position [0, 8]
click at [355, 107] on div "[PERSON_NAME] - [PERSON_NAME][EMAIL_ADDRESS][PERSON_NAME][DOMAIN_NAME]" at bounding box center [372, 105] width 123 height 26
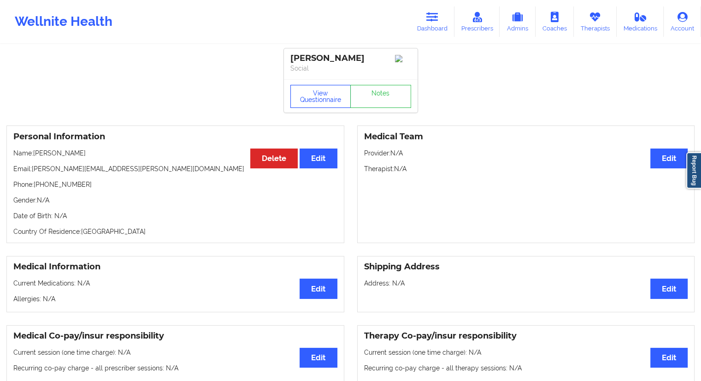
drag, startPoint x: 318, startPoint y: 91, endPoint x: 318, endPoint y: 103, distance: 11.5
click at [319, 91] on button "View Questionnaire" at bounding box center [320, 96] width 61 height 23
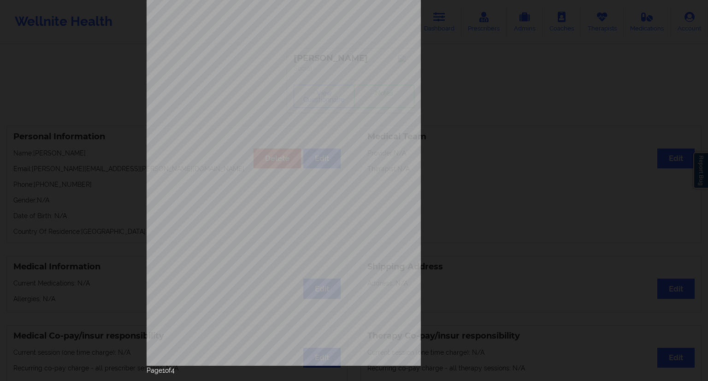
scroll to position [59, 0]
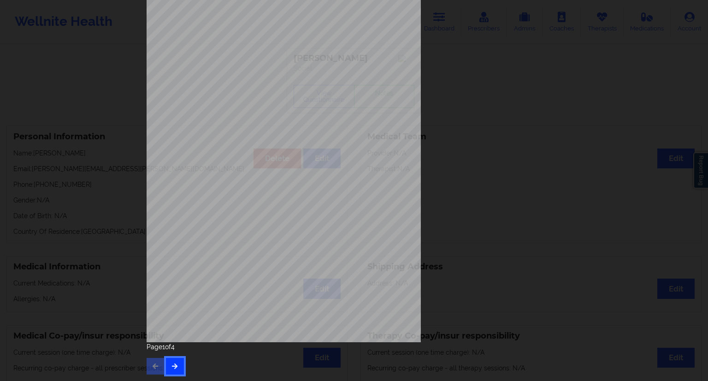
click at [179, 364] on button "button" at bounding box center [175, 366] width 18 height 17
click at [171, 364] on icon "button" at bounding box center [175, 366] width 8 height 6
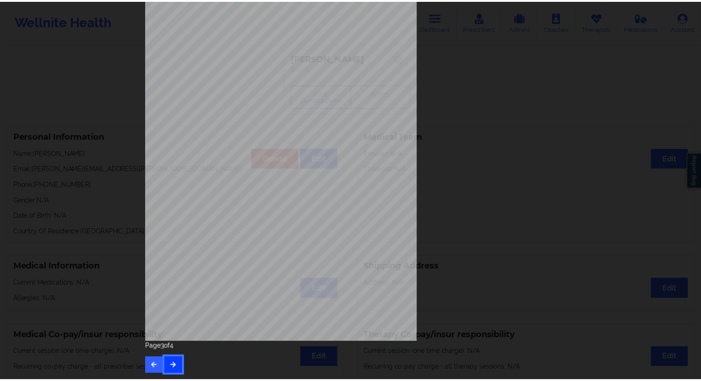
scroll to position [0, 0]
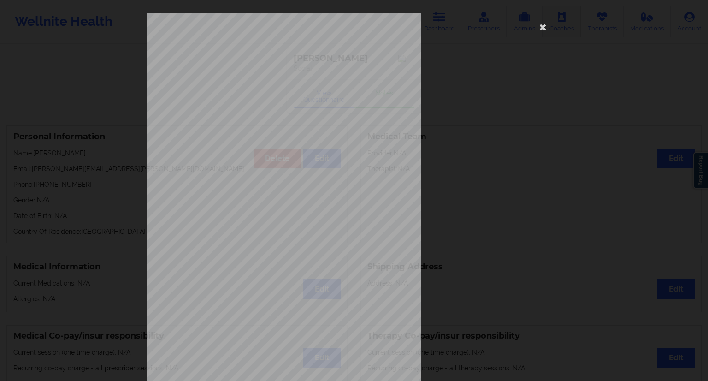
click at [540, 27] on icon at bounding box center [542, 26] width 15 height 15
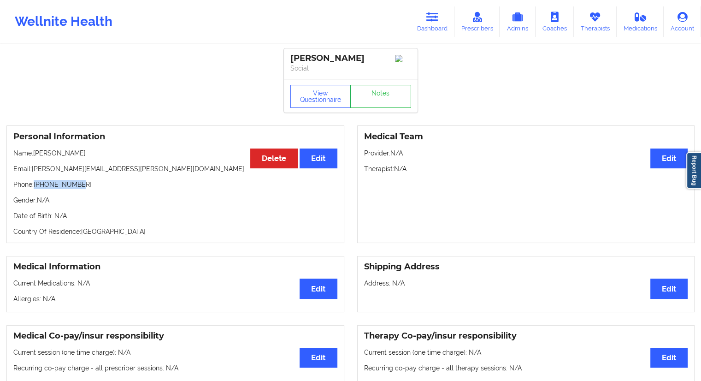
drag, startPoint x: 96, startPoint y: 183, endPoint x: 35, endPoint y: 184, distance: 60.8
click at [35, 184] on p "Phone: [PHONE_NUMBER]" at bounding box center [175, 184] width 324 height 9
drag, startPoint x: 431, startPoint y: 23, endPoint x: 404, endPoint y: 36, distance: 30.5
click at [431, 23] on link "Dashboard" at bounding box center [432, 21] width 44 height 30
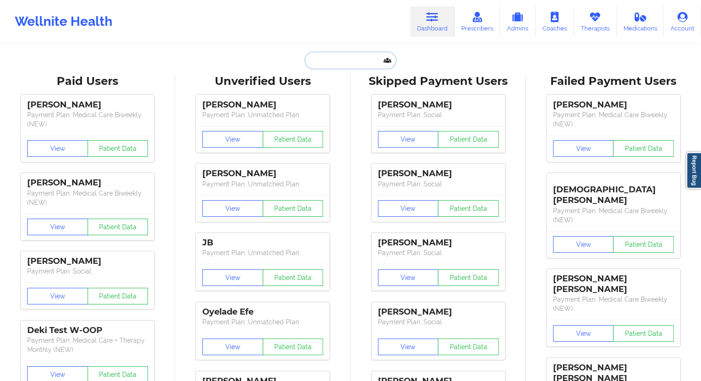
click at [350, 65] on input "text" at bounding box center [350, 61] width 91 height 18
paste input "[EMAIL_ADDRESS][DOMAIN_NAME]"
type input "[EMAIL_ADDRESS][DOMAIN_NAME]"
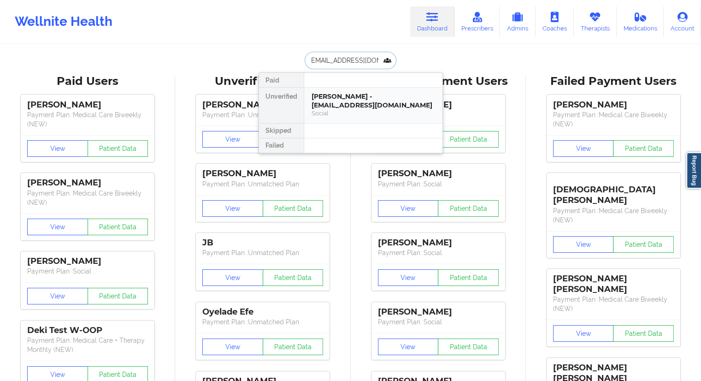
click at [341, 100] on div "[PERSON_NAME] - [EMAIL_ADDRESS][DOMAIN_NAME]" at bounding box center [372, 100] width 123 height 17
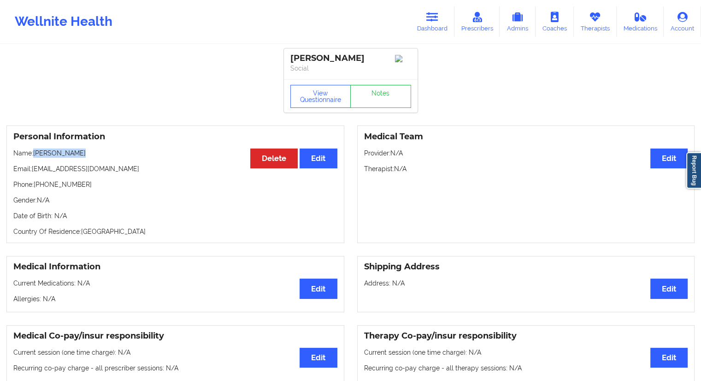
drag, startPoint x: 80, startPoint y: 153, endPoint x: 35, endPoint y: 148, distance: 45.0
click at [35, 148] on div "Personal Information Edit Delete Name: [PERSON_NAME] Email: [EMAIL_ADDRESS][DOM…" at bounding box center [175, 183] width 338 height 117
drag, startPoint x: 85, startPoint y: 185, endPoint x: 36, endPoint y: 184, distance: 48.8
click at [36, 184] on p "Phone: [PHONE_NUMBER]" at bounding box center [175, 184] width 324 height 9
click at [304, 106] on button "View Questionnaire" at bounding box center [320, 96] width 61 height 23
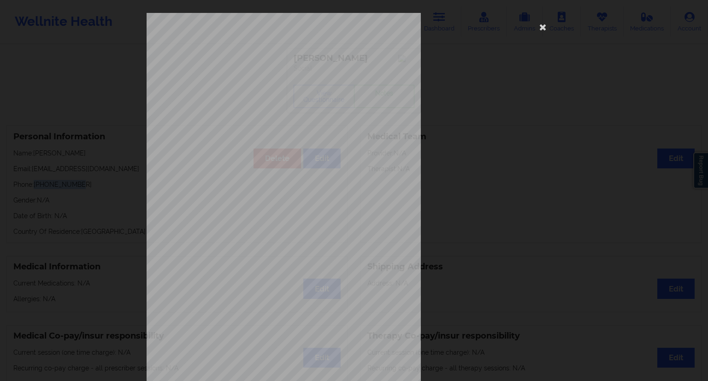
scroll to position [59, 0]
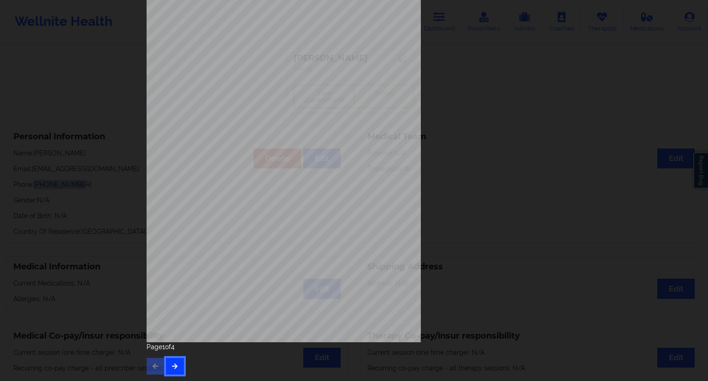
click at [171, 364] on icon "button" at bounding box center [175, 366] width 8 height 6
click at [171, 364] on button "button" at bounding box center [175, 366] width 18 height 17
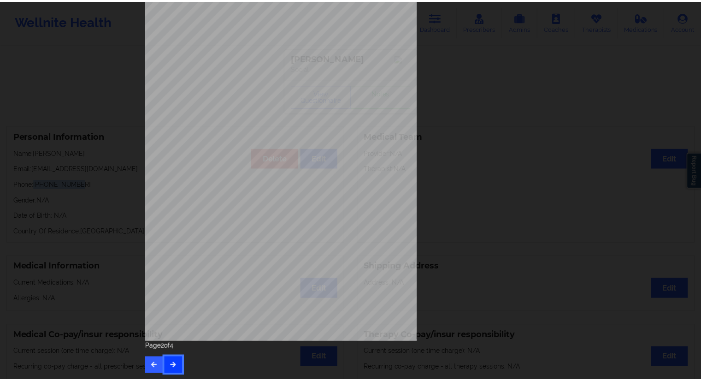
scroll to position [0, 0]
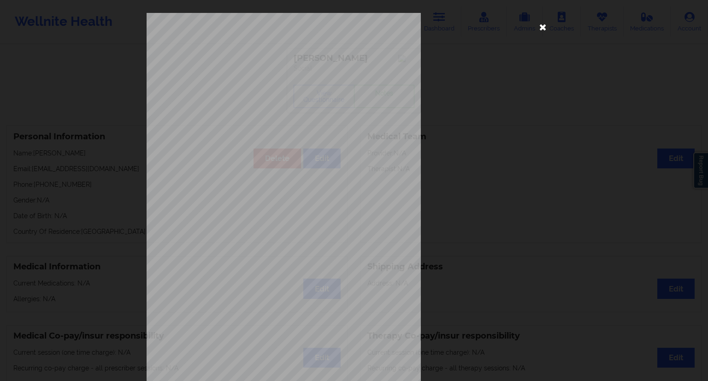
click at [543, 28] on icon at bounding box center [542, 26] width 15 height 15
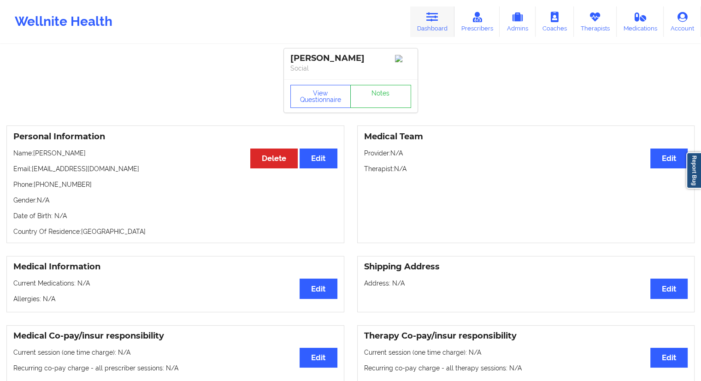
click at [428, 23] on link "Dashboard" at bounding box center [432, 21] width 44 height 30
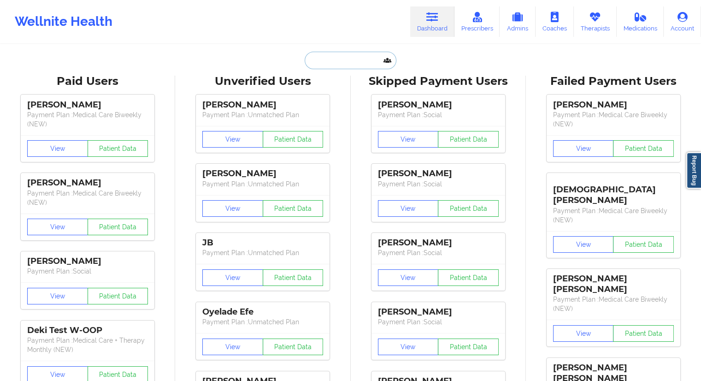
click at [343, 68] on input "text" at bounding box center [350, 61] width 91 height 18
paste input "[EMAIL_ADDRESS][DOMAIN_NAME]"
type input "[EMAIL_ADDRESS][DOMAIN_NAME]"
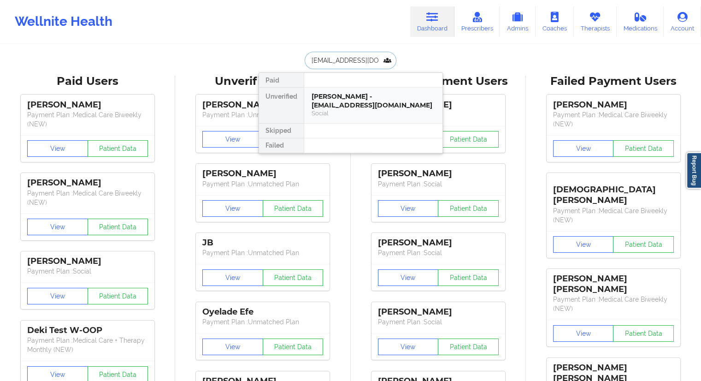
click at [342, 102] on div "[PERSON_NAME] - [EMAIL_ADDRESS][DOMAIN_NAME]" at bounding box center [372, 100] width 123 height 17
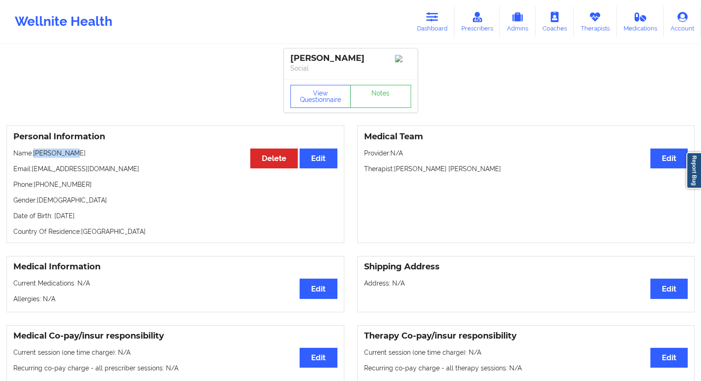
drag, startPoint x: 84, startPoint y: 157, endPoint x: 35, endPoint y: 155, distance: 48.9
click at [35, 155] on p "Name: [PERSON_NAME]" at bounding box center [175, 152] width 324 height 9
click at [325, 106] on button "View Questionnaire" at bounding box center [320, 96] width 61 height 23
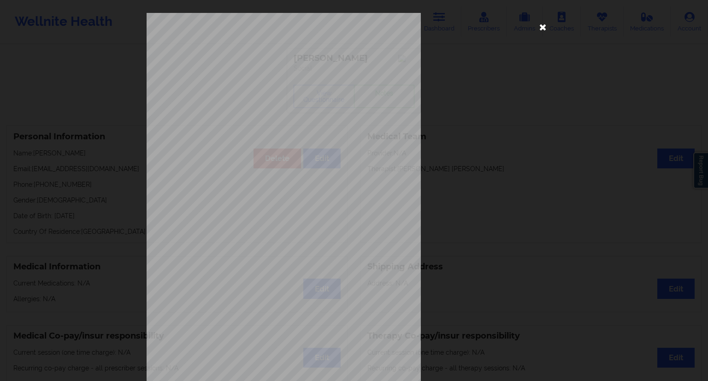
click at [539, 30] on icon at bounding box center [542, 26] width 15 height 15
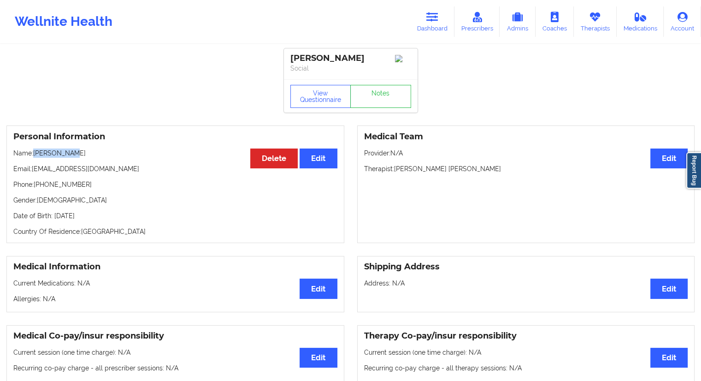
drag, startPoint x: 82, startPoint y: 153, endPoint x: 34, endPoint y: 153, distance: 48.4
click at [34, 153] on p "Name: [PERSON_NAME]" at bounding box center [175, 152] width 324 height 9
click at [322, 112] on div "View Questionnaire Notes" at bounding box center [351, 95] width 134 height 33
click at [326, 103] on button "View Questionnaire" at bounding box center [320, 96] width 61 height 23
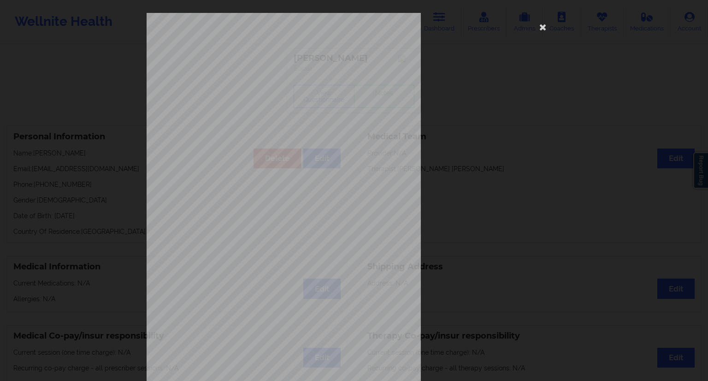
scroll to position [59, 0]
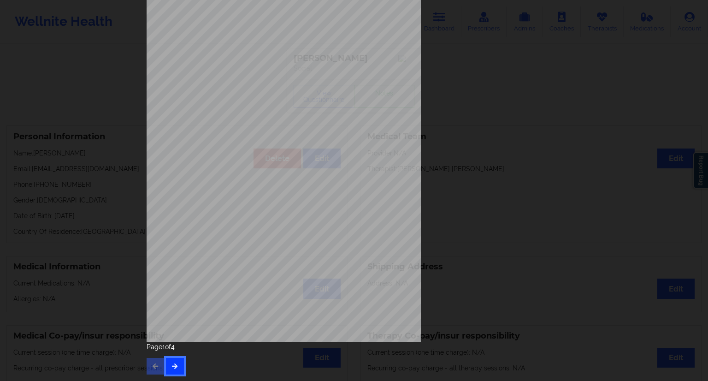
click at [175, 364] on icon "button" at bounding box center [175, 366] width 8 height 6
click at [174, 364] on button "button" at bounding box center [175, 366] width 18 height 17
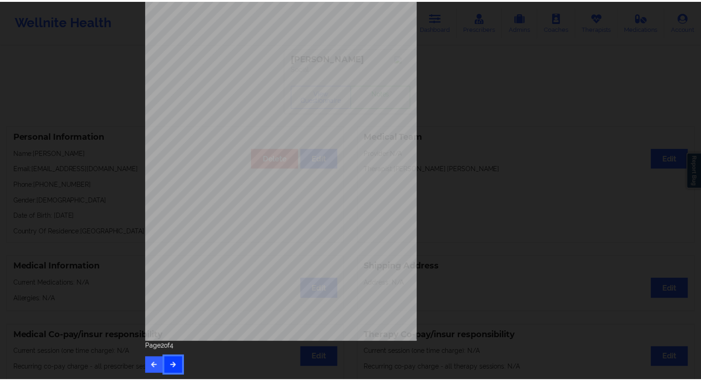
scroll to position [0, 0]
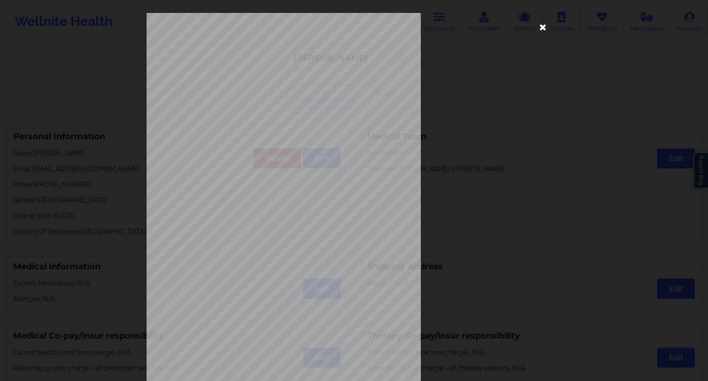
click at [542, 29] on icon at bounding box center [542, 26] width 15 height 15
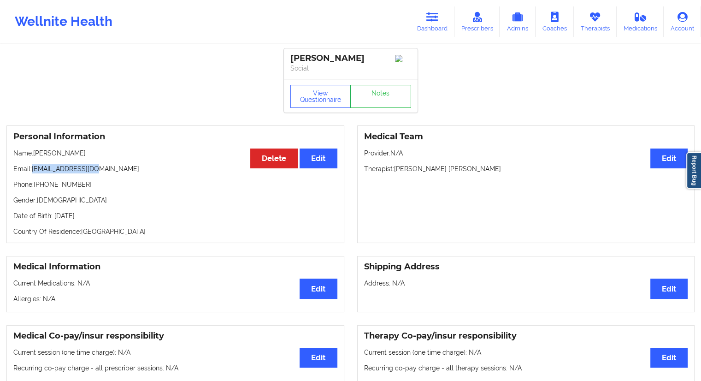
drag, startPoint x: 108, startPoint y: 167, endPoint x: 31, endPoint y: 169, distance: 77.0
click at [31, 169] on p "Email: [EMAIL_ADDRESS][DOMAIN_NAME]" at bounding box center [175, 168] width 324 height 9
click at [79, 155] on p "Name: [PERSON_NAME]" at bounding box center [175, 152] width 324 height 9
drag, startPoint x: 87, startPoint y: 155, endPoint x: 35, endPoint y: 154, distance: 51.6
click at [35, 154] on p "Name: [PERSON_NAME]" at bounding box center [175, 152] width 324 height 9
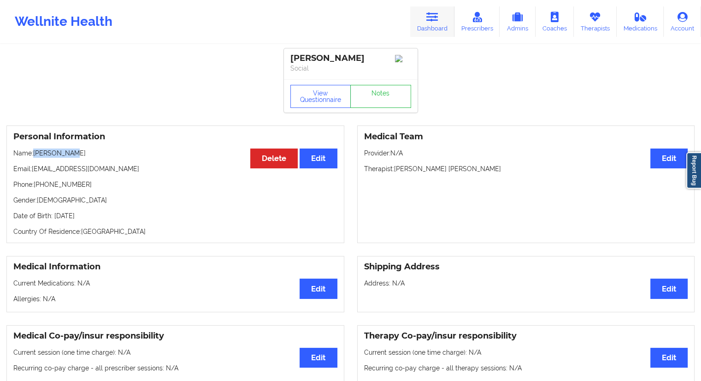
click at [434, 21] on icon at bounding box center [432, 17] width 12 height 10
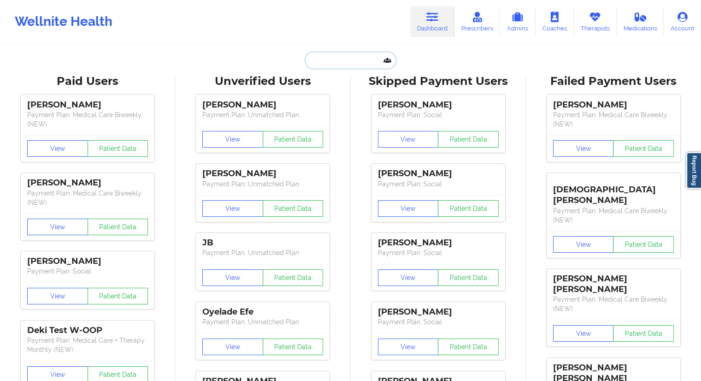
click at [334, 62] on input "text" at bounding box center [350, 61] width 91 height 18
paste input "[PERSON_NAME]"
type input "[PERSON_NAME]"
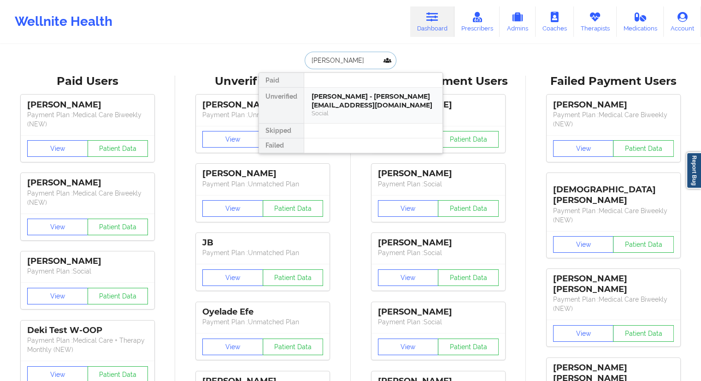
click at [375, 99] on div "[PERSON_NAME] - [PERSON_NAME][EMAIL_ADDRESS][DOMAIN_NAME]" at bounding box center [372, 100] width 123 height 17
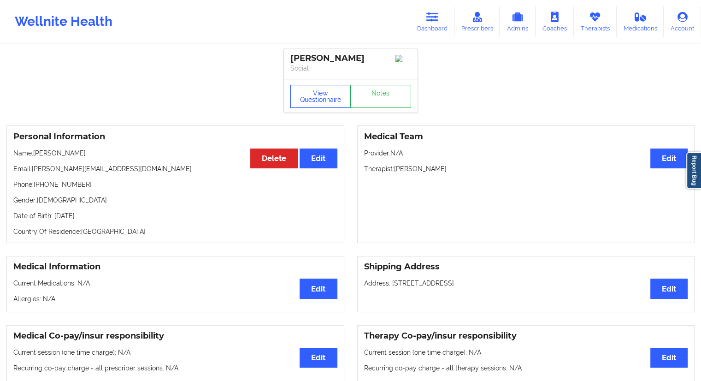
click at [317, 98] on button "View Questionnaire" at bounding box center [320, 96] width 61 height 23
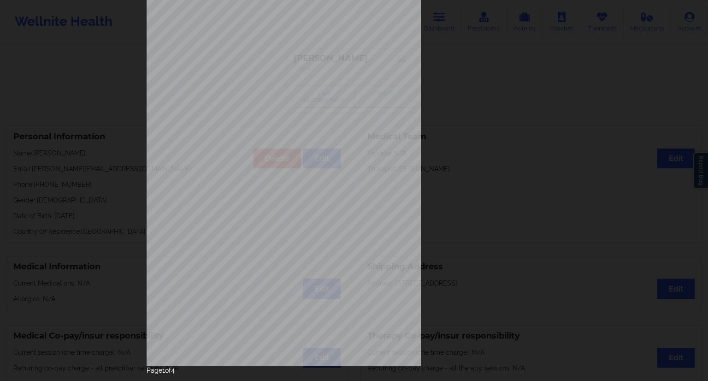
scroll to position [59, 0]
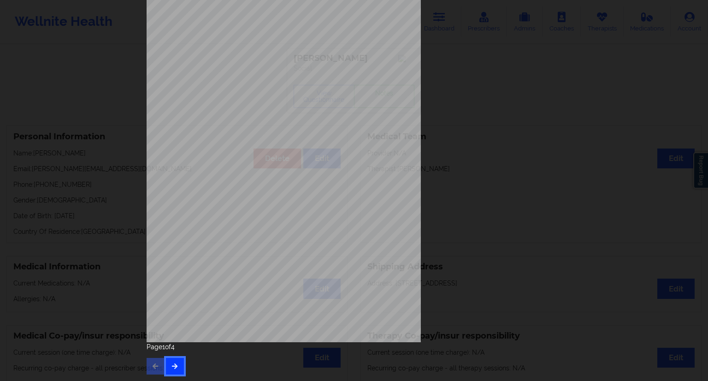
click at [175, 364] on button "button" at bounding box center [175, 366] width 18 height 17
click at [178, 364] on button "button" at bounding box center [175, 366] width 18 height 17
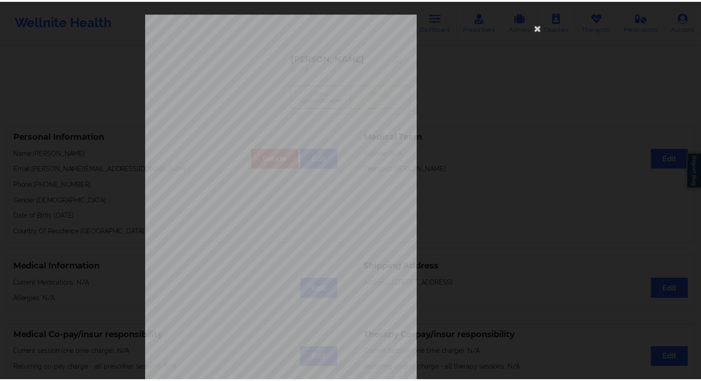
scroll to position [0, 0]
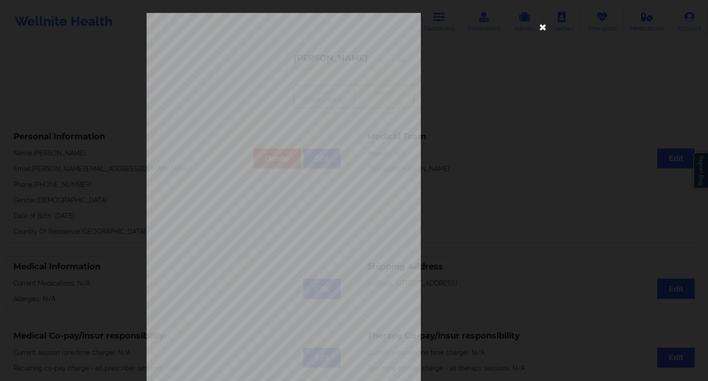
click at [544, 26] on icon at bounding box center [542, 26] width 15 height 15
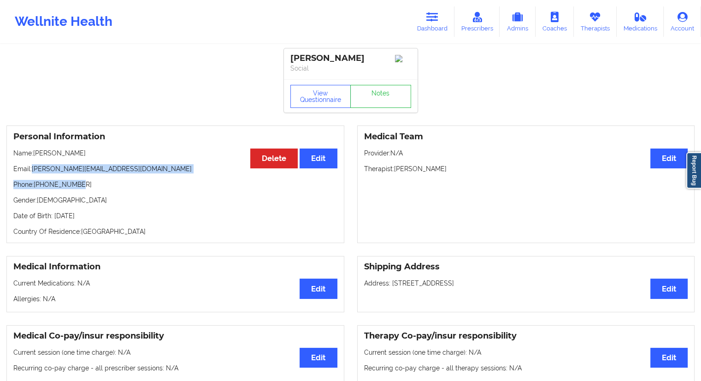
drag, startPoint x: 105, startPoint y: 177, endPoint x: 33, endPoint y: 171, distance: 72.1
click at [33, 171] on div "Personal Information Edit Delete Name: [PERSON_NAME] Email: [PERSON_NAME][EMAIL…" at bounding box center [175, 183] width 338 height 117
click at [34, 173] on p "Email: [PERSON_NAME][EMAIL_ADDRESS][DOMAIN_NAME]" at bounding box center [175, 168] width 324 height 9
drag, startPoint x: 31, startPoint y: 170, endPoint x: 102, endPoint y: 170, distance: 70.5
click at [102, 170] on p "Email: [PERSON_NAME][EMAIL_ADDRESS][DOMAIN_NAME]" at bounding box center [175, 168] width 324 height 9
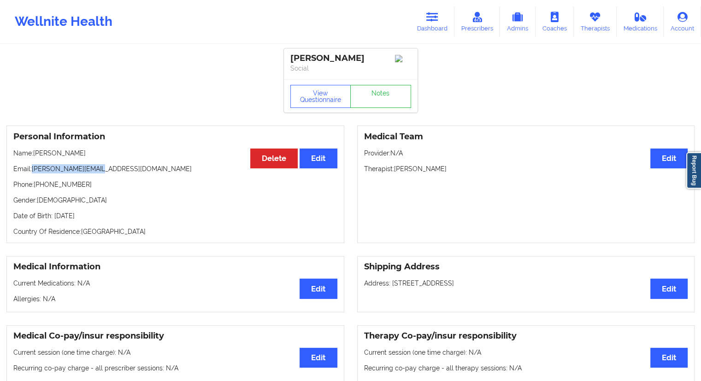
click at [102, 173] on p "Email: [PERSON_NAME][EMAIL_ADDRESS][DOMAIN_NAME]" at bounding box center [175, 168] width 324 height 9
drag, startPoint x: 99, startPoint y: 170, endPoint x: 31, endPoint y: 169, distance: 67.3
click at [31, 169] on p "Email: [PERSON_NAME][EMAIL_ADDRESS][DOMAIN_NAME]" at bounding box center [175, 168] width 324 height 9
click at [304, 106] on button "View Questionnaire" at bounding box center [320, 96] width 61 height 23
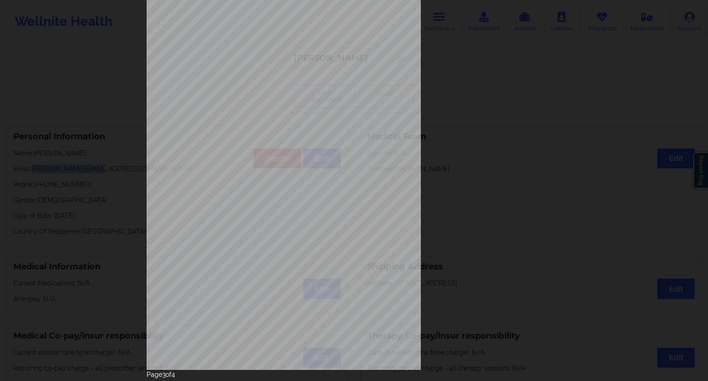
scroll to position [59, 0]
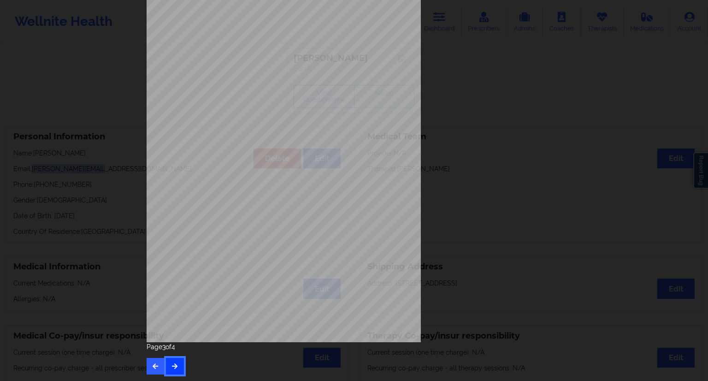
click at [177, 364] on button "button" at bounding box center [175, 366] width 18 height 17
click at [152, 364] on icon "button" at bounding box center [156, 366] width 8 height 6
click at [154, 364] on icon "button" at bounding box center [156, 366] width 8 height 6
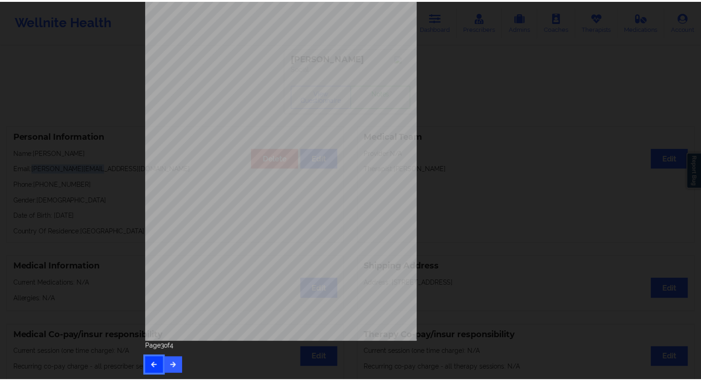
scroll to position [0, 0]
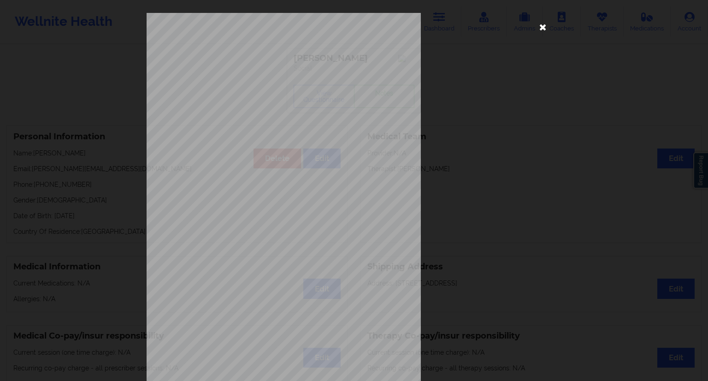
click at [547, 23] on icon at bounding box center [542, 26] width 15 height 15
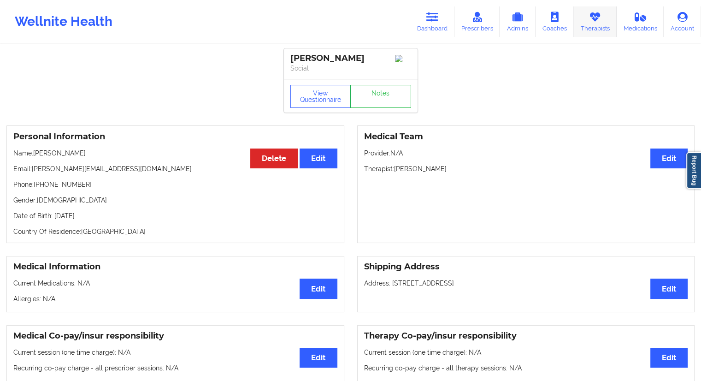
click at [594, 12] on icon at bounding box center [595, 17] width 12 height 10
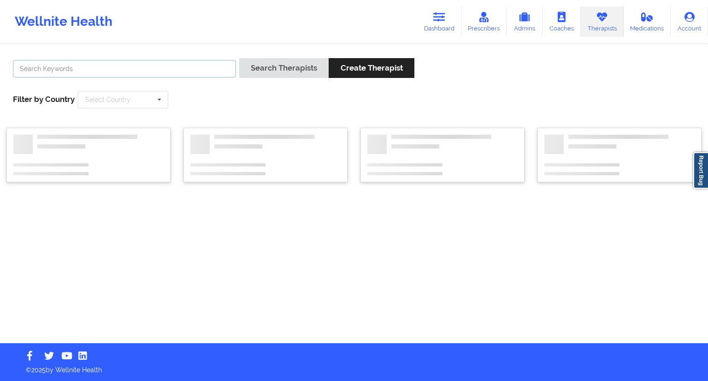
click at [194, 75] on input "text" at bounding box center [124, 69] width 223 height 18
paste input "[PERSON_NAME]"
type input "[PERSON_NAME]"
click at [257, 77] on button "Search Therapists" at bounding box center [283, 68] width 89 height 20
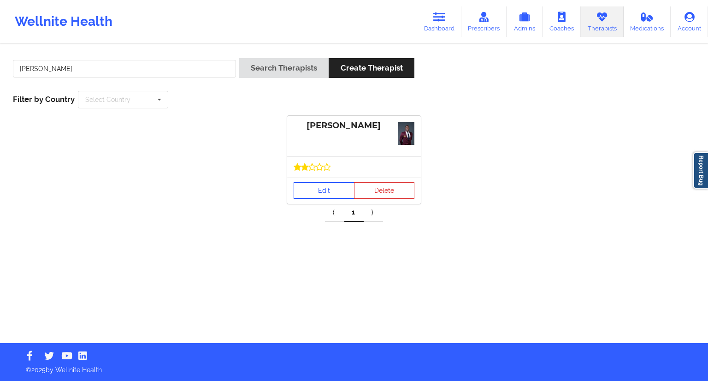
click at [320, 193] on link "Edit" at bounding box center [324, 190] width 61 height 17
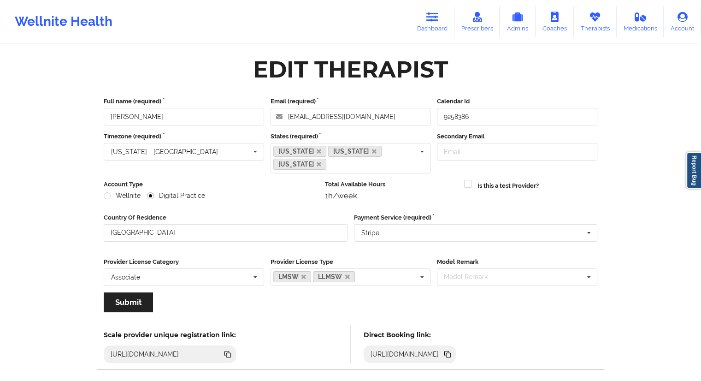
click at [456, 359] on div "[URL][DOMAIN_NAME]" at bounding box center [410, 354] width 93 height 18
click at [456, 354] on div "[URL][DOMAIN_NAME]" at bounding box center [410, 354] width 93 height 18
click at [451, 353] on icon at bounding box center [448, 354] width 5 height 5
click at [435, 26] on link "Dashboard" at bounding box center [432, 21] width 44 height 30
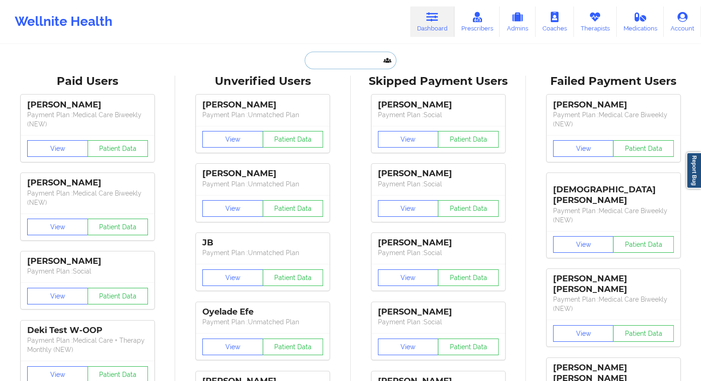
click at [321, 65] on input "text" at bounding box center [350, 61] width 91 height 18
paste input "[EMAIL_ADDRESS][DOMAIN_NAME]"
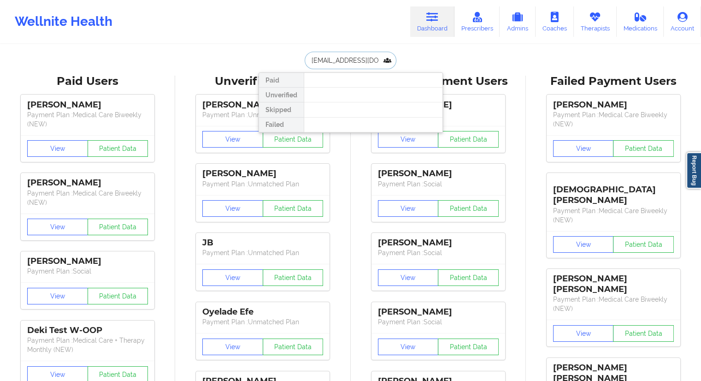
paste input "[PERSON_NAME]"
type input "[PERSON_NAME]"
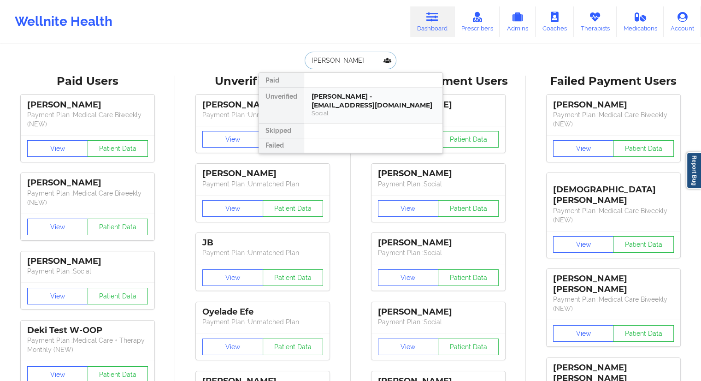
click at [321, 99] on div "[PERSON_NAME] - [EMAIL_ADDRESS][DOMAIN_NAME]" at bounding box center [372, 100] width 123 height 17
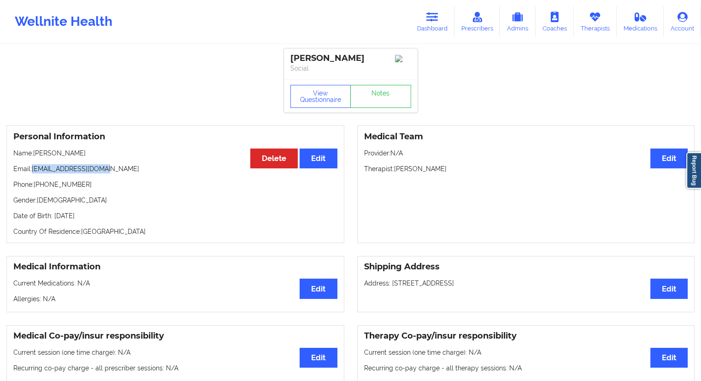
drag, startPoint x: 106, startPoint y: 170, endPoint x: 33, endPoint y: 168, distance: 72.4
click at [33, 168] on p "Email: [EMAIL_ADDRESS][DOMAIN_NAME]" at bounding box center [175, 168] width 324 height 9
click at [323, 79] on div "[PERSON_NAME] Social" at bounding box center [351, 63] width 134 height 31
click at [316, 93] on button "View Questionnaire" at bounding box center [320, 96] width 61 height 23
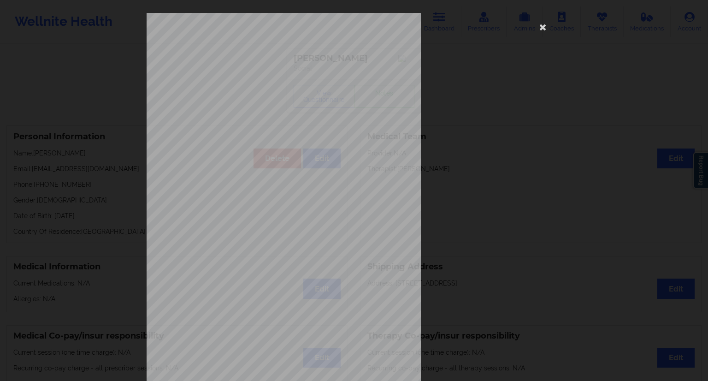
scroll to position [59, 0]
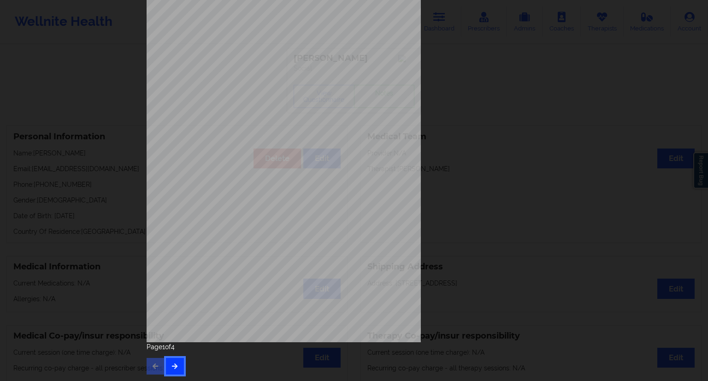
click at [169, 364] on button "button" at bounding box center [175, 366] width 18 height 17
click at [176, 359] on button "button" at bounding box center [175, 366] width 18 height 17
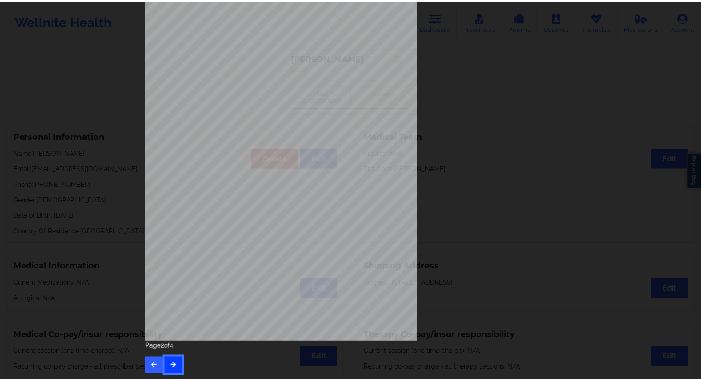
scroll to position [0, 0]
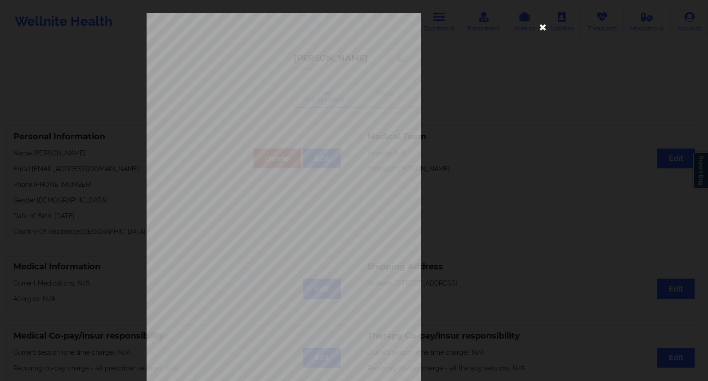
click at [536, 28] on icon at bounding box center [542, 26] width 15 height 15
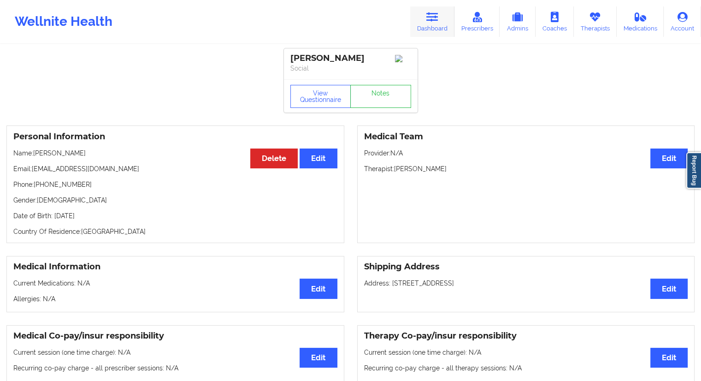
click at [434, 17] on icon at bounding box center [432, 17] width 12 height 10
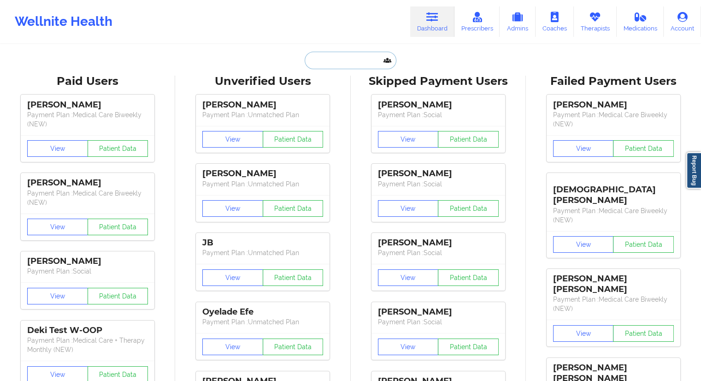
click at [354, 58] on input "text" at bounding box center [350, 61] width 91 height 18
paste input "[PERSON_NAME] [PERSON_NAME]"
type input "[PERSON_NAME] [PERSON_NAME]"
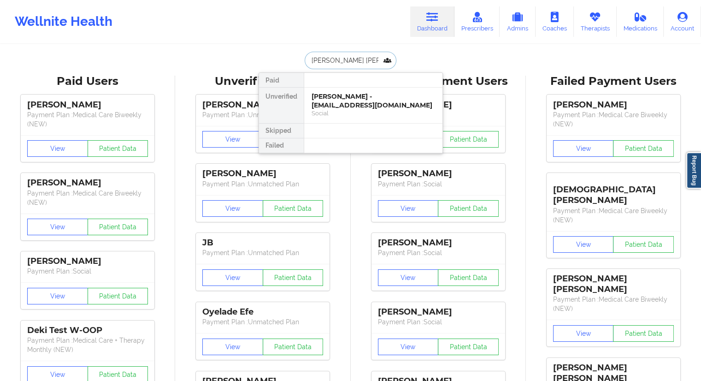
scroll to position [0, 5]
click at [343, 104] on div "[PERSON_NAME] [PERSON_NAME] - [EMAIL_ADDRESS][DOMAIN_NAME]" at bounding box center [372, 100] width 123 height 17
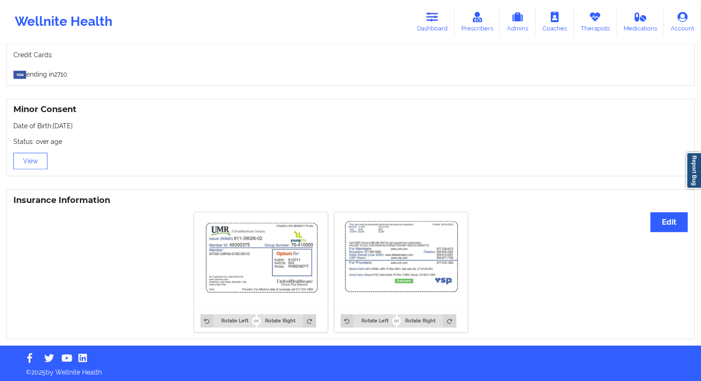
click at [206, 141] on p "Status: over age" at bounding box center [350, 141] width 674 height 9
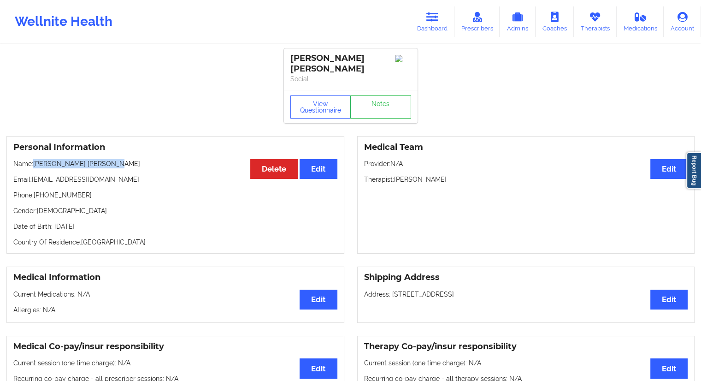
drag, startPoint x: 132, startPoint y: 159, endPoint x: 35, endPoint y: 157, distance: 96.3
click at [35, 157] on div "Personal Information Edit Delete Name: [PERSON_NAME] [PERSON_NAME] Email: [EMAI…" at bounding box center [175, 194] width 338 height 117
drag, startPoint x: 112, startPoint y: 228, endPoint x: 115, endPoint y: 220, distance: 8.9
click at [92, 228] on p "Date of Birth: [DEMOGRAPHIC_DATA]" at bounding box center [175, 226] width 324 height 9
click at [116, 166] on p "Name: [PERSON_NAME] [PERSON_NAME]" at bounding box center [175, 163] width 324 height 9
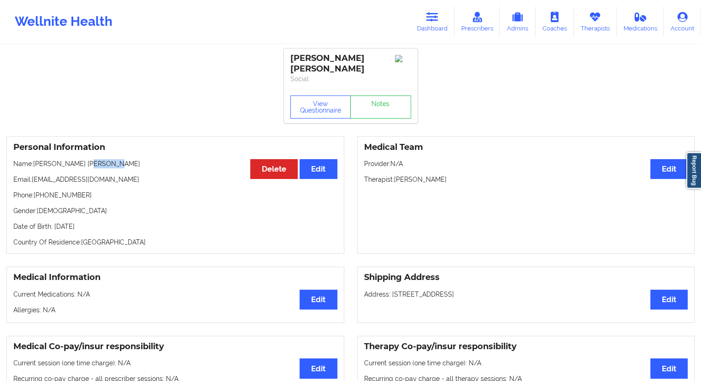
drag, startPoint x: 116, startPoint y: 160, endPoint x: 85, endPoint y: 161, distance: 31.3
click at [85, 161] on p "Name: [PERSON_NAME] [PERSON_NAME]" at bounding box center [175, 163] width 324 height 9
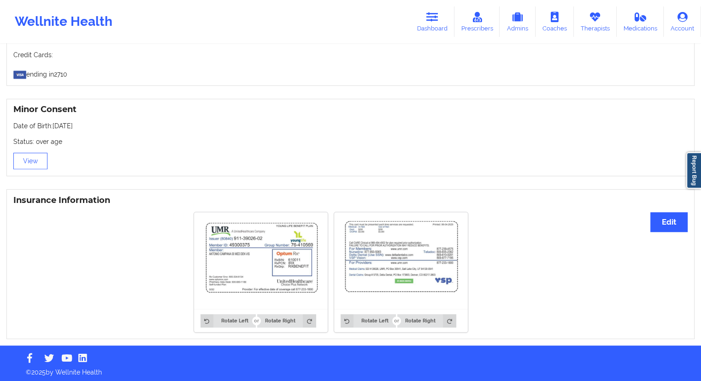
scroll to position [553, 0]
click at [461, 106] on h3 "Minor Consent" at bounding box center [350, 109] width 674 height 11
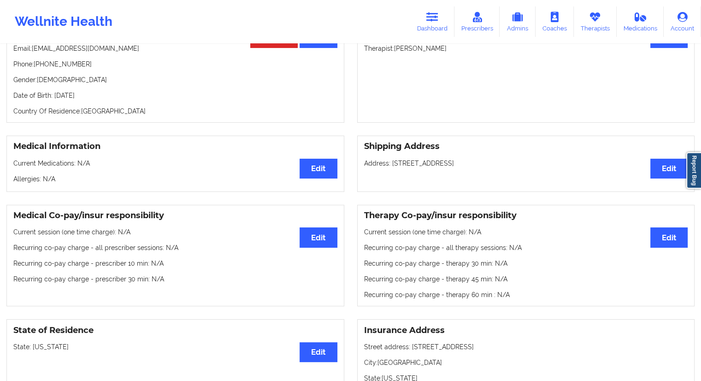
scroll to position [0, 0]
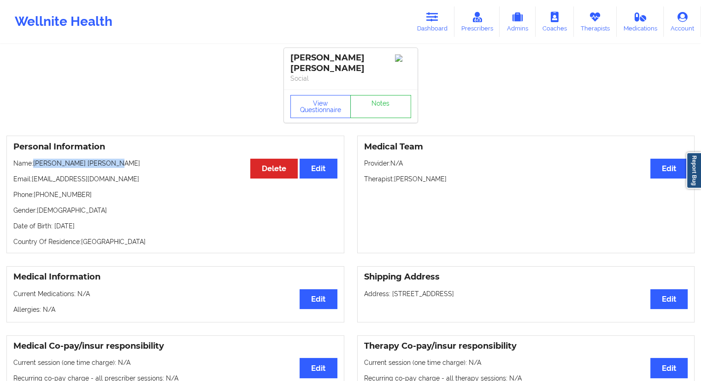
drag, startPoint x: 121, startPoint y: 161, endPoint x: 35, endPoint y: 163, distance: 85.7
click at [35, 163] on p "Name: [PERSON_NAME] [PERSON_NAME]" at bounding box center [175, 163] width 324 height 9
click at [444, 28] on link "Dashboard" at bounding box center [432, 21] width 44 height 30
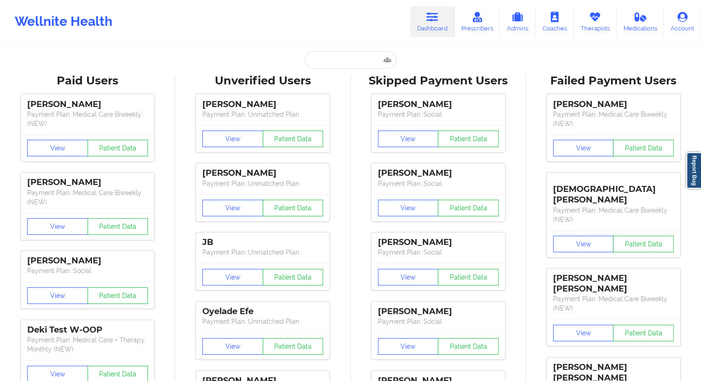
click at [319, 63] on input "text" at bounding box center [350, 60] width 91 height 18
paste input "[EMAIL_ADDRESS][DOMAIN_NAME]"
type input "[EMAIL_ADDRESS][DOMAIN_NAME]"
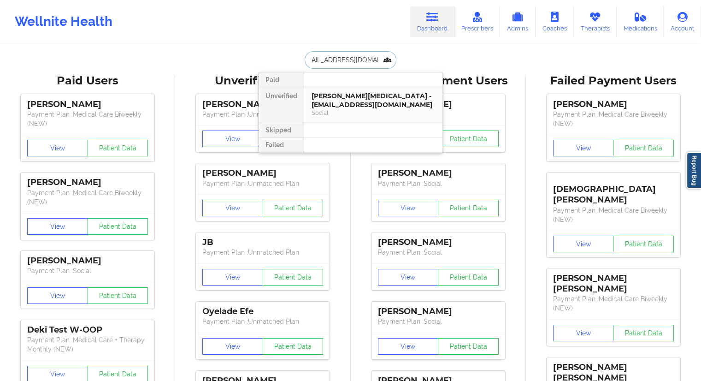
click at [337, 100] on div "[PERSON_NAME][MEDICAL_DATA] - [EMAIL_ADDRESS][DOMAIN_NAME]" at bounding box center [372, 100] width 123 height 17
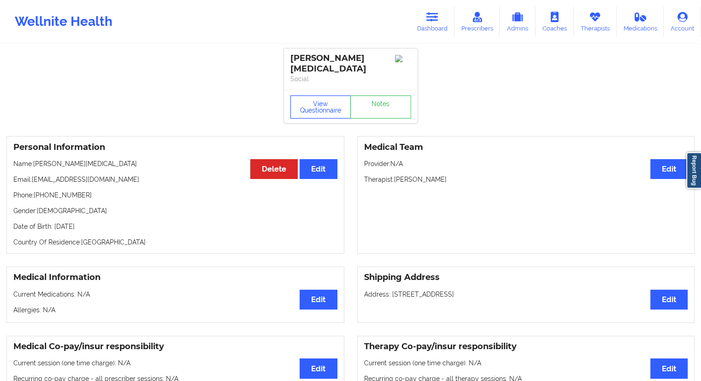
click at [315, 100] on button "View Questionnaire" at bounding box center [320, 106] width 61 height 23
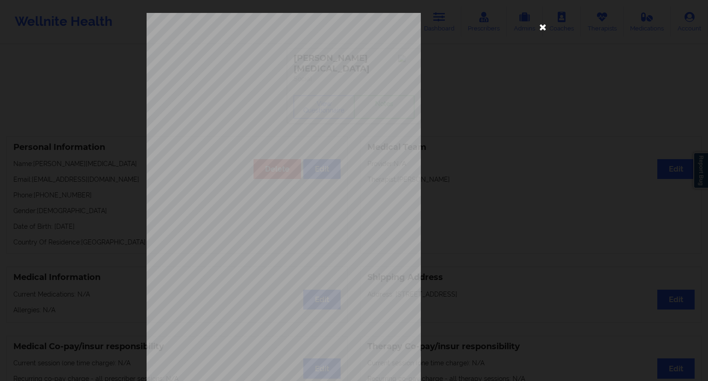
click at [540, 21] on icon at bounding box center [542, 26] width 15 height 15
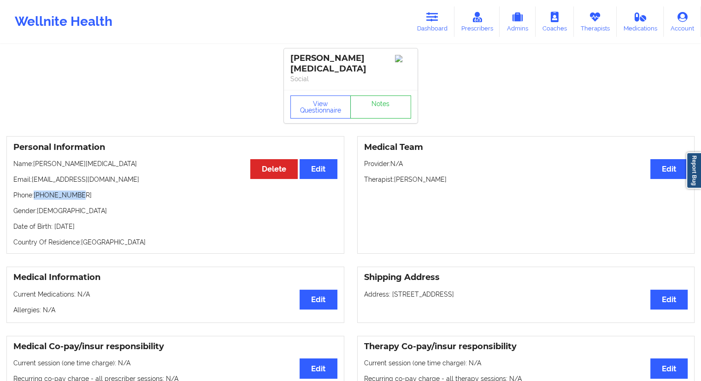
drag, startPoint x: 92, startPoint y: 185, endPoint x: 36, endPoint y: 187, distance: 56.2
click at [36, 190] on p "Phone: [PHONE_NUMBER]" at bounding box center [175, 194] width 324 height 9
drag, startPoint x: 60, startPoint y: 157, endPoint x: 35, endPoint y: 157, distance: 25.8
click at [35, 159] on p "Name: [PERSON_NAME][MEDICAL_DATA]" at bounding box center [175, 163] width 324 height 9
click at [178, 159] on p "Name: [PERSON_NAME][MEDICAL_DATA]" at bounding box center [175, 163] width 324 height 9
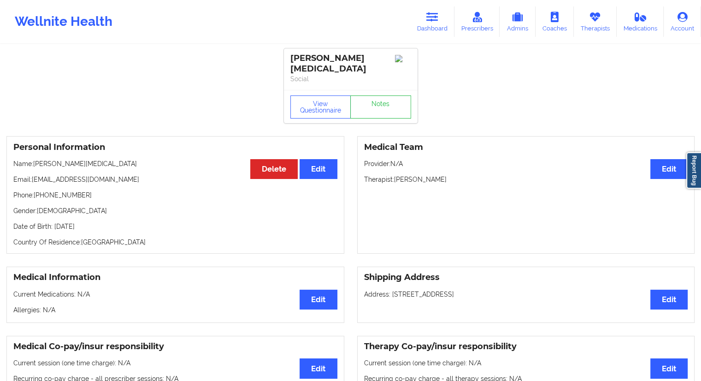
drag, startPoint x: 412, startPoint y: 23, endPoint x: 405, endPoint y: 31, distance: 11.4
click at [413, 23] on link "Dashboard" at bounding box center [432, 21] width 44 height 30
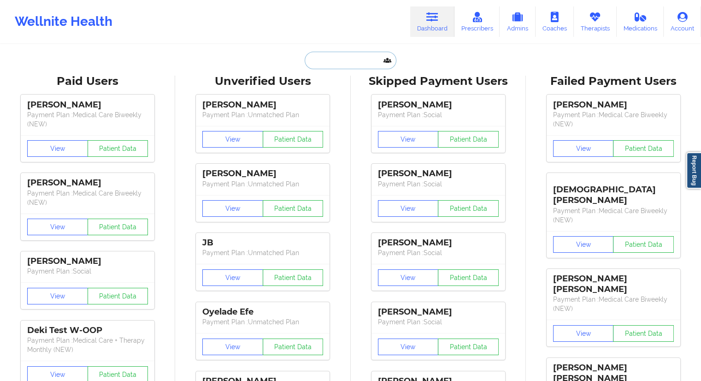
click at [354, 52] on input "text" at bounding box center [350, 61] width 91 height 18
paste input "[PERSON_NAME][EMAIL_ADDRESS][DOMAIN_NAME]"
type input "[PERSON_NAME][EMAIL_ADDRESS][DOMAIN_NAME]"
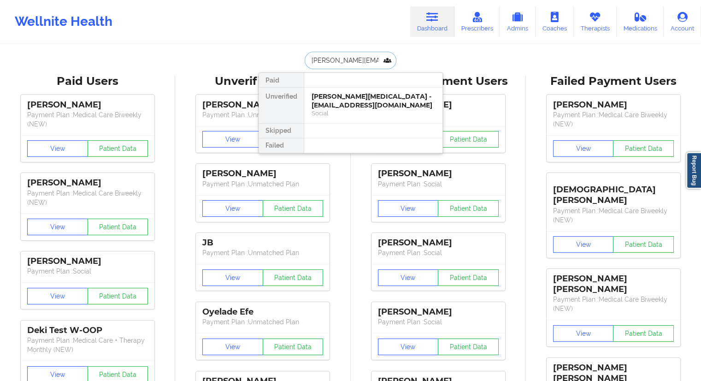
scroll to position [0, 19]
click at [323, 98] on div "[PERSON_NAME] - [PERSON_NAME][EMAIL_ADDRESS][DOMAIN_NAME]" at bounding box center [372, 100] width 123 height 17
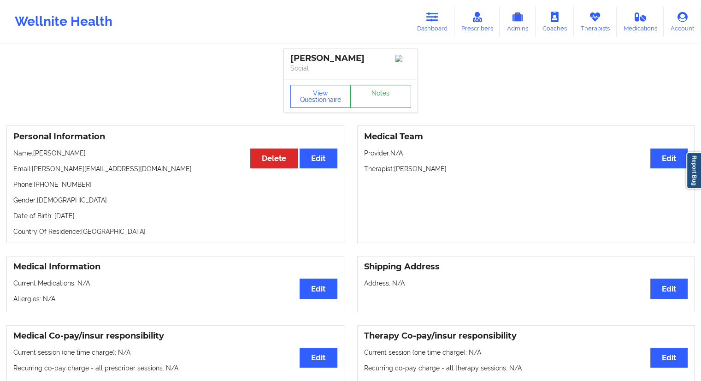
drag, startPoint x: 86, startPoint y: 154, endPoint x: 42, endPoint y: 157, distance: 43.9
click at [37, 156] on p "Name: [PERSON_NAME]" at bounding box center [175, 152] width 324 height 9
click at [155, 181] on div "Personal Information Edit Delete Name: [PERSON_NAME] Email: [PERSON_NAME][EMAIL…" at bounding box center [175, 183] width 338 height 117
click at [328, 94] on button "View Questionnaire" at bounding box center [320, 96] width 61 height 23
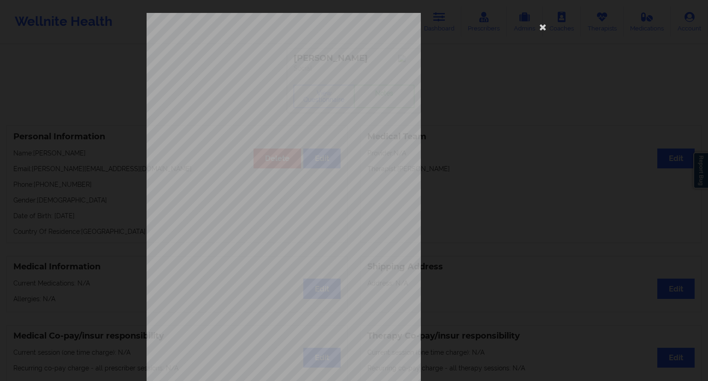
scroll to position [59, 0]
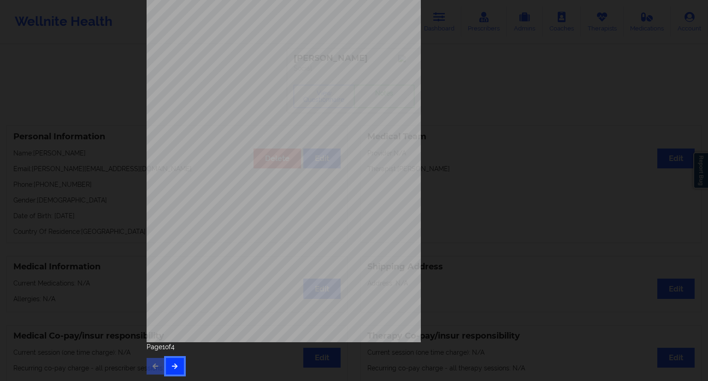
click at [174, 364] on icon "button" at bounding box center [175, 366] width 8 height 6
click at [172, 364] on icon "button" at bounding box center [175, 366] width 8 height 6
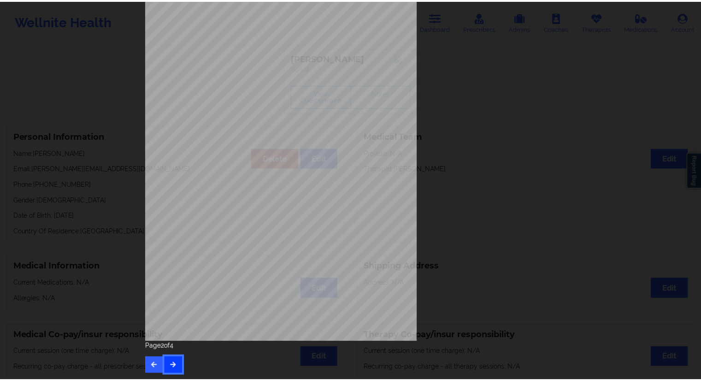
scroll to position [0, 0]
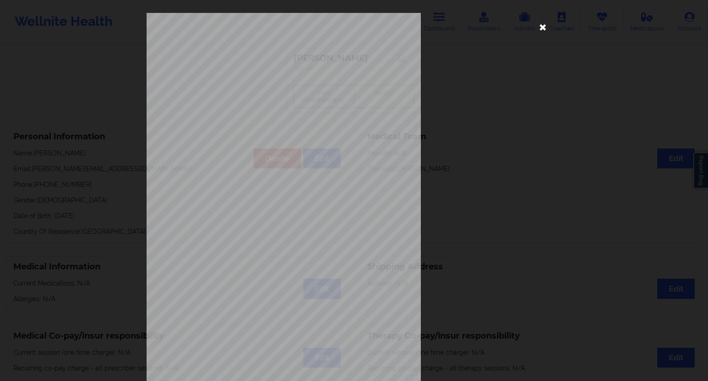
click at [537, 25] on icon at bounding box center [542, 26] width 15 height 15
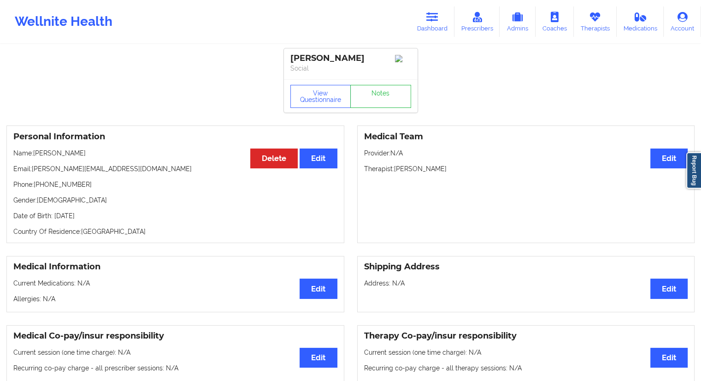
drag, startPoint x: 96, startPoint y: 150, endPoint x: 35, endPoint y: 153, distance: 60.9
click at [35, 153] on div "Personal Information Edit Delete Name: [PERSON_NAME] Email: [PERSON_NAME][EMAIL…" at bounding box center [175, 183] width 338 height 117
drag, startPoint x: 116, startPoint y: 212, endPoint x: 98, endPoint y: 217, distance: 18.4
click at [98, 217] on div "Personal Information Edit Delete Name: [PERSON_NAME] Email: [PERSON_NAME][EMAIL…" at bounding box center [175, 183] width 338 height 117
click at [322, 104] on button "View Questionnaire" at bounding box center [320, 96] width 61 height 23
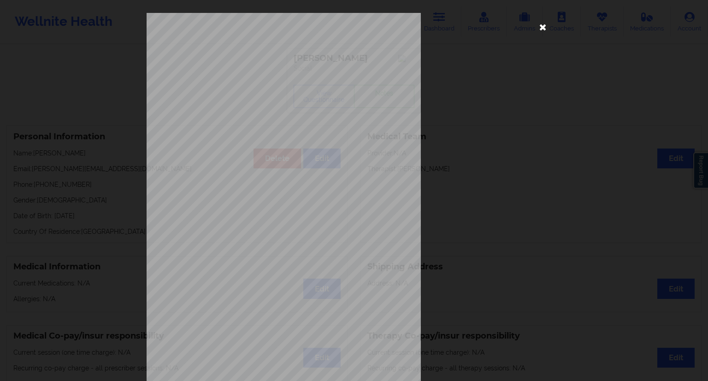
click at [540, 28] on icon at bounding box center [542, 26] width 15 height 15
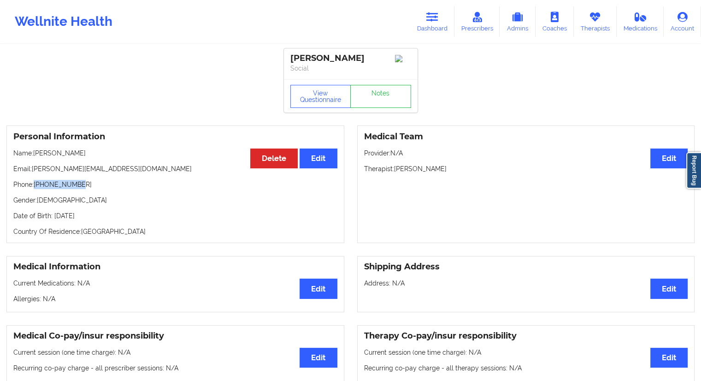
drag, startPoint x: 98, startPoint y: 181, endPoint x: 35, endPoint y: 183, distance: 62.2
click at [35, 183] on div "Personal Information Edit Delete Name: [PERSON_NAME] Email: [PERSON_NAME][EMAIL…" at bounding box center [175, 183] width 338 height 117
drag, startPoint x: 94, startPoint y: 159, endPoint x: 35, endPoint y: 154, distance: 58.7
click at [35, 154] on p "Name: [PERSON_NAME]" at bounding box center [175, 152] width 324 height 9
click at [324, 108] on button "View Questionnaire" at bounding box center [320, 96] width 61 height 23
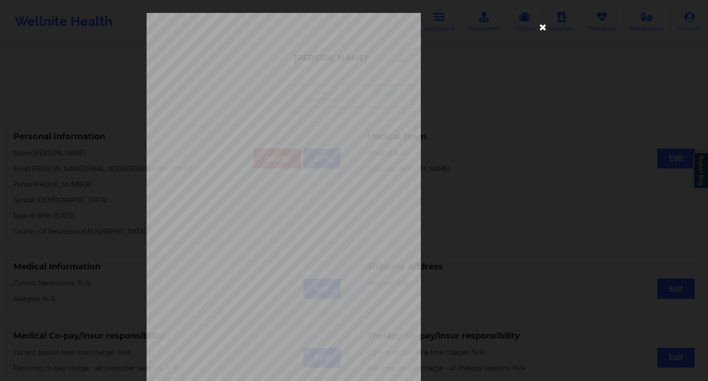
click at [542, 27] on icon at bounding box center [542, 26] width 15 height 15
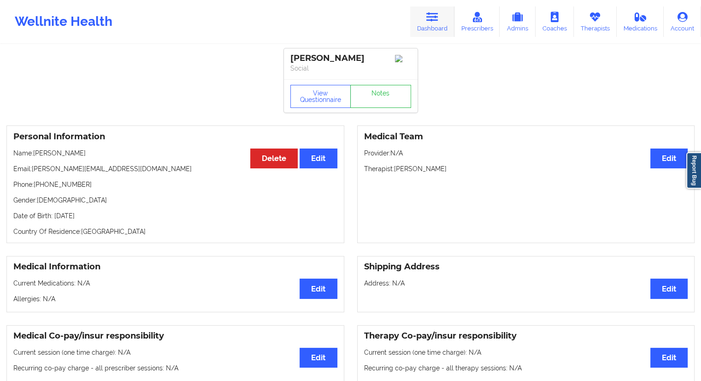
click at [440, 7] on link "Dashboard" at bounding box center [432, 21] width 44 height 30
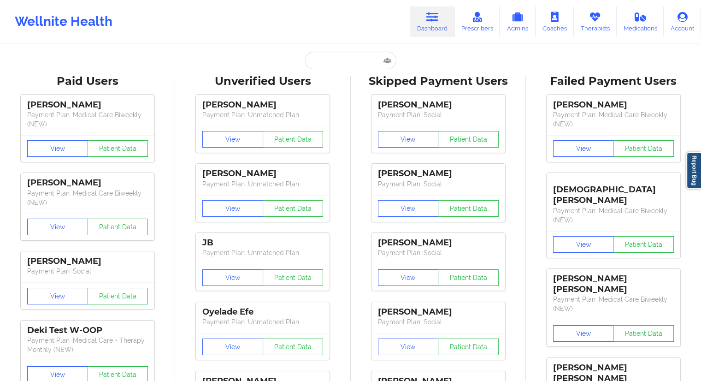
click at [340, 60] on input "text" at bounding box center [350, 61] width 91 height 18
paste input "[PERSON_NAME] August"
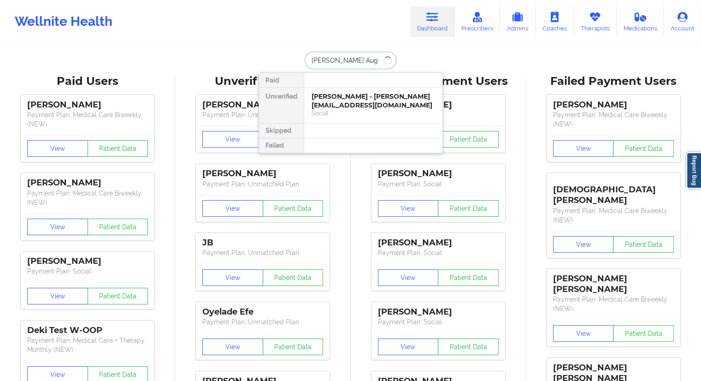
click at [311, 61] on input "[PERSON_NAME] August" at bounding box center [350, 61] width 91 height 18
type input "[PERSON_NAME] August"
click at [324, 100] on div "[PERSON_NAME] August - [EMAIL_ADDRESS][DOMAIN_NAME]" at bounding box center [372, 100] width 123 height 17
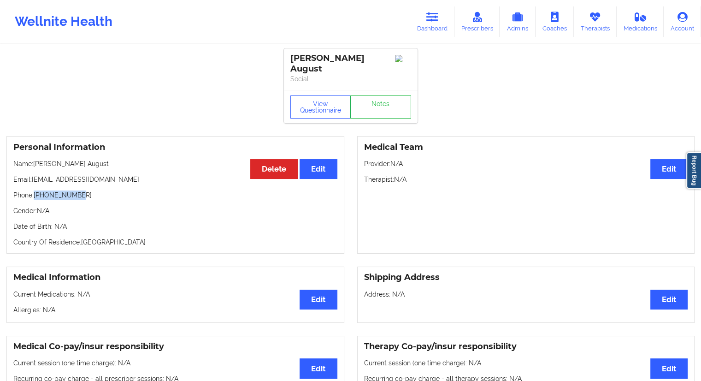
drag, startPoint x: 79, startPoint y: 185, endPoint x: 36, endPoint y: 188, distance: 42.9
click at [36, 190] on p "Phone: [PHONE_NUMBER]" at bounding box center [175, 194] width 324 height 9
drag, startPoint x: 87, startPoint y: 154, endPoint x: 34, endPoint y: 155, distance: 52.5
click at [34, 159] on p "Name: [PERSON_NAME] August" at bounding box center [175, 163] width 324 height 9
drag, startPoint x: 79, startPoint y: 187, endPoint x: 36, endPoint y: 188, distance: 42.9
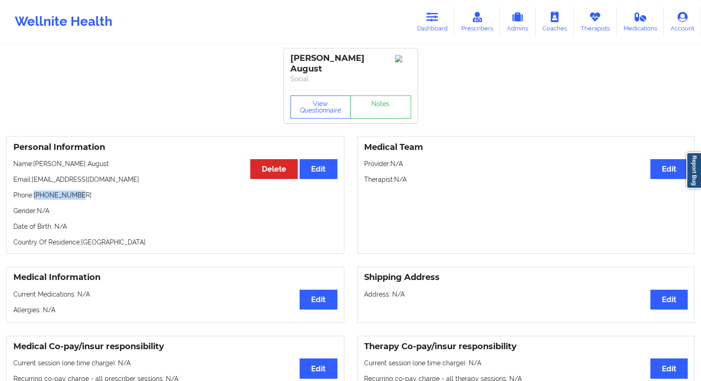
click at [36, 190] on p "Phone: [PHONE_NUMBER]" at bounding box center [175, 194] width 324 height 9
drag, startPoint x: 82, startPoint y: 153, endPoint x: 35, endPoint y: 153, distance: 46.1
click at [35, 159] on p "Name: [PERSON_NAME] August" at bounding box center [175, 163] width 324 height 9
click at [434, 32] on link "Dashboard" at bounding box center [432, 21] width 44 height 30
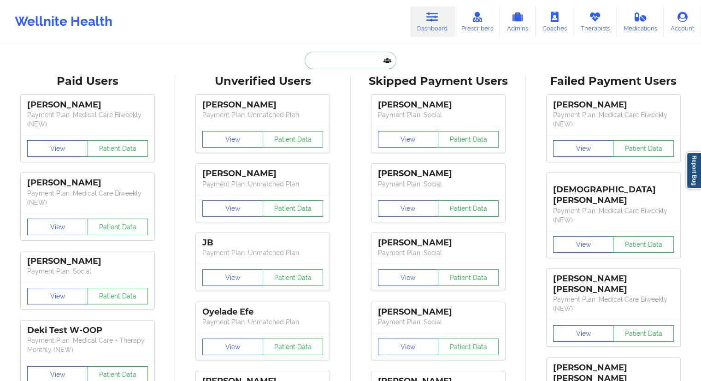
click at [350, 57] on input "text" at bounding box center [350, 61] width 91 height 18
paste input "Hello, this is our final follow-up. Please feel free to reach out if you need a…"
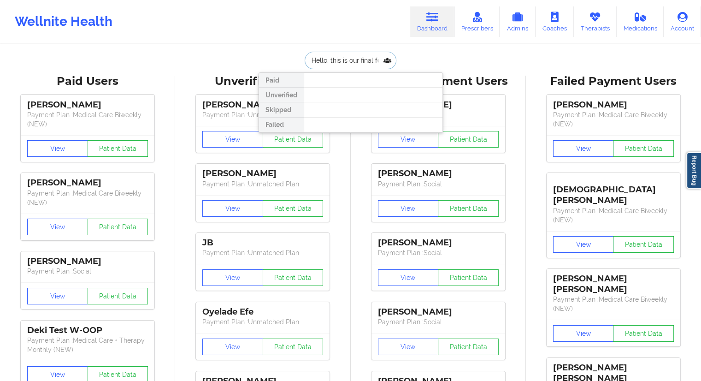
click at [372, 65] on input "Hello, this is our final follow-up. Please feel free to reach out if you need a…" at bounding box center [350, 61] width 91 height 18
click at [323, 63] on input "Hello, this is our final follow-up. Please feel free to reach out if you need a…" at bounding box center [350, 61] width 91 height 18
paste input "[PERSON_NAME]"
type input "[PERSON_NAME]"
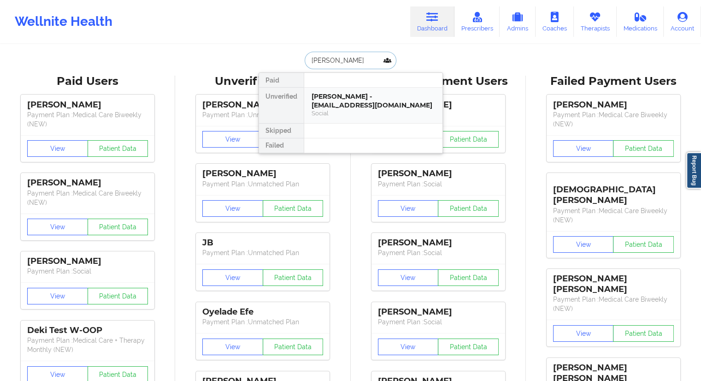
click at [340, 94] on div "[PERSON_NAME] - [EMAIL_ADDRESS][DOMAIN_NAME]" at bounding box center [372, 100] width 123 height 17
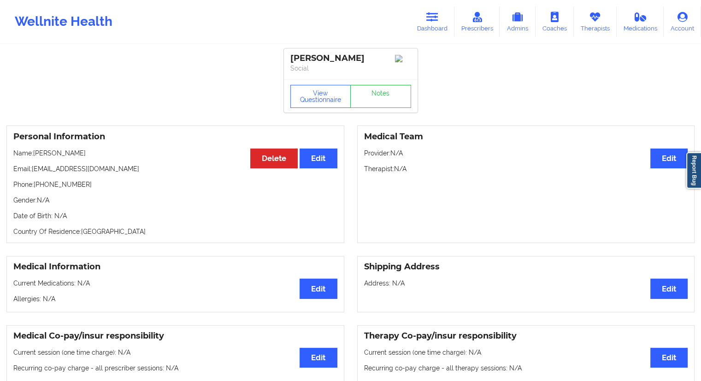
drag, startPoint x: 94, startPoint y: 157, endPoint x: 34, endPoint y: 153, distance: 60.4
click at [34, 153] on p "Name: [PERSON_NAME]" at bounding box center [175, 152] width 324 height 9
drag, startPoint x: 442, startPoint y: 25, endPoint x: 425, endPoint y: 34, distance: 19.0
click at [442, 25] on link "Dashboard" at bounding box center [432, 21] width 44 height 30
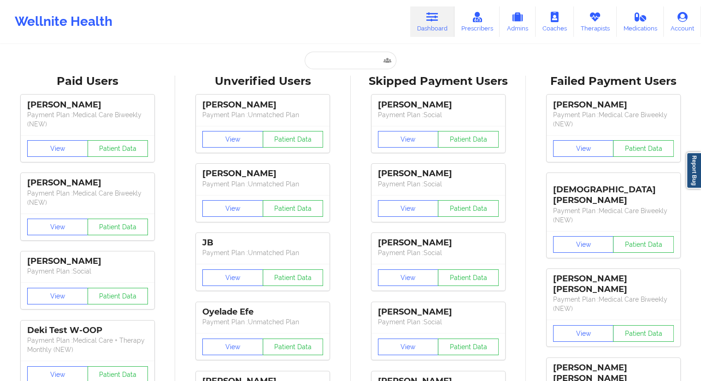
click at [328, 63] on input "text" at bounding box center [350, 61] width 91 height 18
paste input "[PERSON_NAME] Silver"
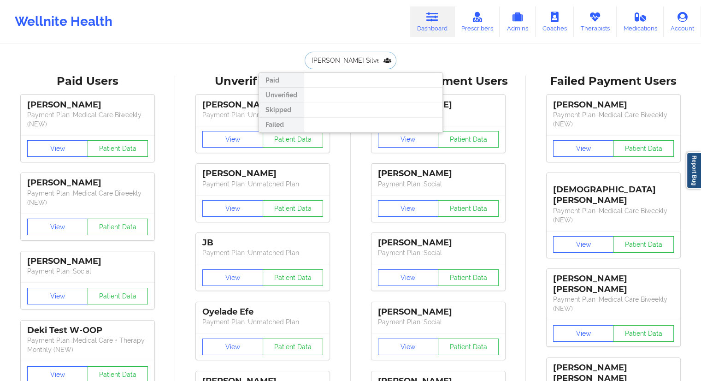
click at [310, 63] on input "[PERSON_NAME] Silver" at bounding box center [350, 61] width 91 height 18
click at [351, 59] on input "[PERSON_NAME] Silver" at bounding box center [350, 61] width 91 height 18
click at [313, 61] on input "[PERSON_NAME] Silver" at bounding box center [350, 61] width 91 height 18
click at [309, 61] on input "[PERSON_NAME] Silver" at bounding box center [350, 61] width 91 height 18
click at [348, 59] on input "[PERSON_NAME] Silver" at bounding box center [350, 61] width 91 height 18
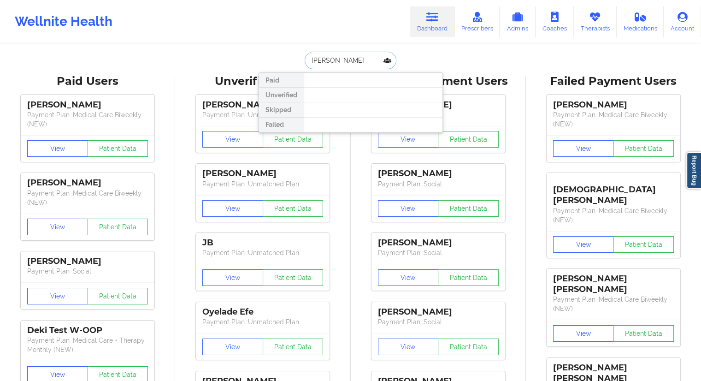
type input "[PERSON_NAME]"
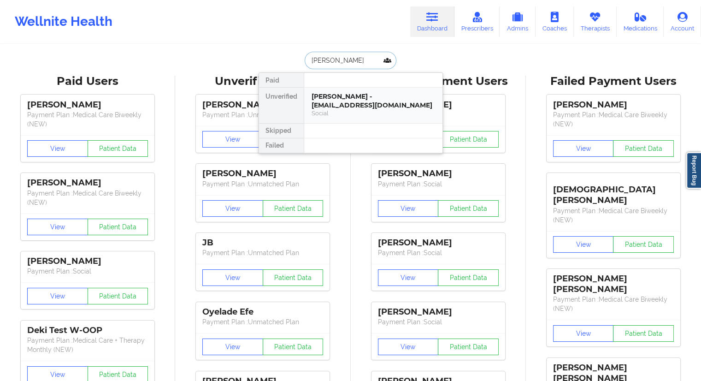
click at [347, 104] on div "[PERSON_NAME] - [EMAIL_ADDRESS][DOMAIN_NAME]" at bounding box center [372, 100] width 123 height 17
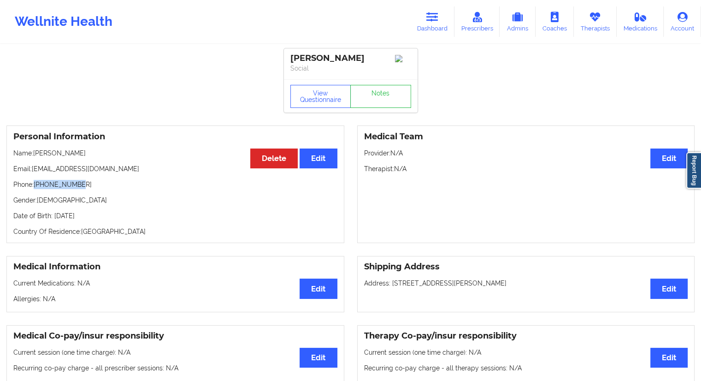
drag, startPoint x: 88, startPoint y: 183, endPoint x: 35, endPoint y: 185, distance: 53.5
click at [35, 185] on p "Phone: [PHONE_NUMBER]" at bounding box center [175, 184] width 324 height 9
